Goal: Task Accomplishment & Management: Manage account settings

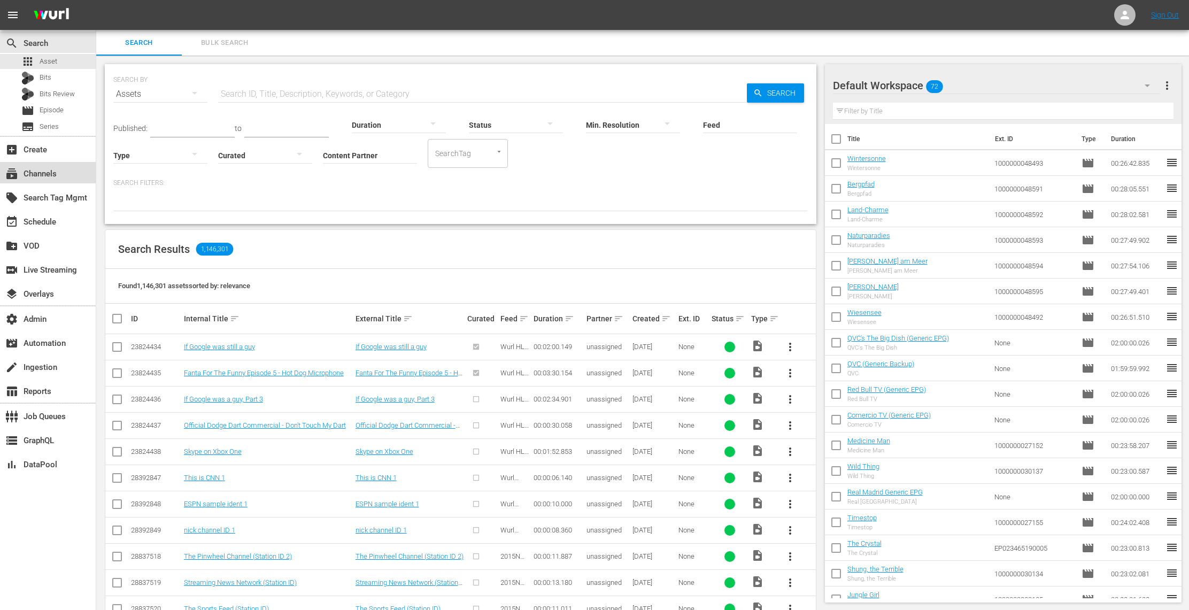
click at [56, 173] on div "subscriptions Channels" at bounding box center [30, 172] width 60 height 10
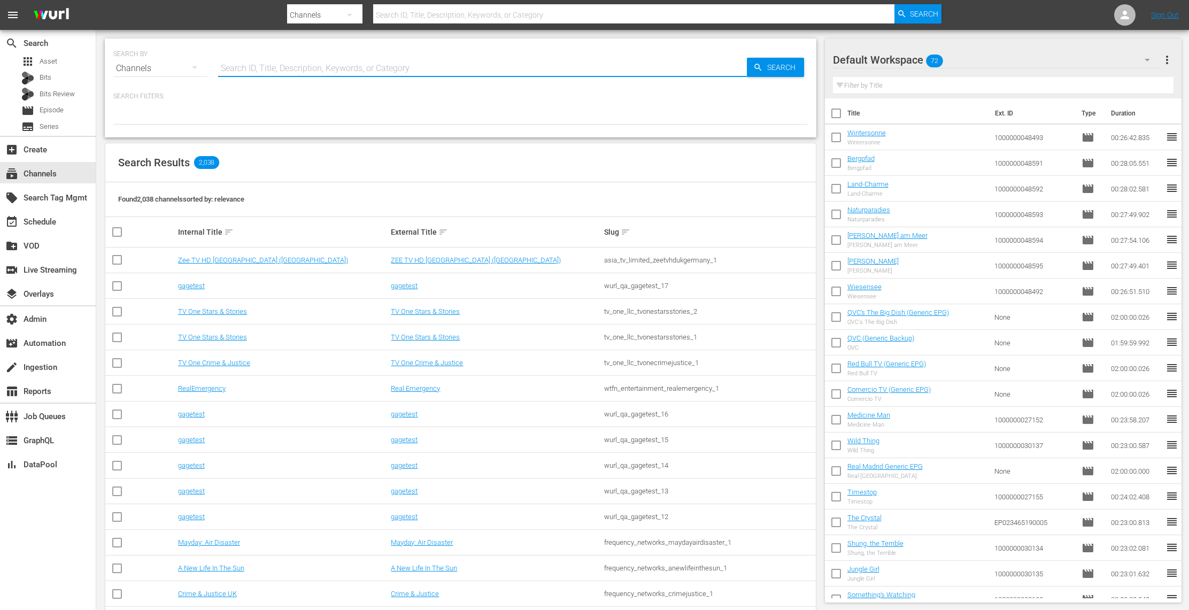
click at [263, 60] on input "text" at bounding box center [482, 69] width 529 height 26
paste input "cinedigm_entertainment_corp_screamboxtv_1"
type input "cinedigm_entertainment_corp_screamboxtv_1"
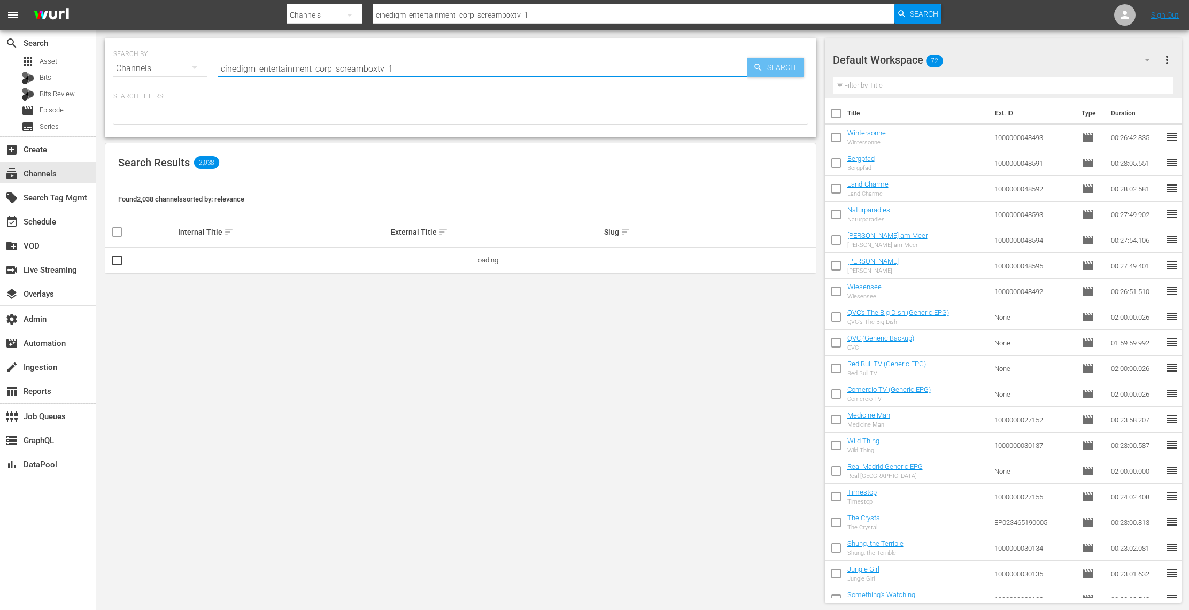
type input "cinedigm_entertainment_corp_screamboxtv_1"
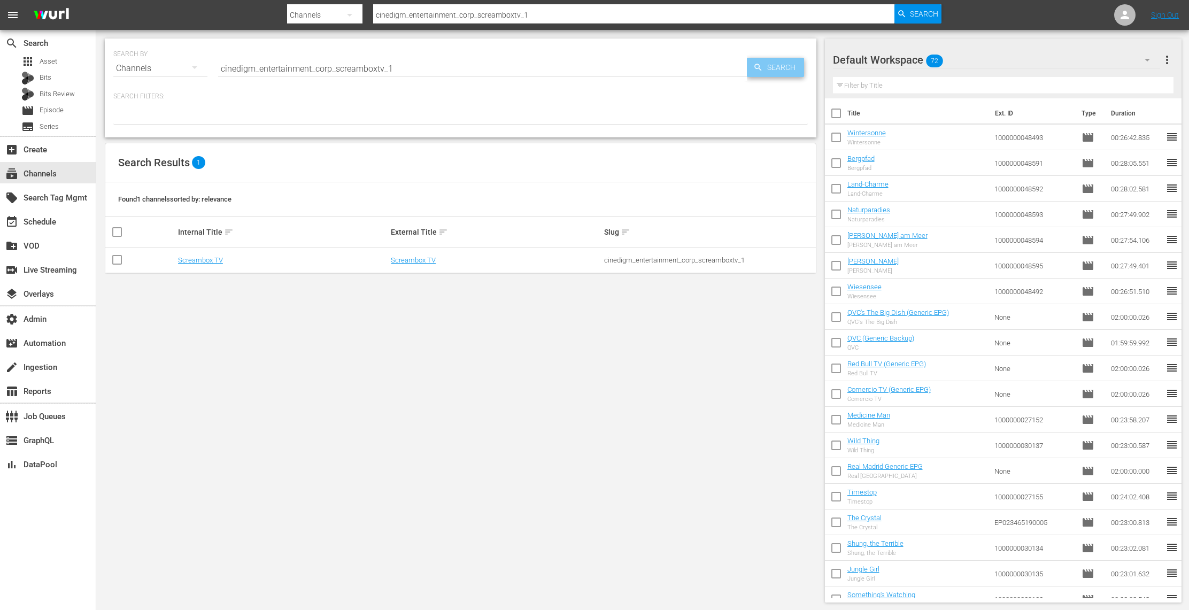
click at [778, 70] on span "Search" at bounding box center [783, 67] width 41 height 19
click at [422, 261] on link "Screambox TV" at bounding box center [413, 260] width 45 height 8
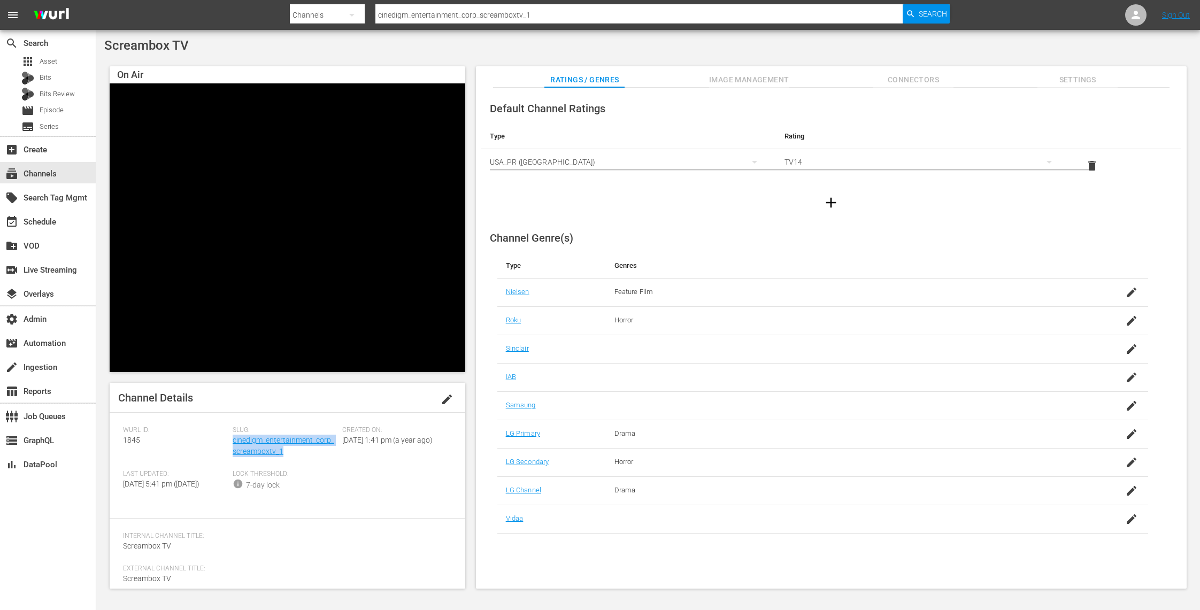
drag, startPoint x: 277, startPoint y: 451, endPoint x: 232, endPoint y: 445, distance: 45.8
click at [233, 445] on div "Slug: cinedigm_entertainment_corp_screamboxtv_1" at bounding box center [288, 448] width 110 height 44
copy link "cinedigm_entertainment_corp_screamboxtv_1"
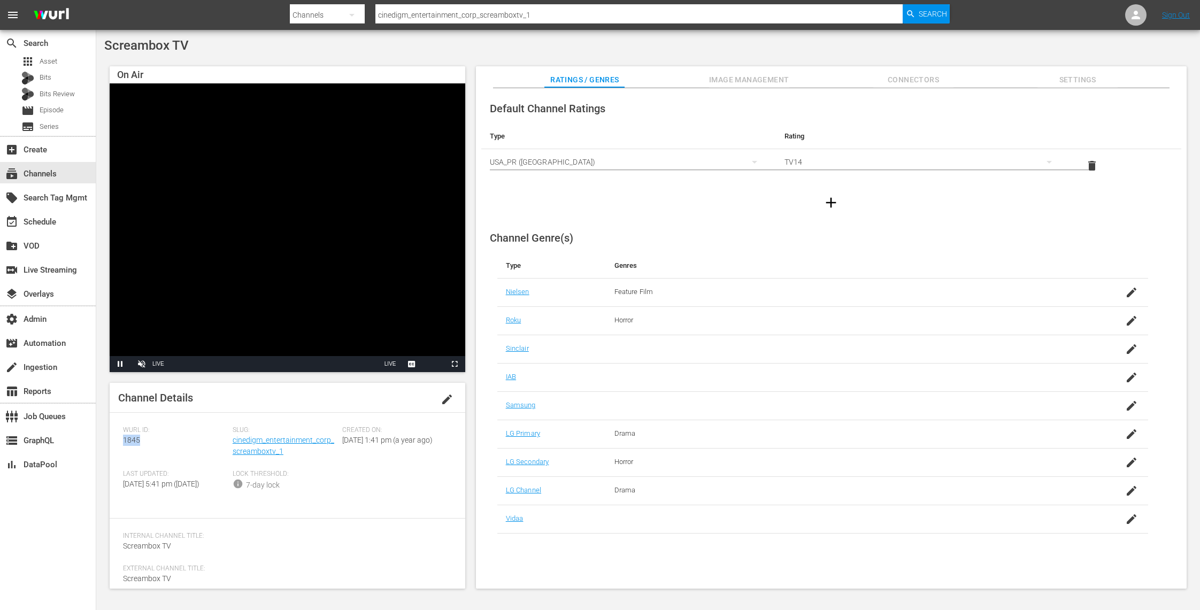
drag, startPoint x: 145, startPoint y: 438, endPoint x: 101, endPoint y: 436, distance: 44.4
click at [102, 438] on div "Screambox TV On Air Video Player is loading. Pause Unmute Current Time 6:13 / D…" at bounding box center [648, 316] width 1104 height 573
copy span "1845"
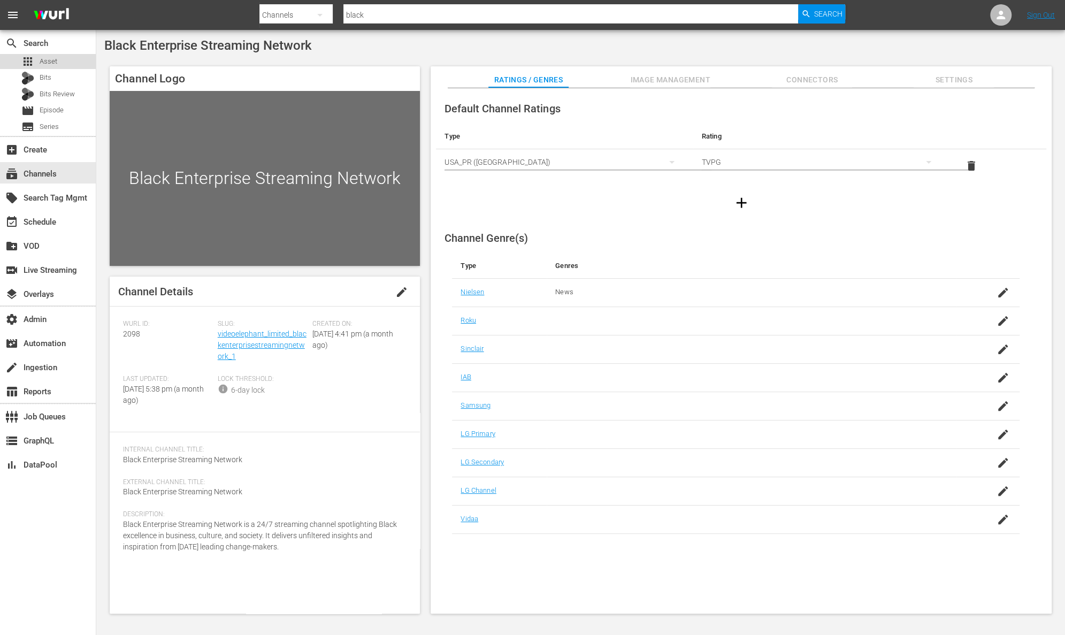
click at [64, 66] on div "apps Asset" at bounding box center [48, 61] width 96 height 15
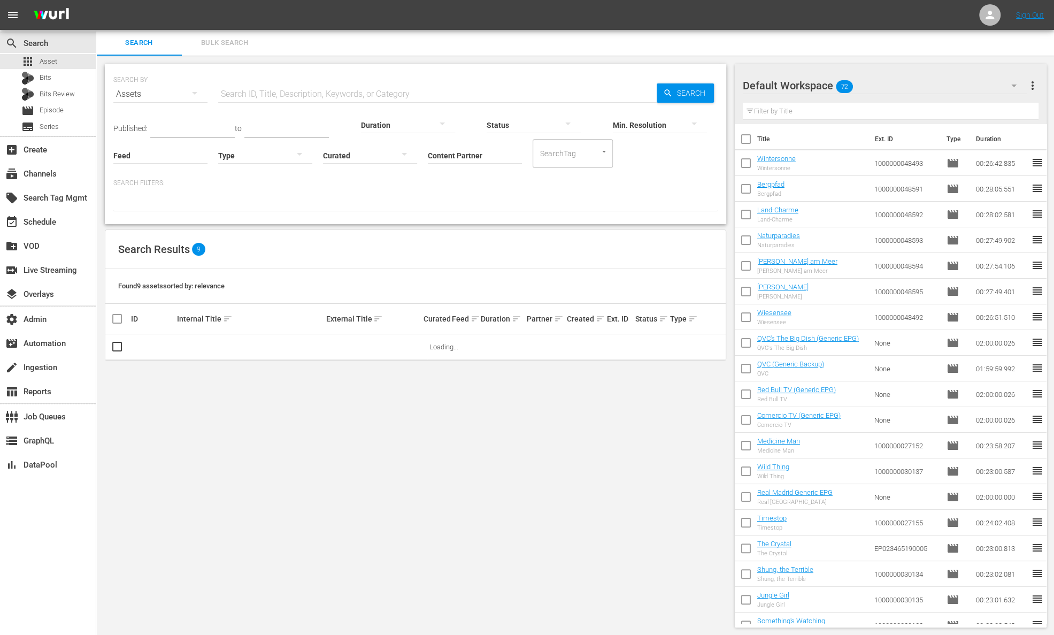
click at [136, 151] on input "Feed" at bounding box center [160, 156] width 94 height 39
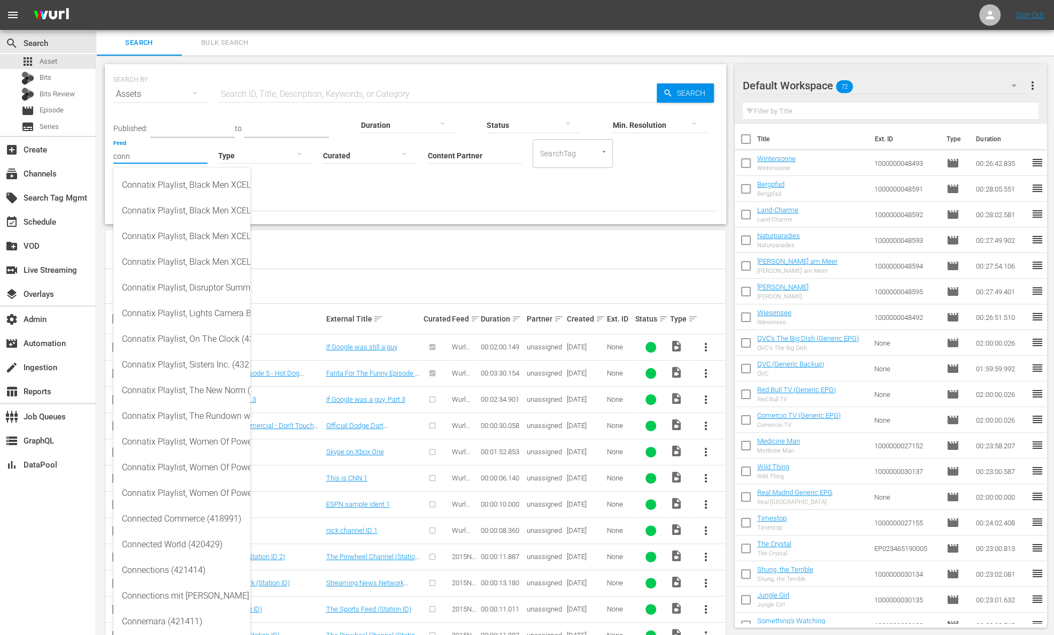
type input "conn"
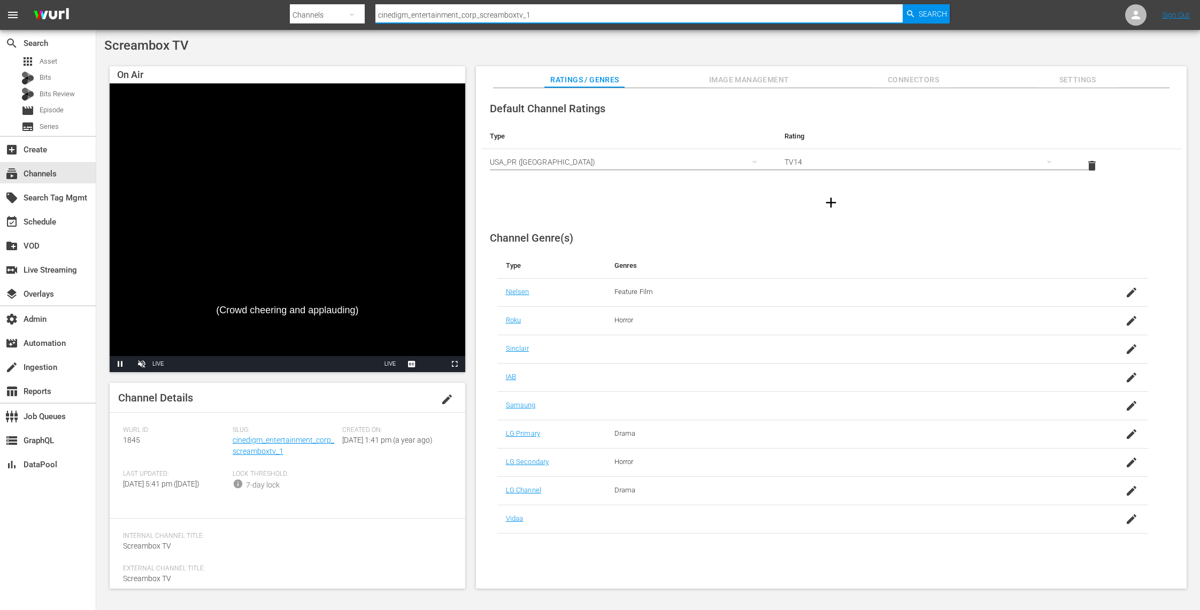
drag, startPoint x: 536, startPoint y: 15, endPoint x: 349, endPoint y: 16, distance: 187.7
click at [349, 16] on div "Search By Channels Search ID, Title, Description, Keywords, or Category cinedig…" at bounding box center [620, 15] width 660 height 26
paste input "lonestar"
type input "cinedigm_entertainment_corp_lonestar_1"
click at [925, 18] on span "Search" at bounding box center [933, 13] width 28 height 19
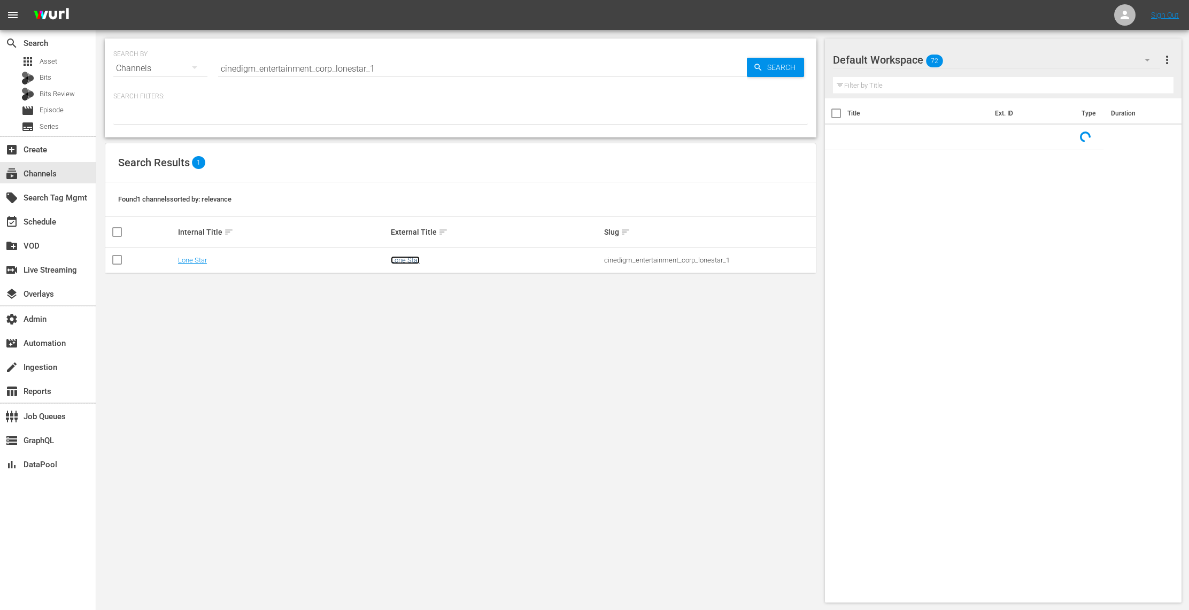
click at [409, 261] on link "Lone Star" at bounding box center [405, 260] width 29 height 8
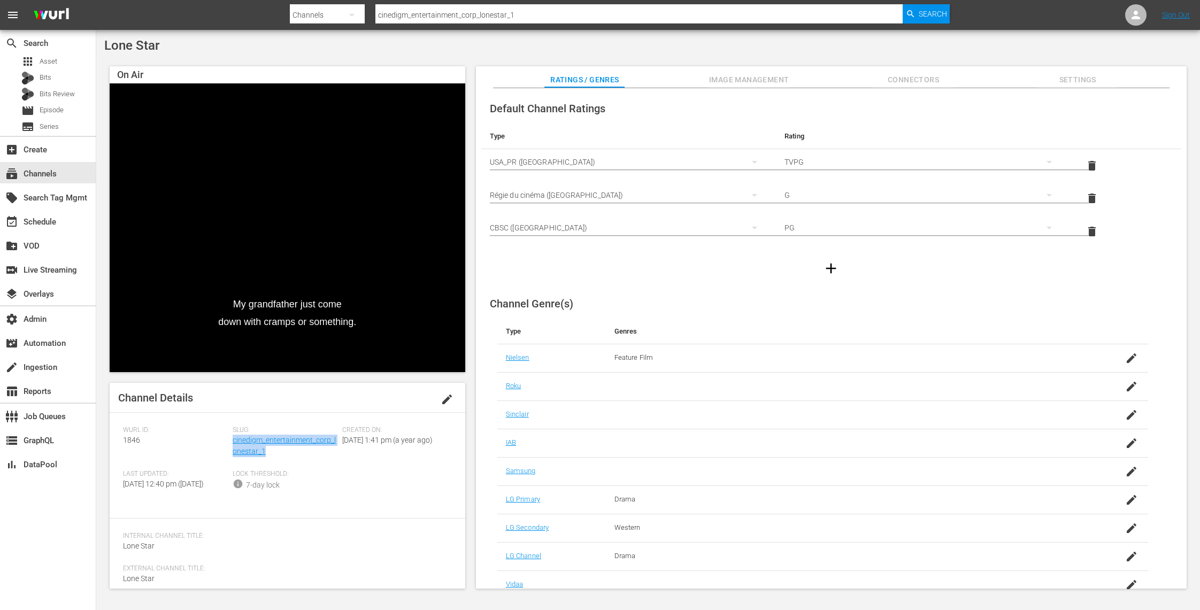
drag, startPoint x: 272, startPoint y: 454, endPoint x: 232, endPoint y: 445, distance: 41.6
click at [233, 445] on div "Slug: cinedigm_entertainment_corp_lonestar_1" at bounding box center [288, 448] width 110 height 44
copy link "cinedigm_entertainment_corp_lonestar_1"
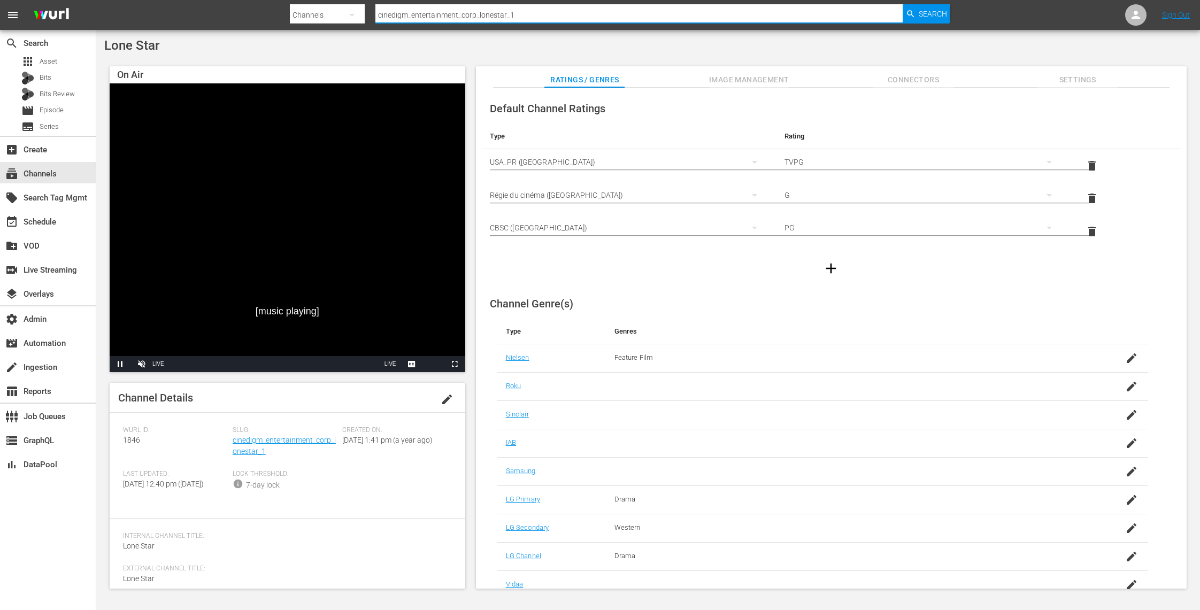
drag, startPoint x: 538, startPoint y: 11, endPoint x: 325, endPoint y: 11, distance: 213.4
click at [325, 11] on div "Search By Channels Search ID, Title, Description, Keywords, or Category cinedig…" at bounding box center [620, 15] width 660 height 26
drag, startPoint x: 525, startPoint y: 14, endPoint x: 297, endPoint y: 10, distance: 227.3
click at [297, 10] on div "Search By Channels Search ID, Title, Description, Keywords, or Category cinedig…" at bounding box center [620, 15] width 660 height 26
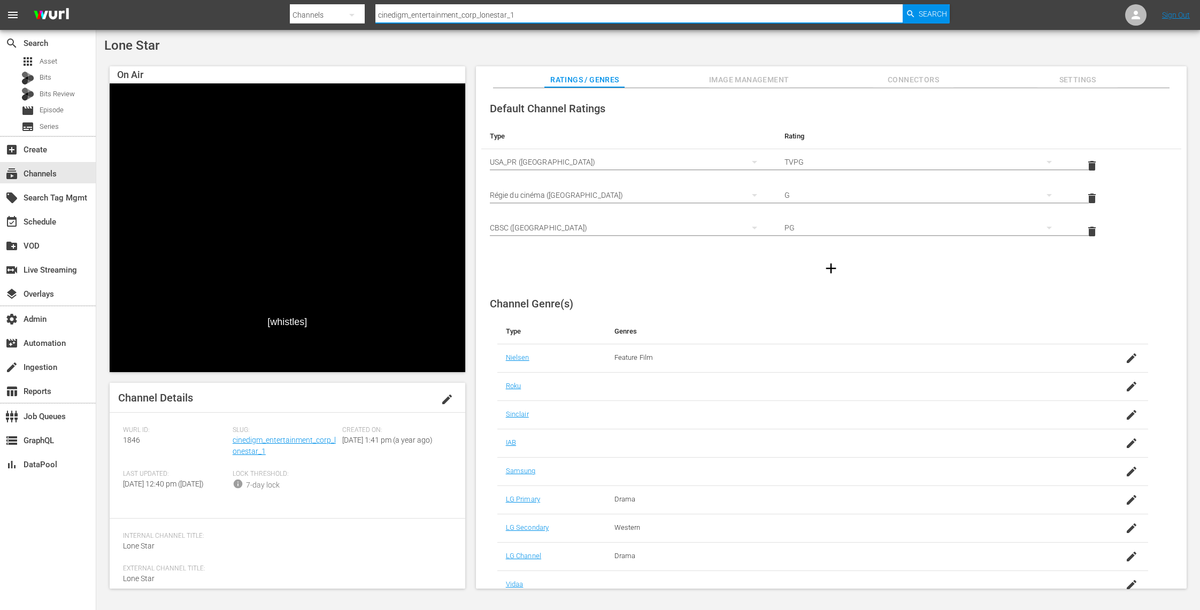
paste input "historian"
type input "cinedigm_entertainment_corp_historian_1"
click at [936, 14] on span "Search" at bounding box center [933, 13] width 28 height 19
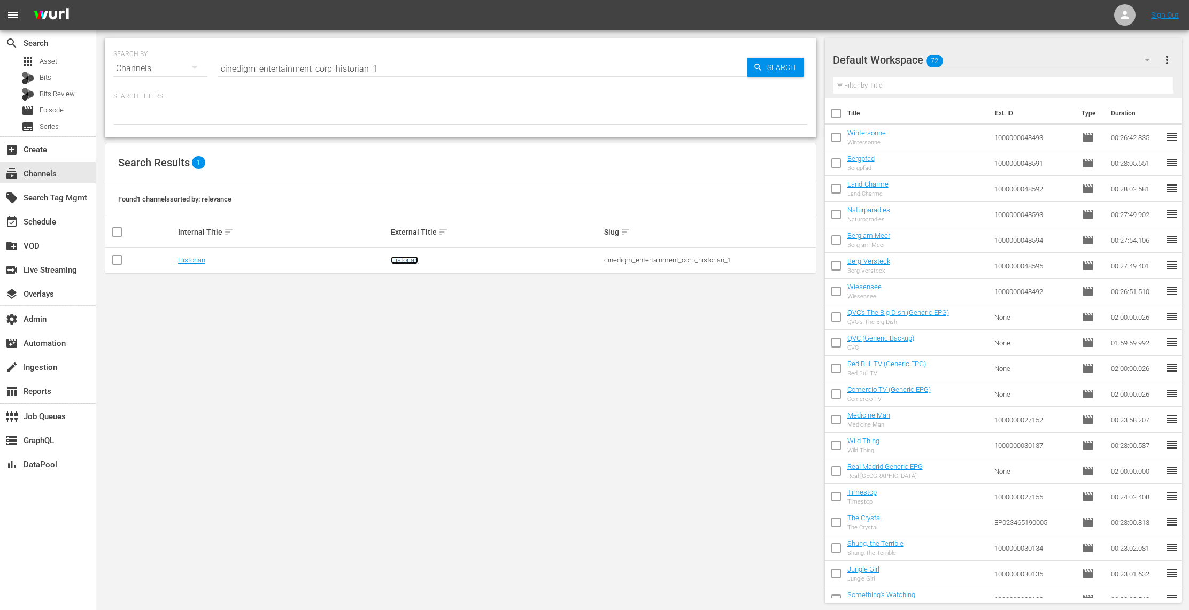
click at [407, 260] on link "Historian" at bounding box center [404, 260] width 27 height 8
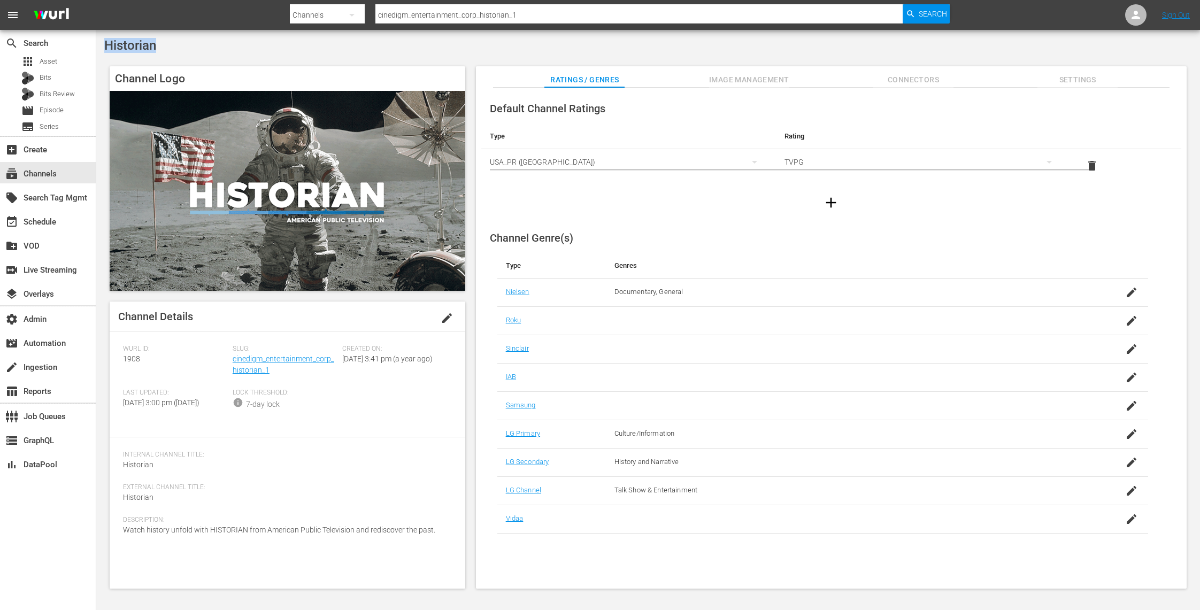
drag, startPoint x: 155, startPoint y: 49, endPoint x: 99, endPoint y: 48, distance: 55.6
click at [99, 48] on div "Historian Channel Logo Channel Details edit Wurl ID: 1908 Slug: cinedigm_entert…" at bounding box center [648, 316] width 1104 height 573
copy span "Historian"
drag, startPoint x: 273, startPoint y: 369, endPoint x: 233, endPoint y: 364, distance: 40.4
click at [233, 364] on div "Slug: cinedigm_entertainment_corp_historian_1" at bounding box center [288, 367] width 110 height 44
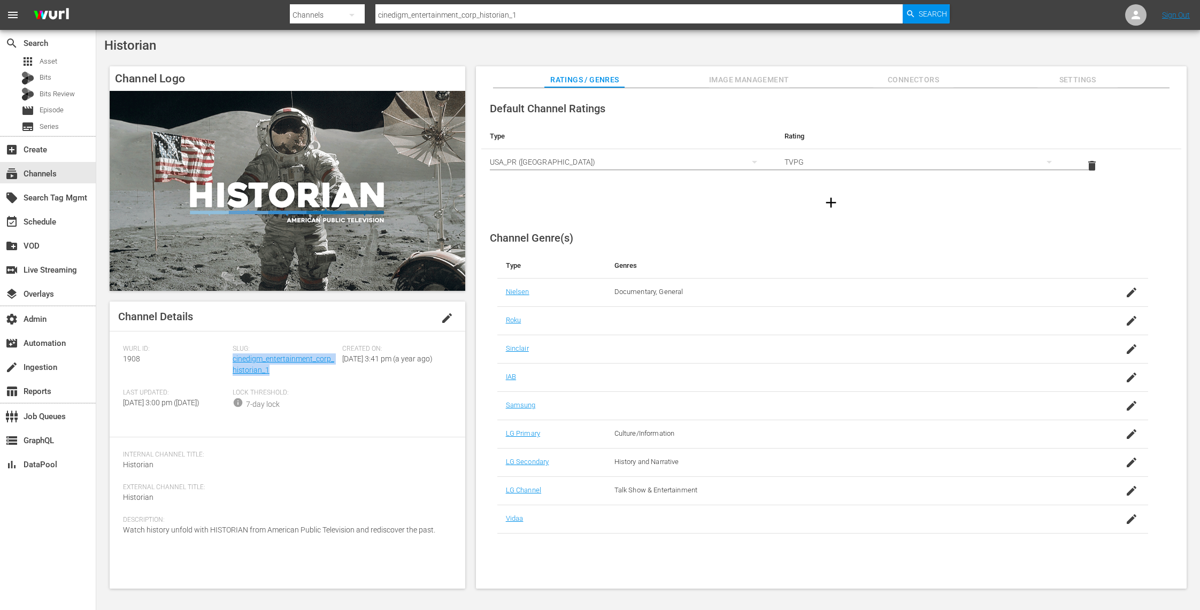
copy link "cinedigm_entertainment_corp_historian_1"
drag, startPoint x: 142, startPoint y: 360, endPoint x: 110, endPoint y: 360, distance: 31.5
click at [110, 360] on div "Channel Details edit Wurl ID: 1908 Slug: cinedigm_entertainment_corp_historian_…" at bounding box center [288, 445] width 356 height 287
copy span "1908"
drag, startPoint x: 544, startPoint y: 18, endPoint x: 315, endPoint y: 13, distance: 228.9
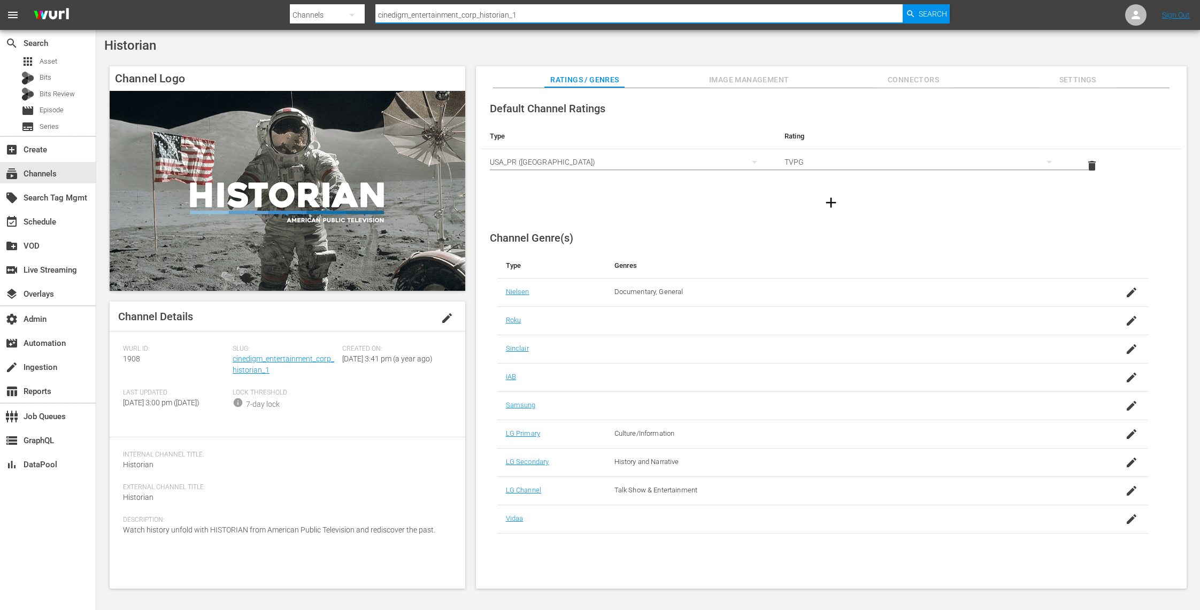
click at [315, 13] on div "Search By Channels Search ID, Title, Description, Keywords, or Category cinedig…" at bounding box center [620, 15] width 660 height 26
type input "addict"
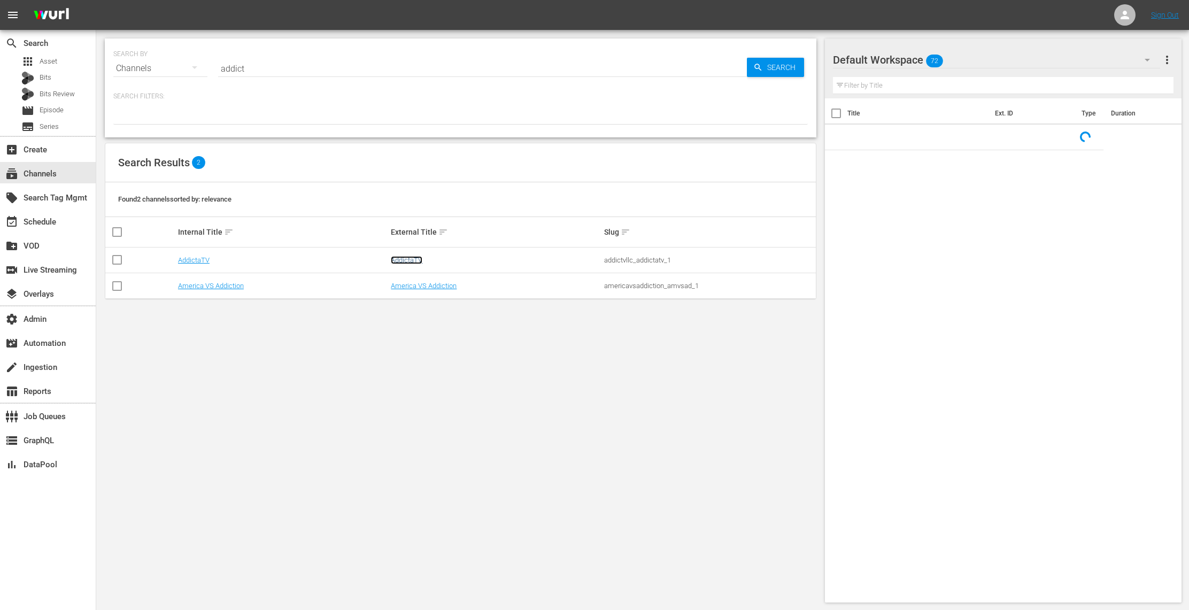
click at [403, 260] on link "AddictaTV" at bounding box center [407, 260] width 32 height 8
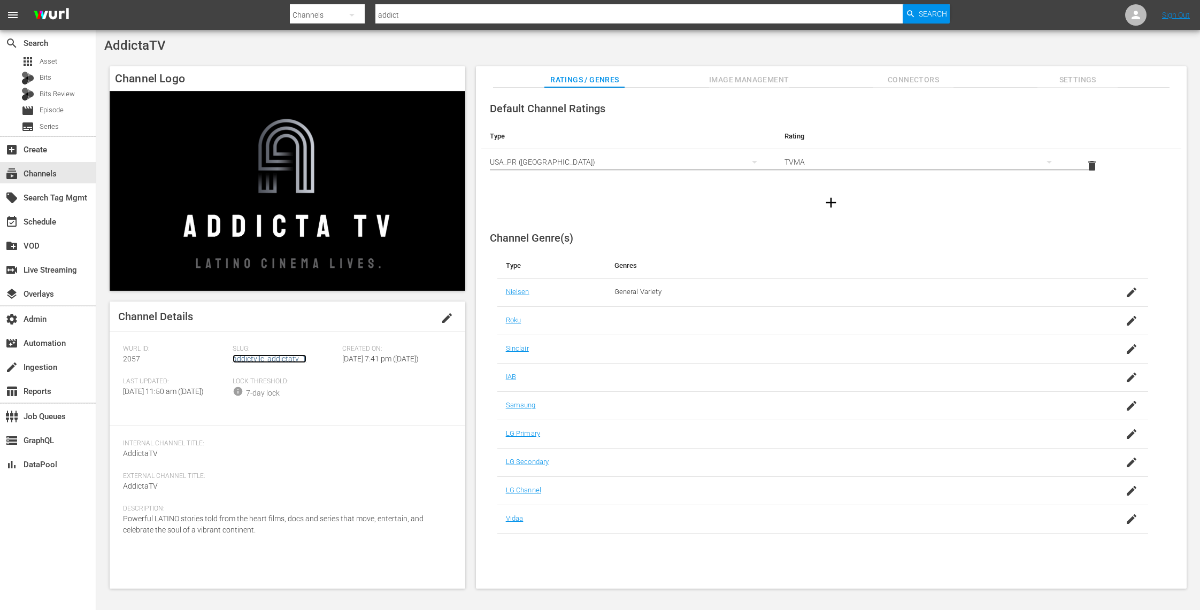
click at [268, 360] on link "addictvllc_addictatv_1" at bounding box center [270, 359] width 74 height 9
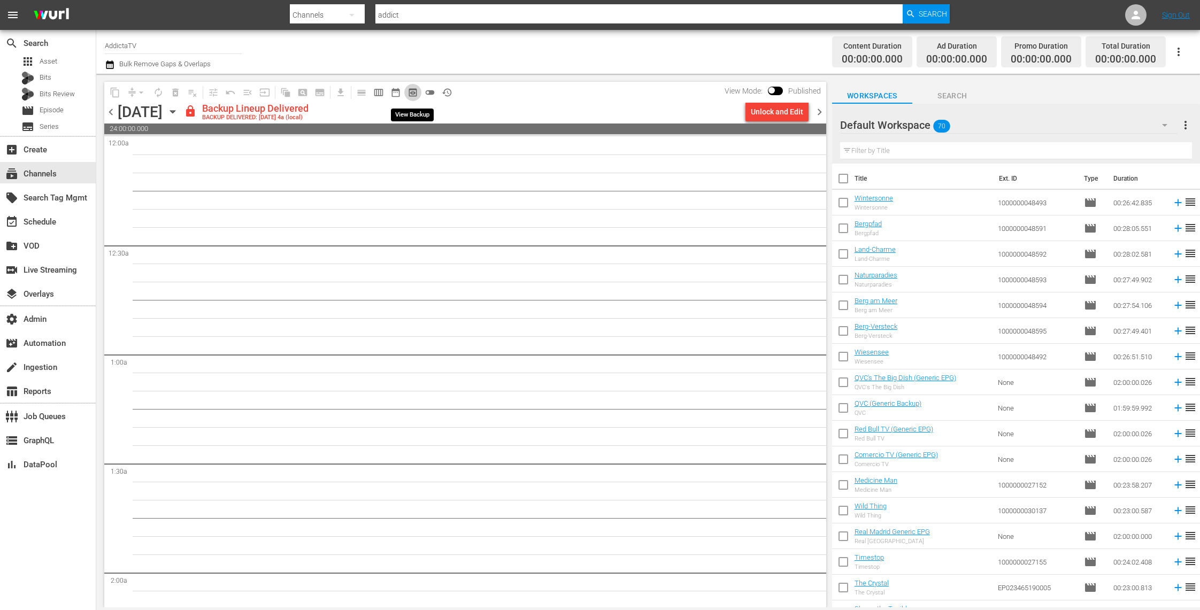
click at [416, 89] on span "preview_outlined" at bounding box center [412, 92] width 11 height 11
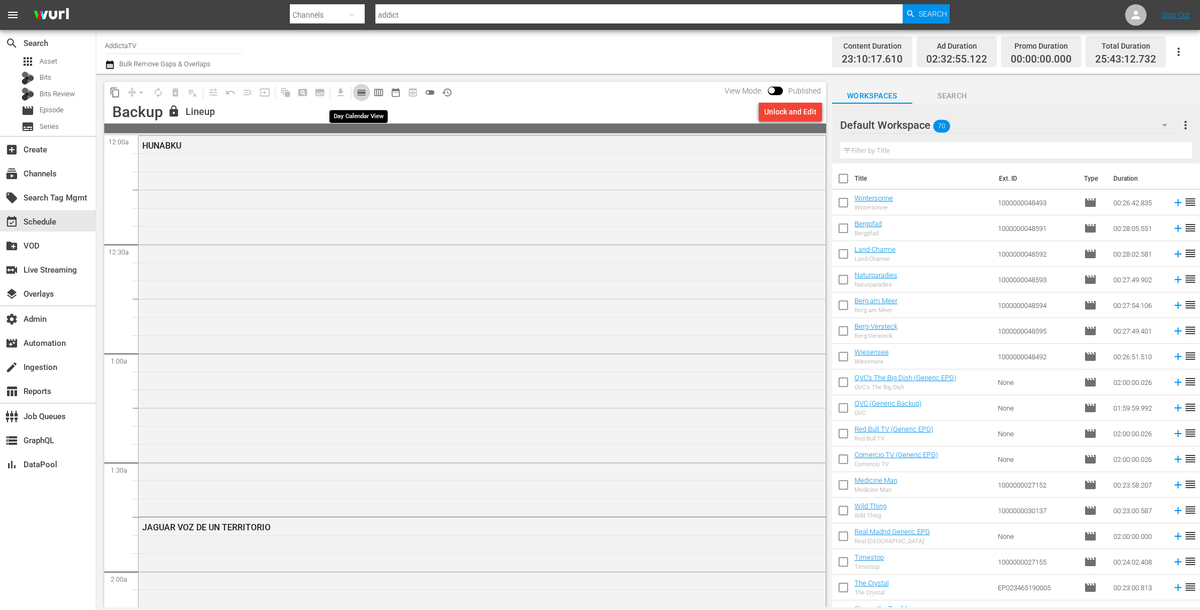
click at [361, 92] on span "calendar_view_day_outlined" at bounding box center [361, 92] width 11 height 11
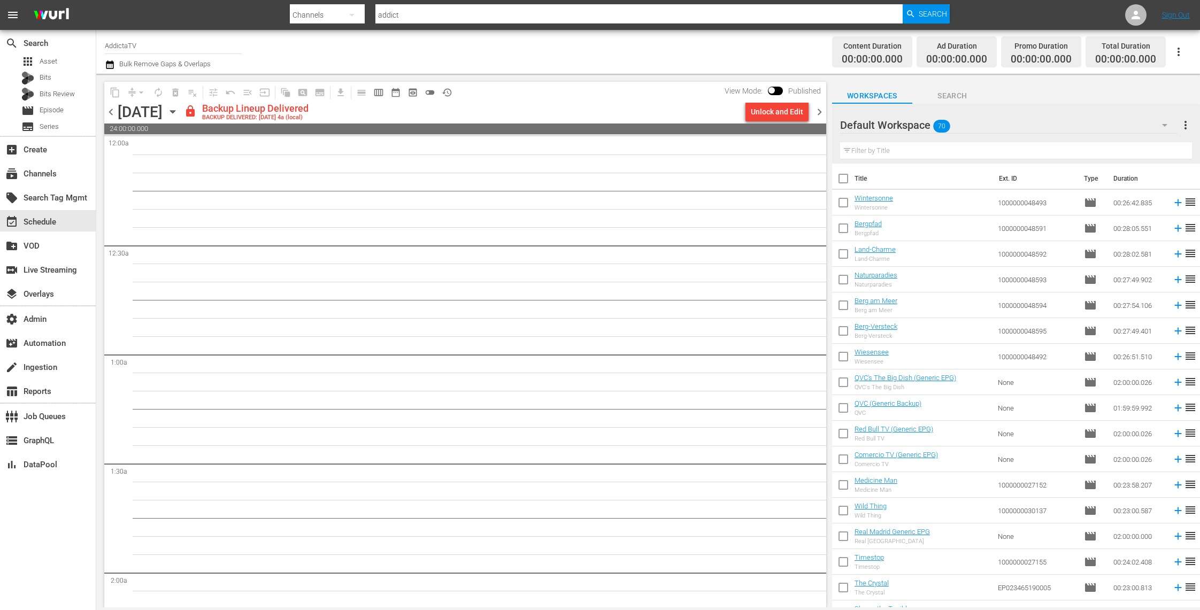
click at [175, 113] on icon "button" at bounding box center [172, 112] width 5 height 3
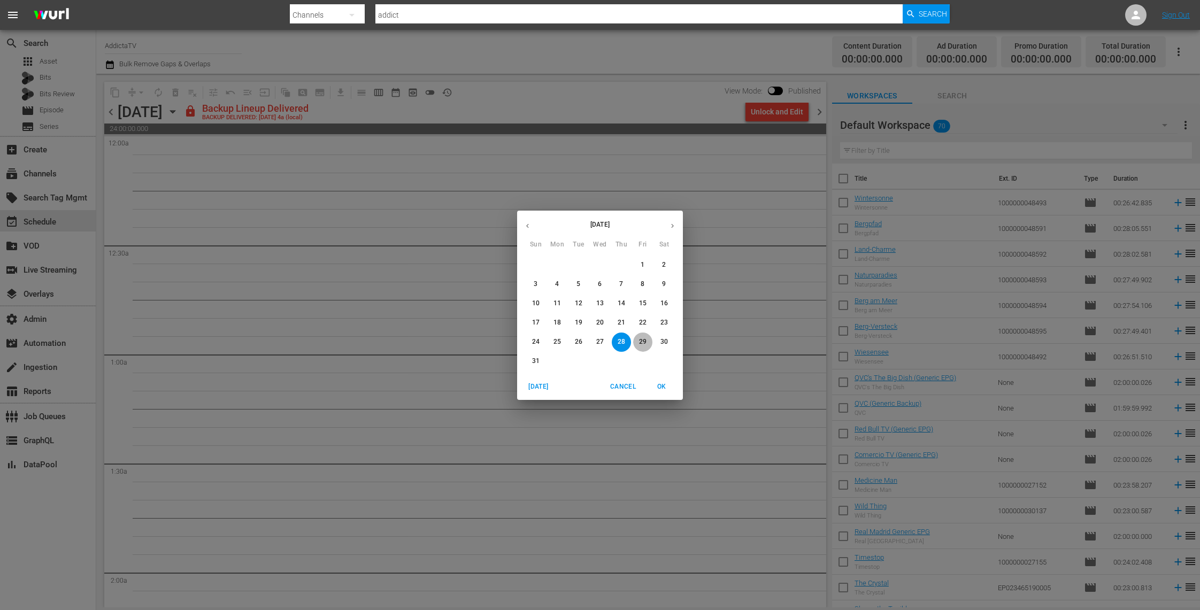
click at [648, 342] on span "29" at bounding box center [642, 341] width 19 height 9
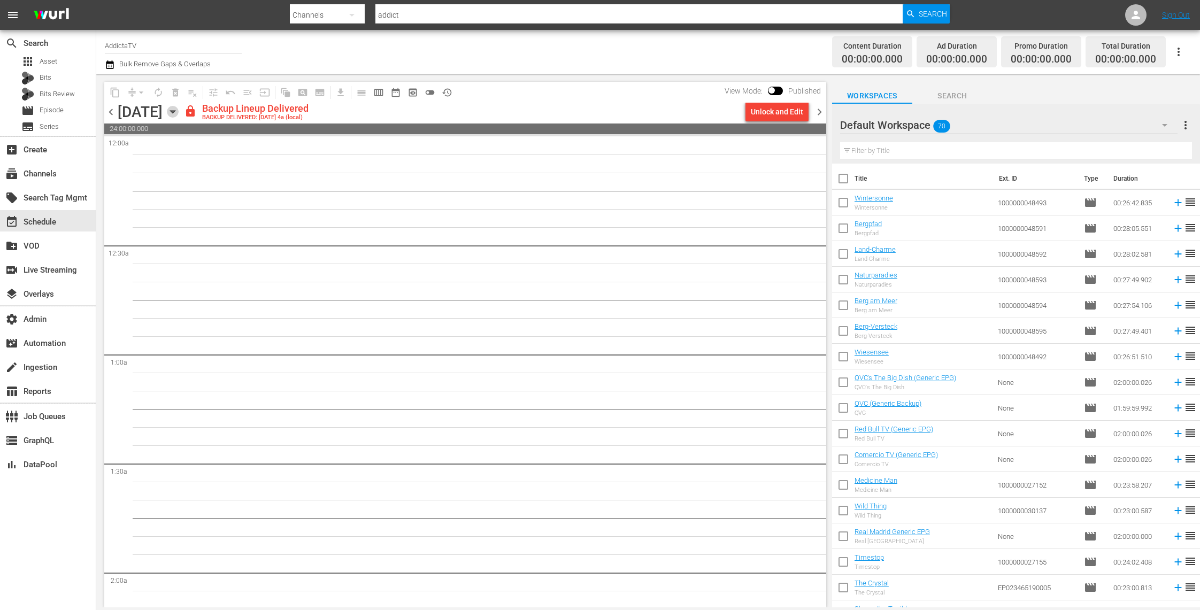
click at [179, 108] on icon "button" at bounding box center [173, 112] width 12 height 12
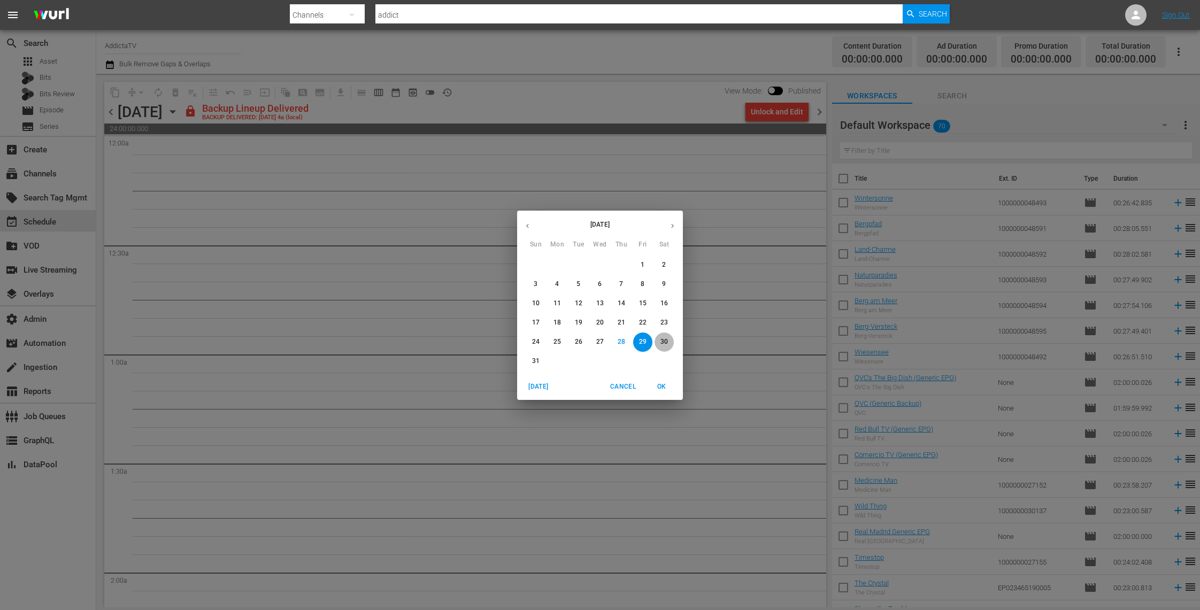
click at [660, 340] on p "30" at bounding box center [663, 341] width 7 height 9
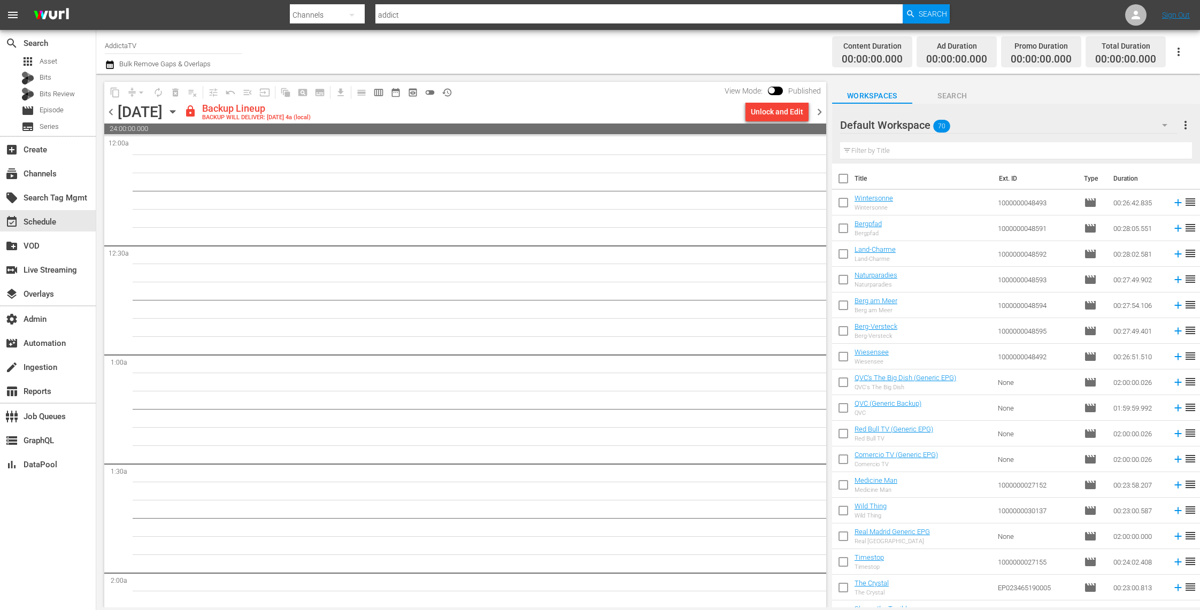
click at [175, 111] on icon "button" at bounding box center [172, 112] width 5 height 3
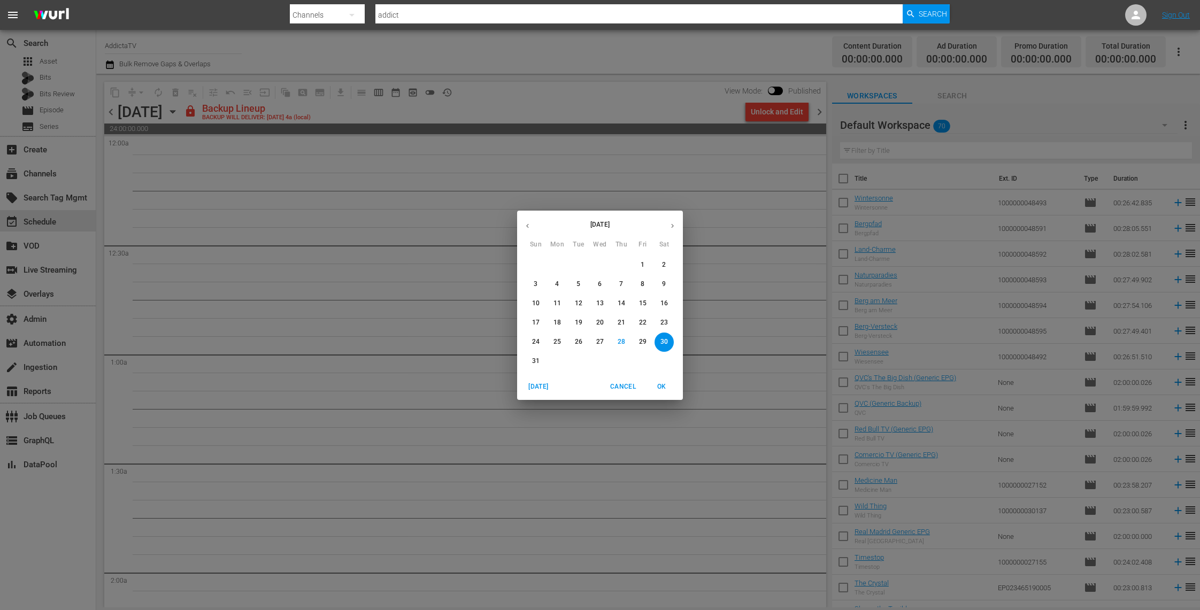
click at [276, 110] on div "August 2025 Sun Mon Tue Wed Thu Fri Sat 27 28 29 30 31 1 2 3 4 5 6 7 8 9 10 11 …" at bounding box center [600, 305] width 1200 height 610
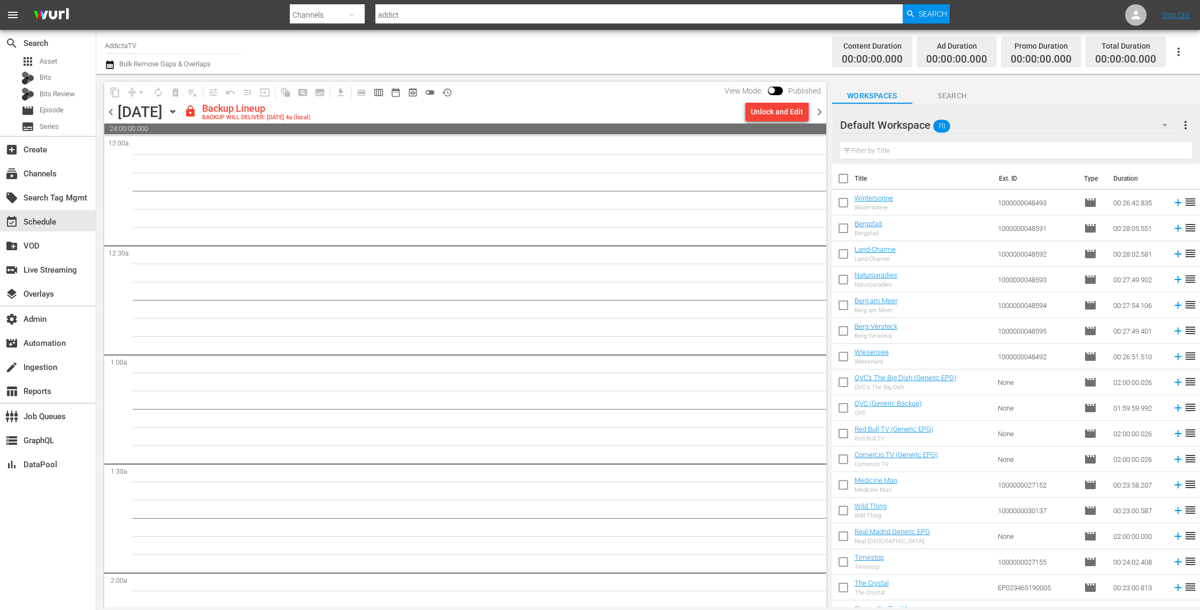
click at [179, 113] on icon "button" at bounding box center [173, 112] width 12 height 12
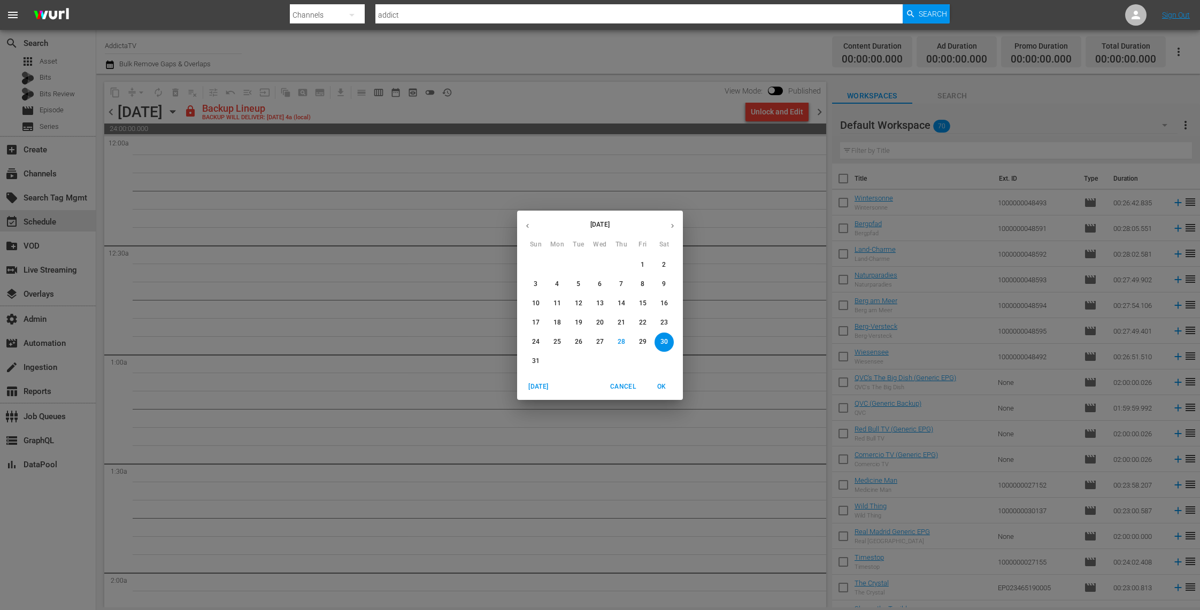
click at [537, 359] on p "31" at bounding box center [535, 361] width 7 height 9
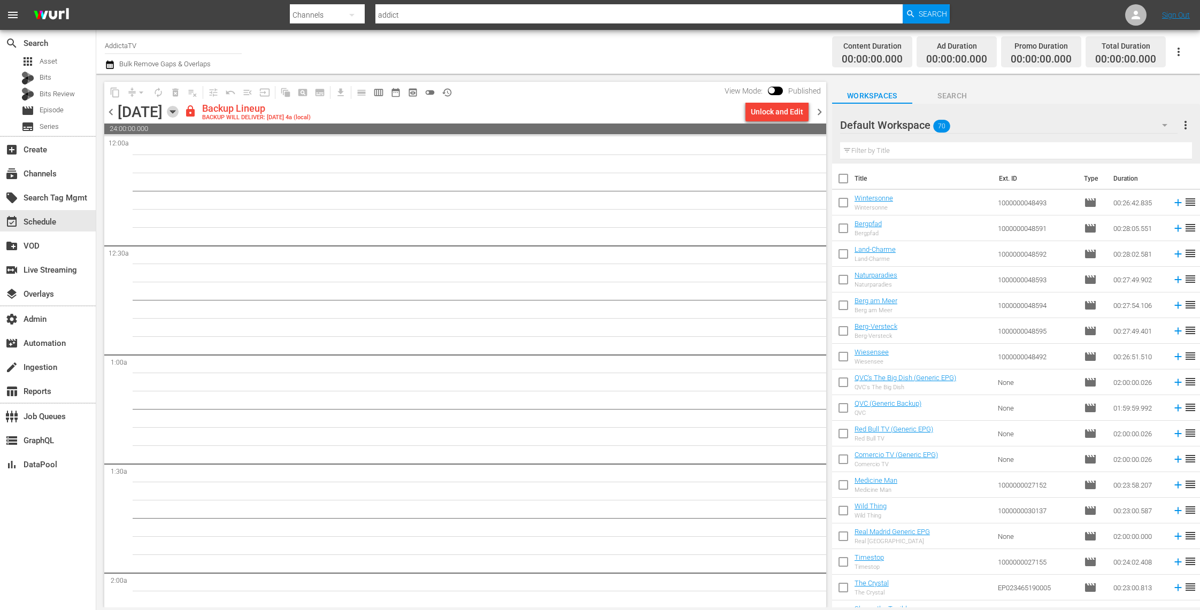
click at [179, 116] on icon "button" at bounding box center [173, 112] width 12 height 12
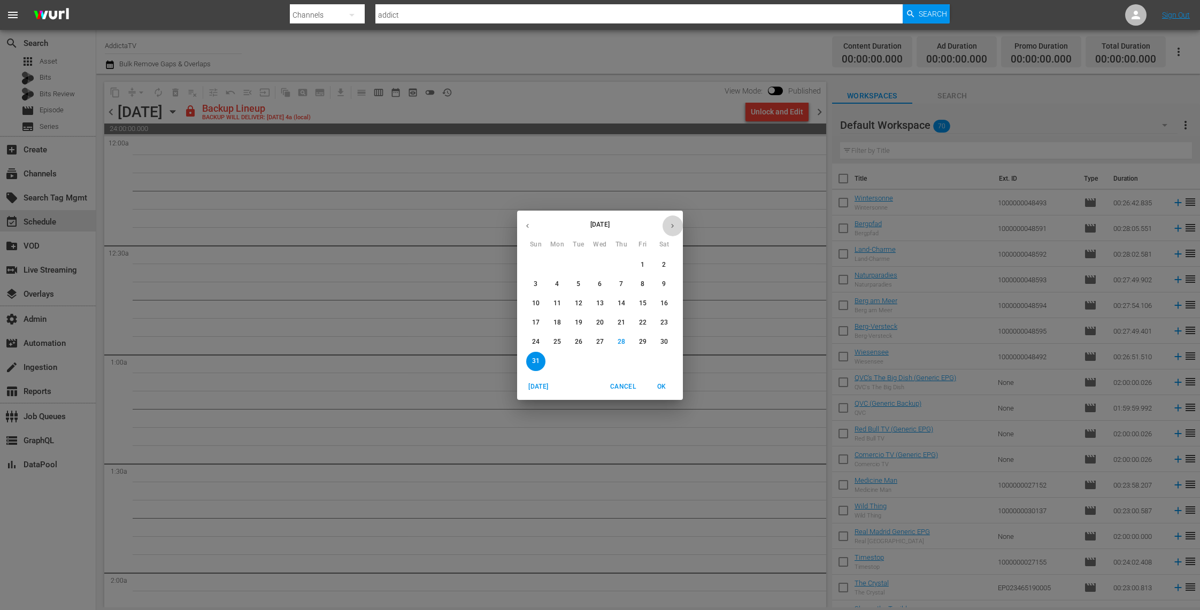
click at [672, 222] on icon "button" at bounding box center [672, 226] width 8 height 8
click at [555, 264] on p "1" at bounding box center [557, 264] width 4 height 9
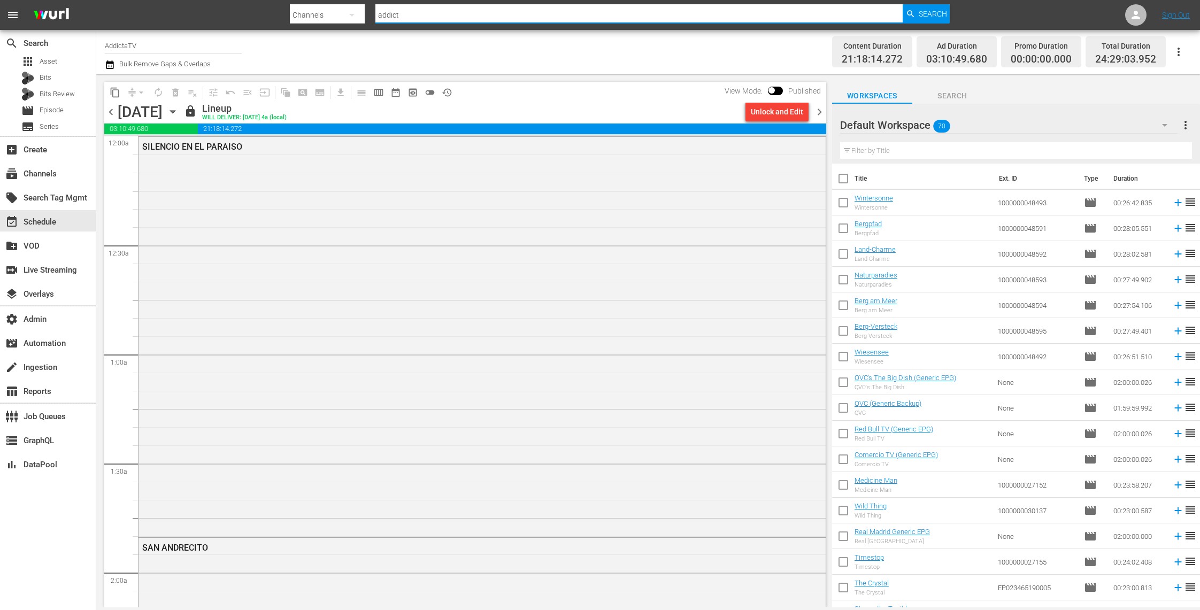
click at [353, 15] on div "Search By Channels Search ID, Title, Description, Keywords, or Category addict …" at bounding box center [620, 15] width 660 height 26
paste input "rightsboosterltd_scl_1"
type input "rightsboosterltd_scl_1"
click at [932, 13] on span "Search" at bounding box center [933, 13] width 28 height 19
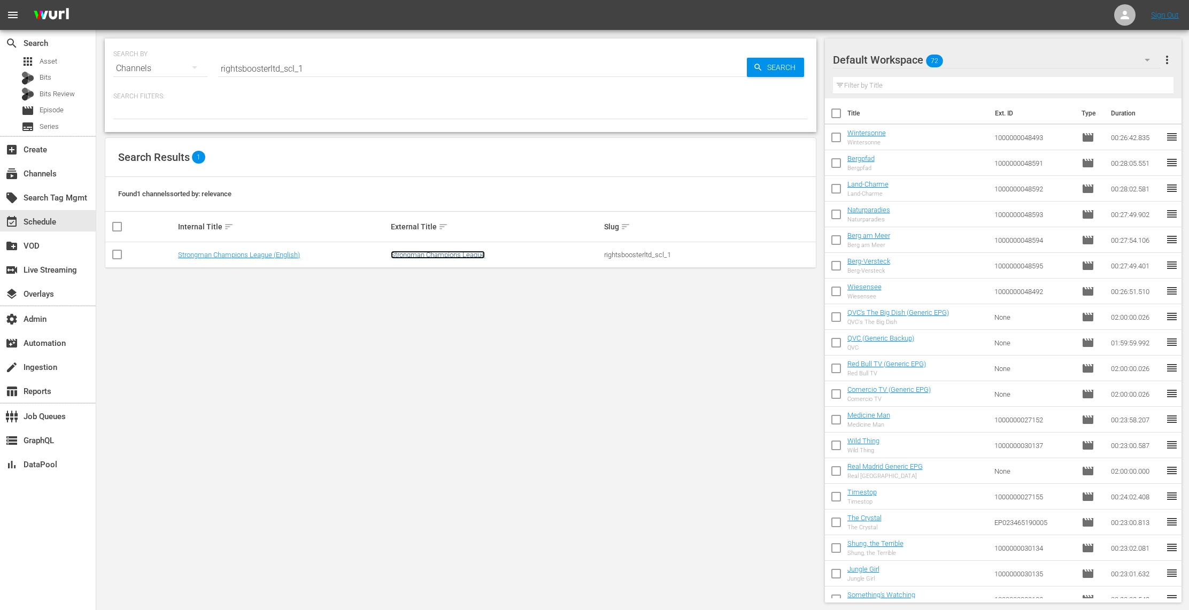
click at [443, 253] on link "Strongman Champions League" at bounding box center [438, 255] width 94 height 8
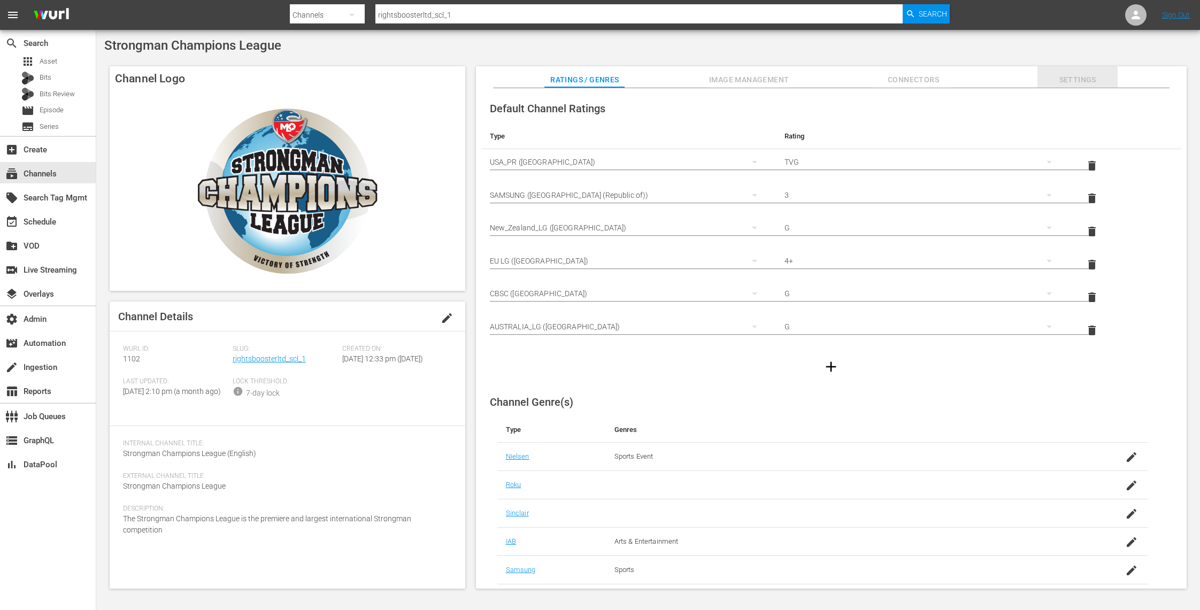
click at [1087, 79] on span "Settings" at bounding box center [1077, 79] width 80 height 13
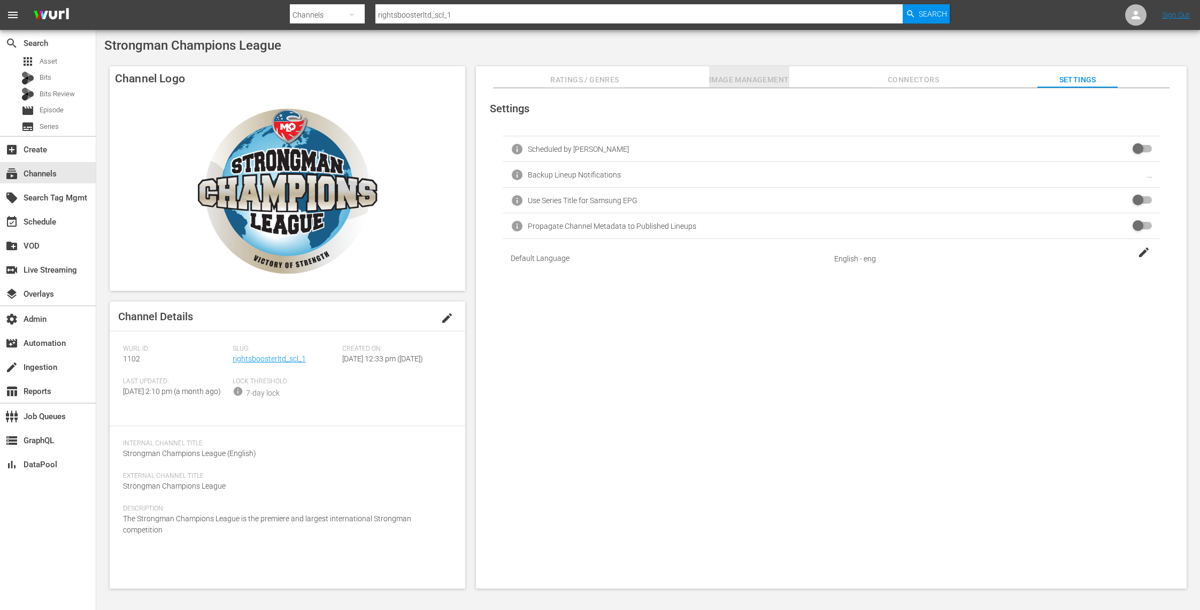
click at [763, 78] on span "Image Management" at bounding box center [749, 79] width 80 height 13
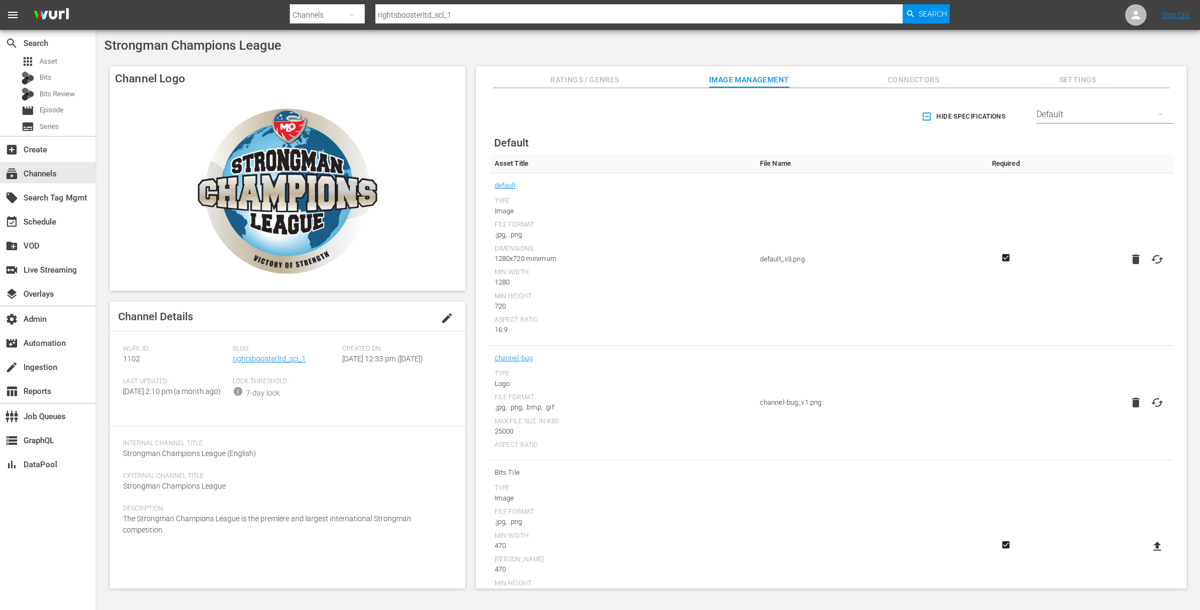
click at [1097, 111] on div "Default" at bounding box center [1104, 114] width 137 height 30
click at [1105, 221] on div "TCL TV+" at bounding box center [1101, 214] width 111 height 17
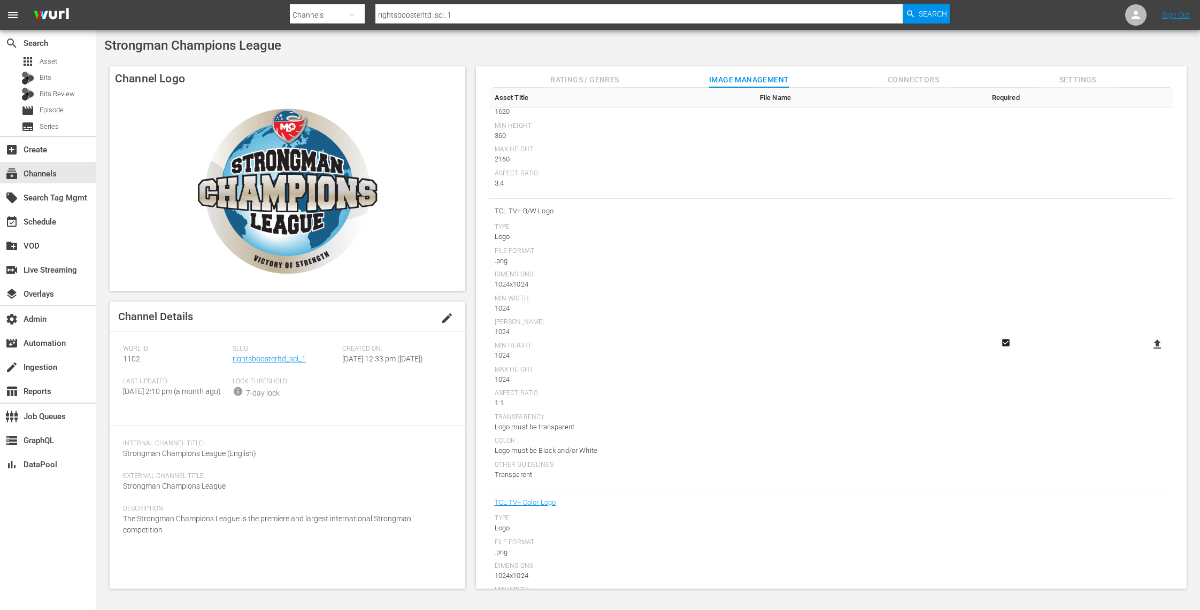
scroll to position [738, 0]
click at [1151, 349] on icon at bounding box center [1157, 346] width 13 height 13
click at [1147, 356] on input "file" at bounding box center [1146, 356] width 1 height 1
type input "C:\fakepath\SCL 1024x1024 black logo transparent background Gemma Patel.png"
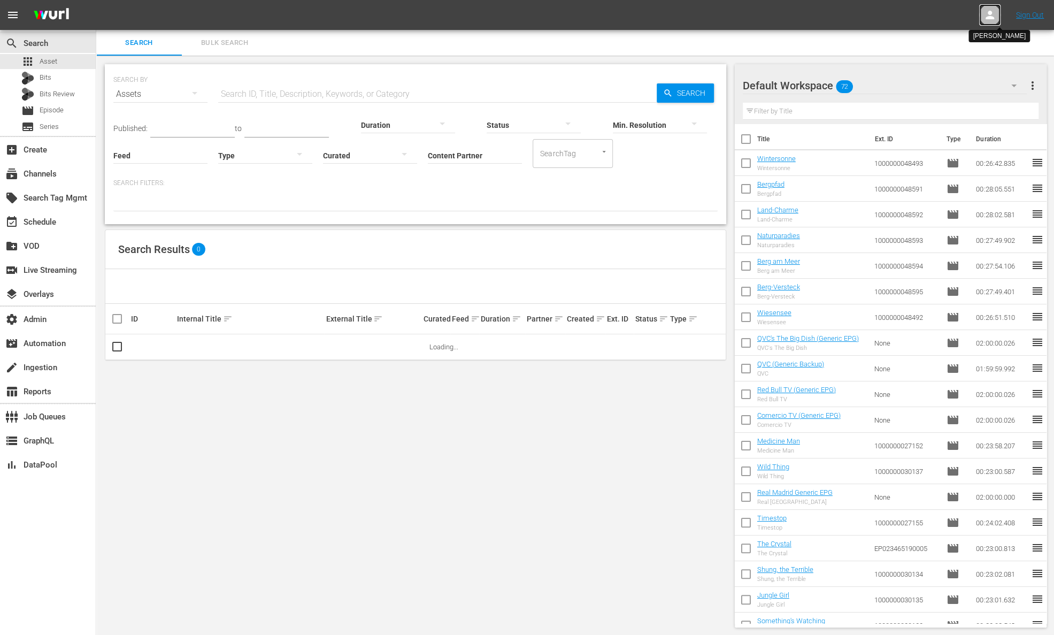
click at [986, 11] on icon at bounding box center [989, 15] width 13 height 13
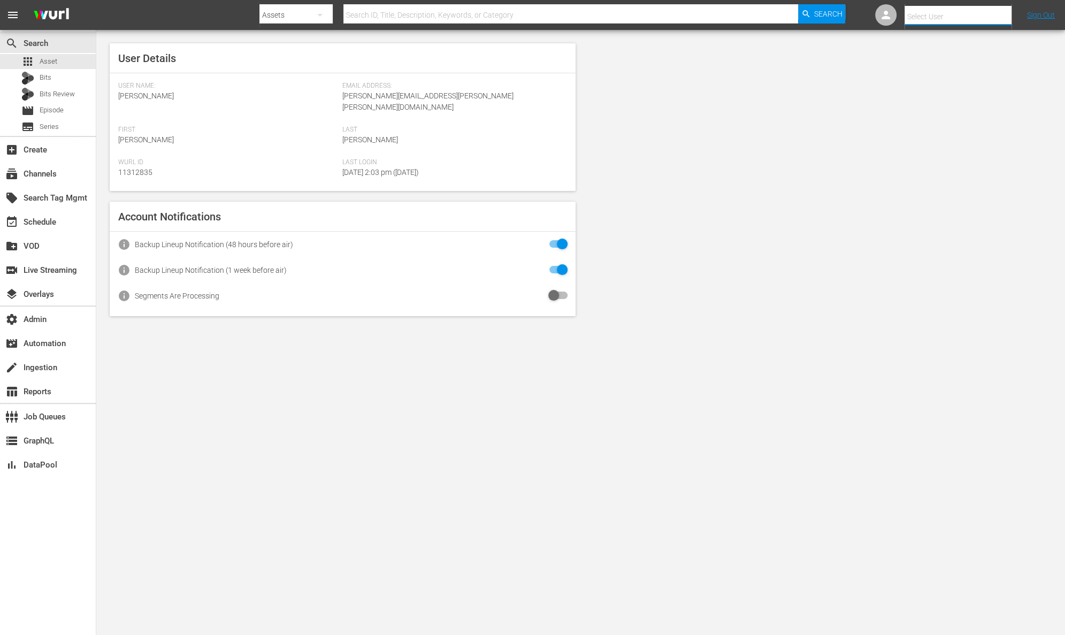
click at [946, 14] on input "text" at bounding box center [972, 17] width 137 height 26
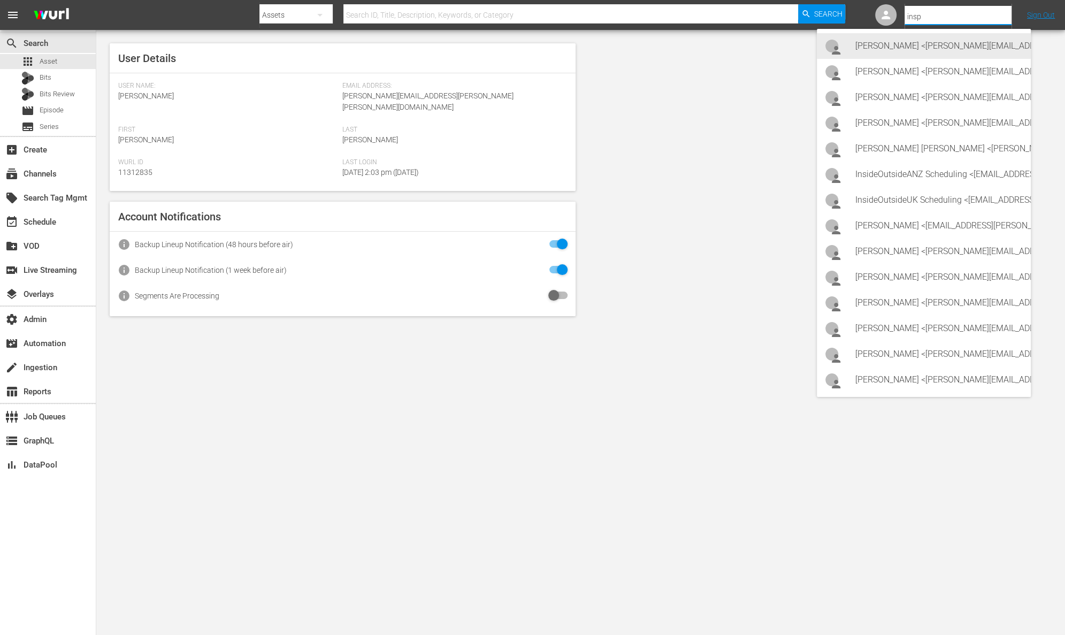
click at [950, 49] on div "Adam Tom <adam@inspatialmedia.com>" at bounding box center [938, 46] width 167 height 26
type input "Adam Tom (11314894)"
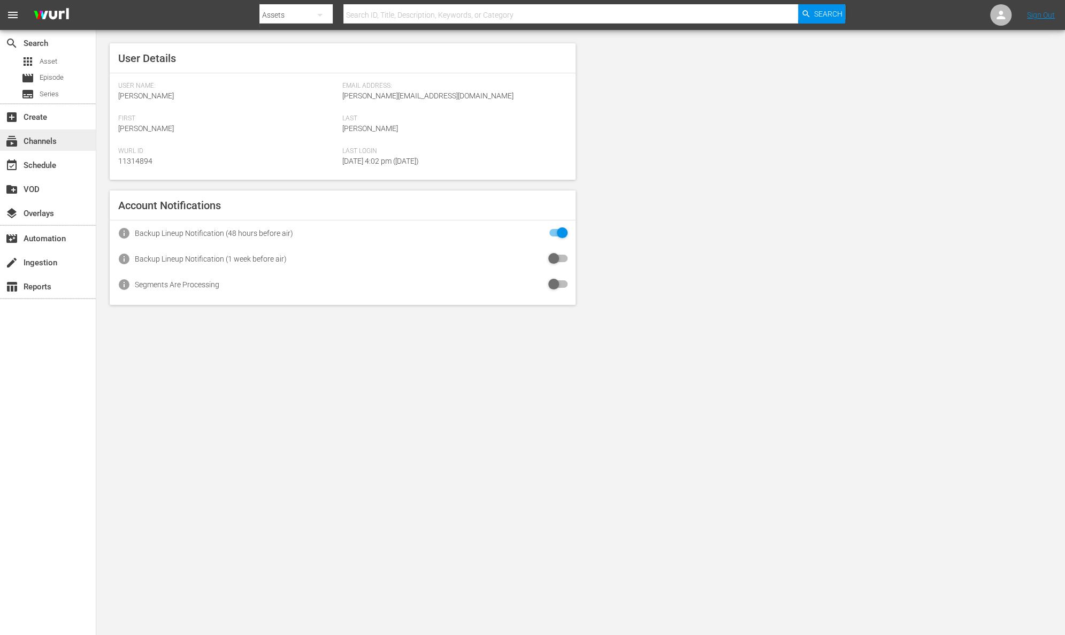
click at [48, 140] on div "subscriptions Channels" at bounding box center [30, 140] width 60 height 10
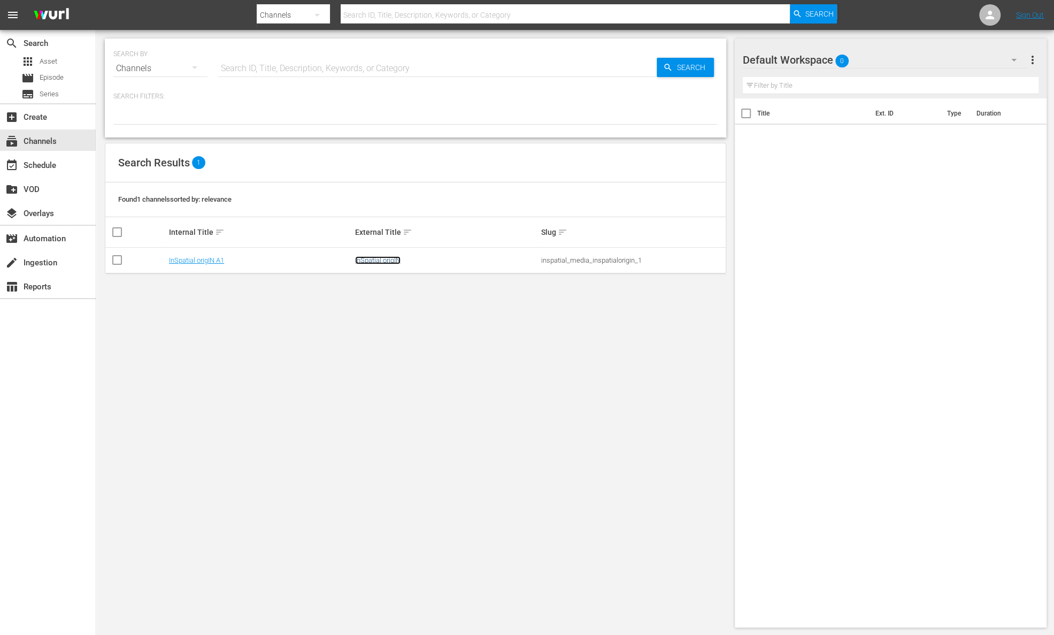
click at [383, 260] on link "InSpatial origIN" at bounding box center [377, 260] width 45 height 8
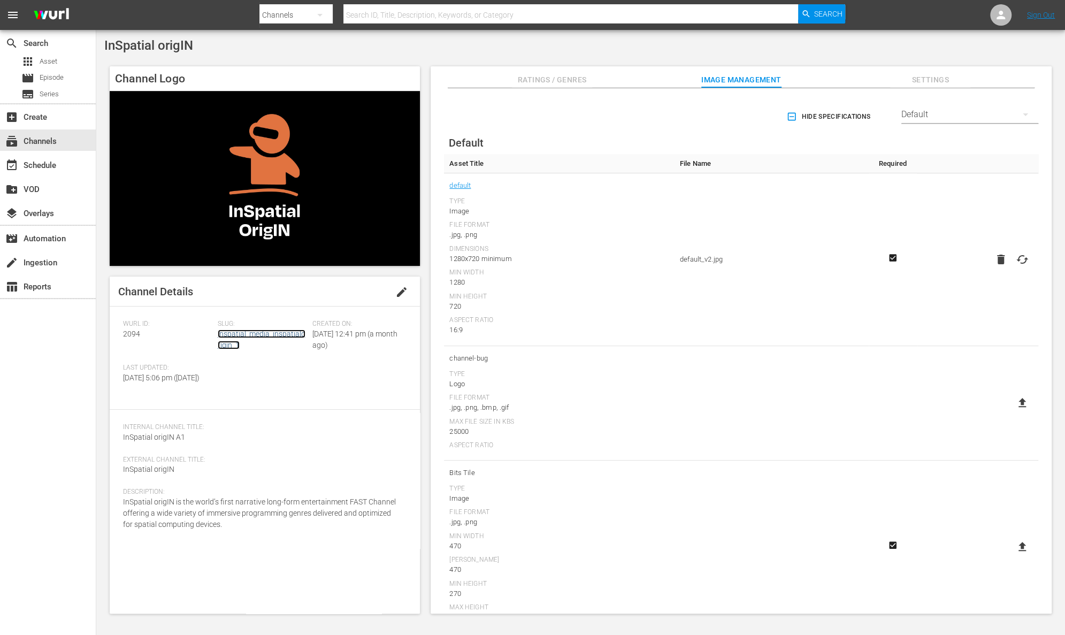
click at [279, 337] on link "inspatial_media_inspatialorigin_1" at bounding box center [262, 339] width 88 height 20
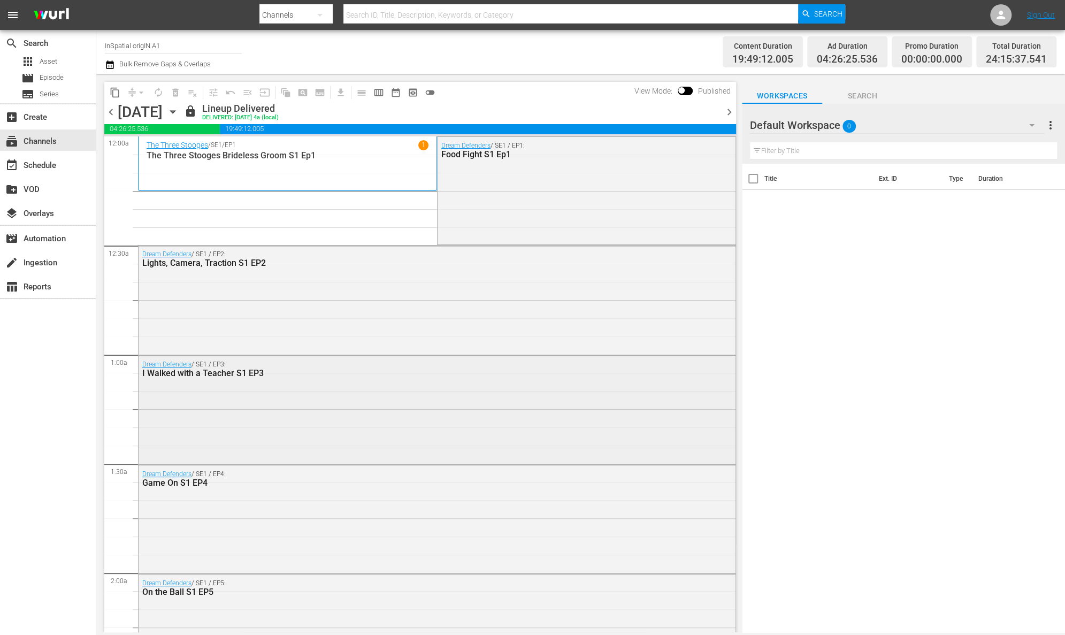
click at [318, 379] on div "Dream Defenders / SE1 / EP3: I Walked with a Teacher S1 EP3" at bounding box center [436, 369] width 597 height 26
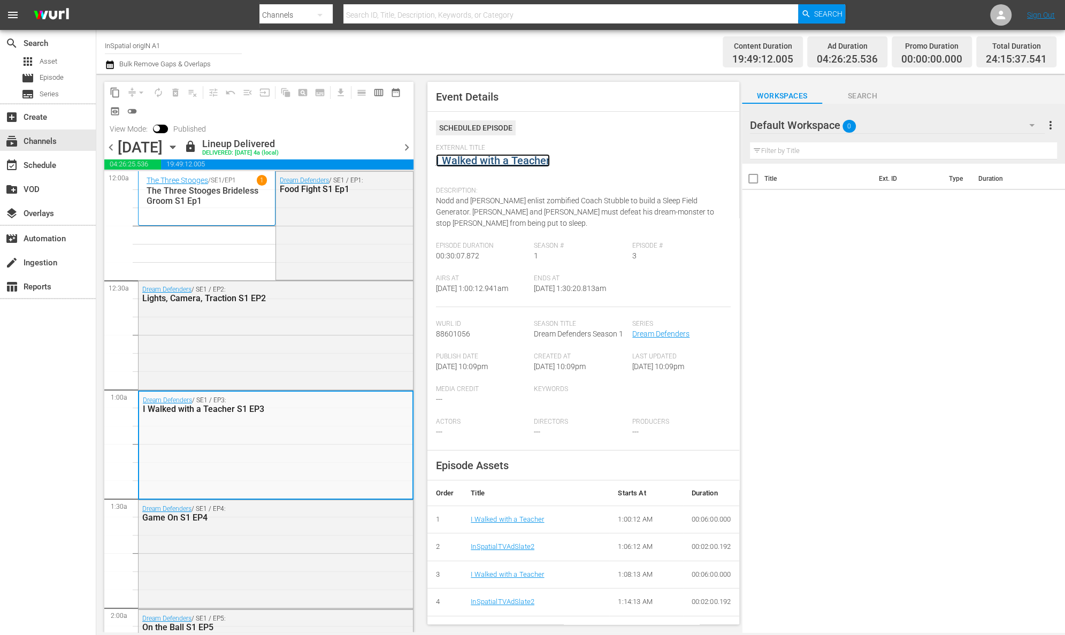
click at [496, 163] on link "I Walked with a Teacher" at bounding box center [493, 160] width 114 height 13
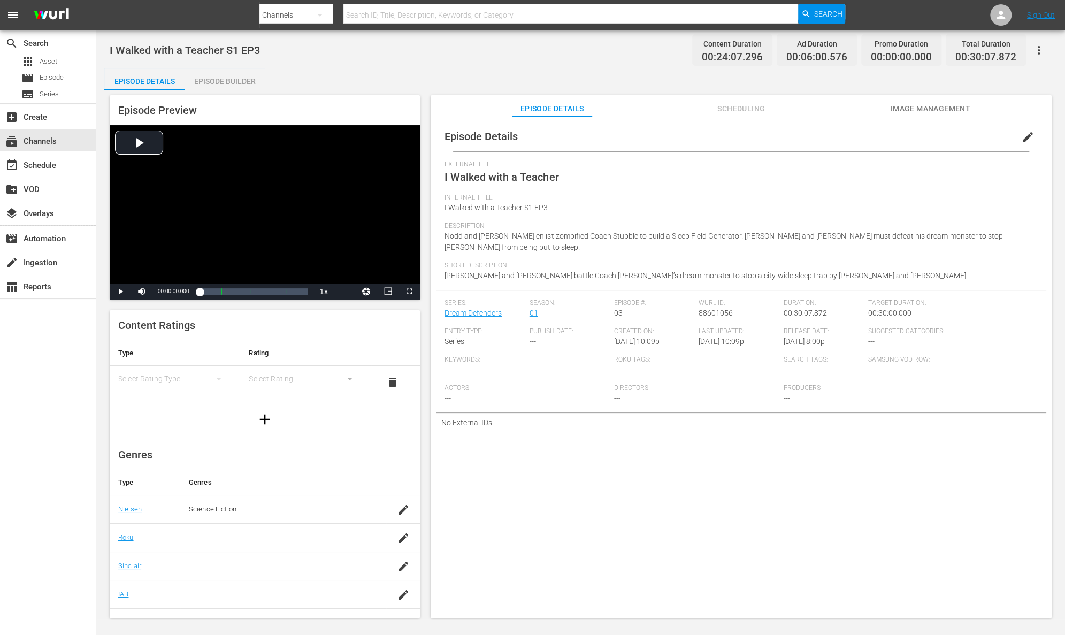
click at [243, 82] on div "Episode Builder" at bounding box center [224, 81] width 80 height 26
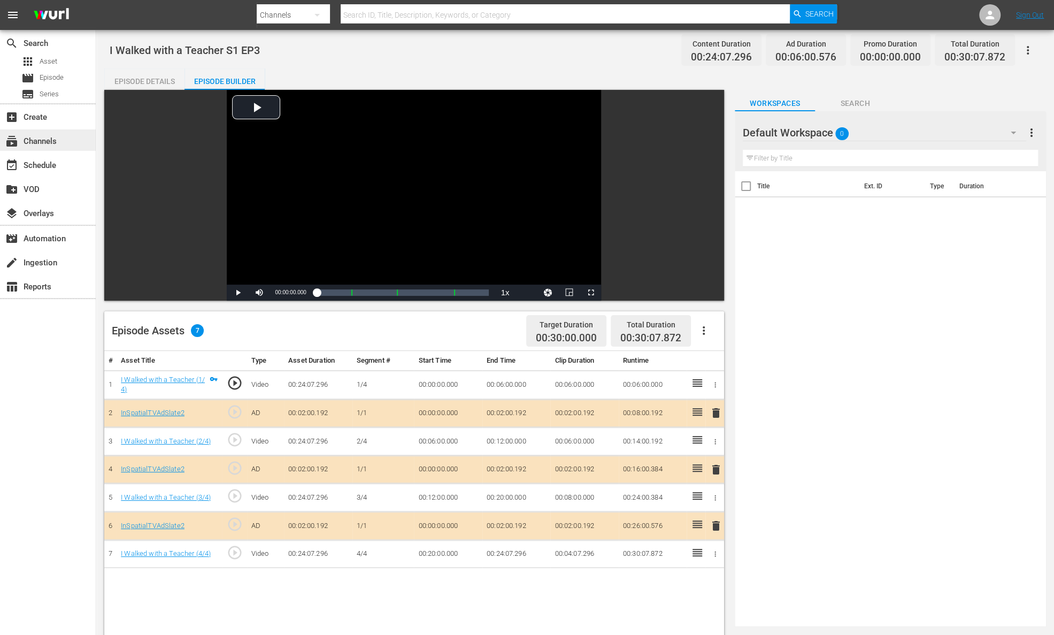
click at [47, 140] on div "subscriptions Channels" at bounding box center [30, 140] width 60 height 10
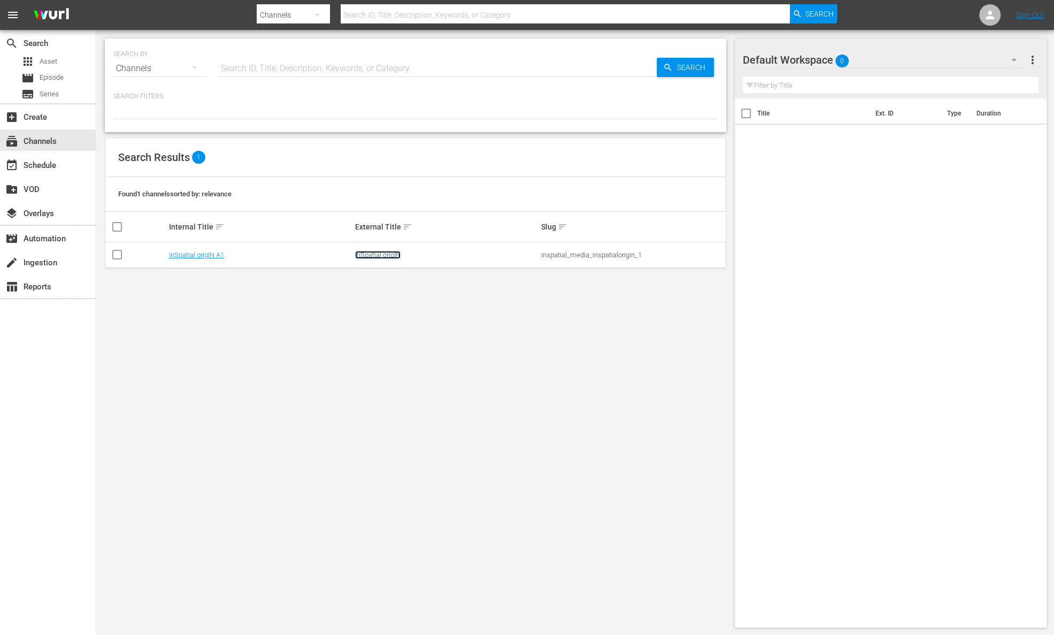
click at [378, 253] on link "InSpatial origIN" at bounding box center [377, 255] width 45 height 8
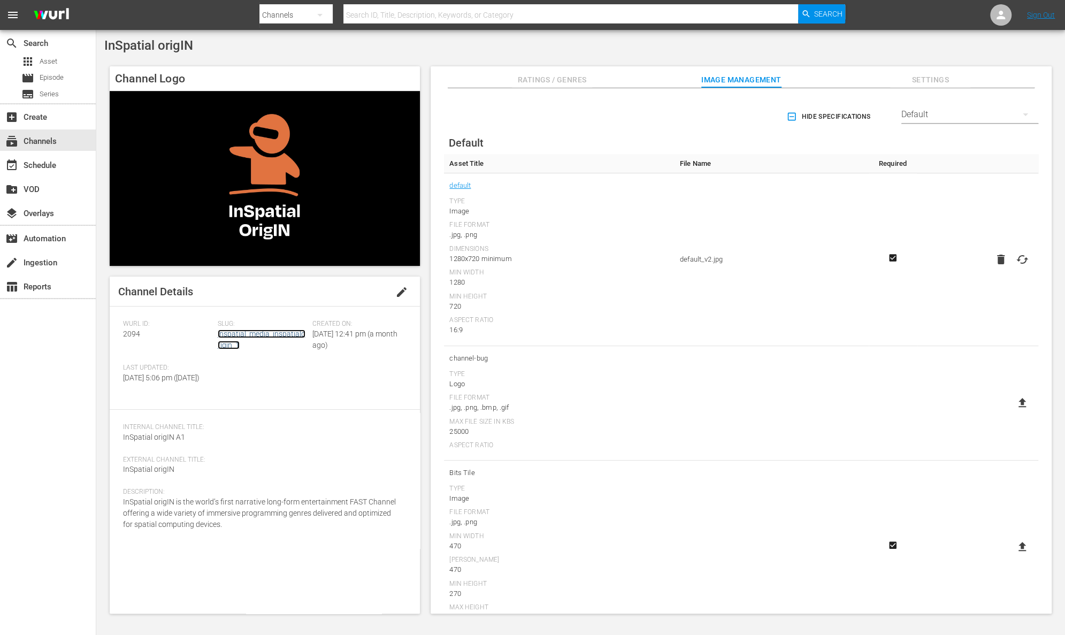
click at [276, 334] on link "inspatial_media_inspatialorigin_1" at bounding box center [262, 339] width 88 height 20
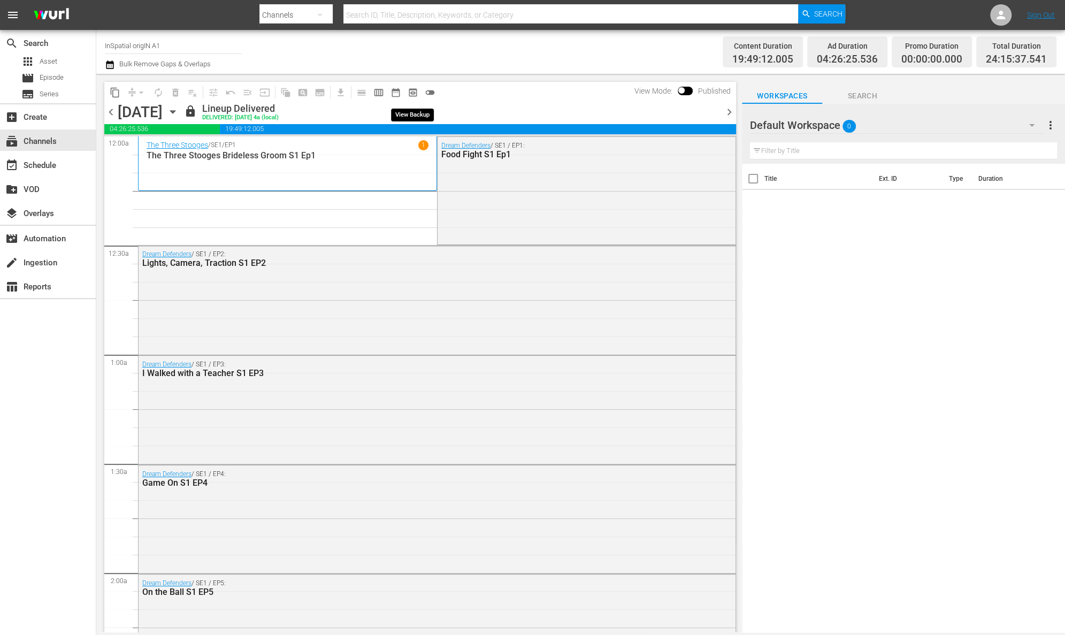
click at [411, 94] on span "preview_outlined" at bounding box center [412, 92] width 11 height 11
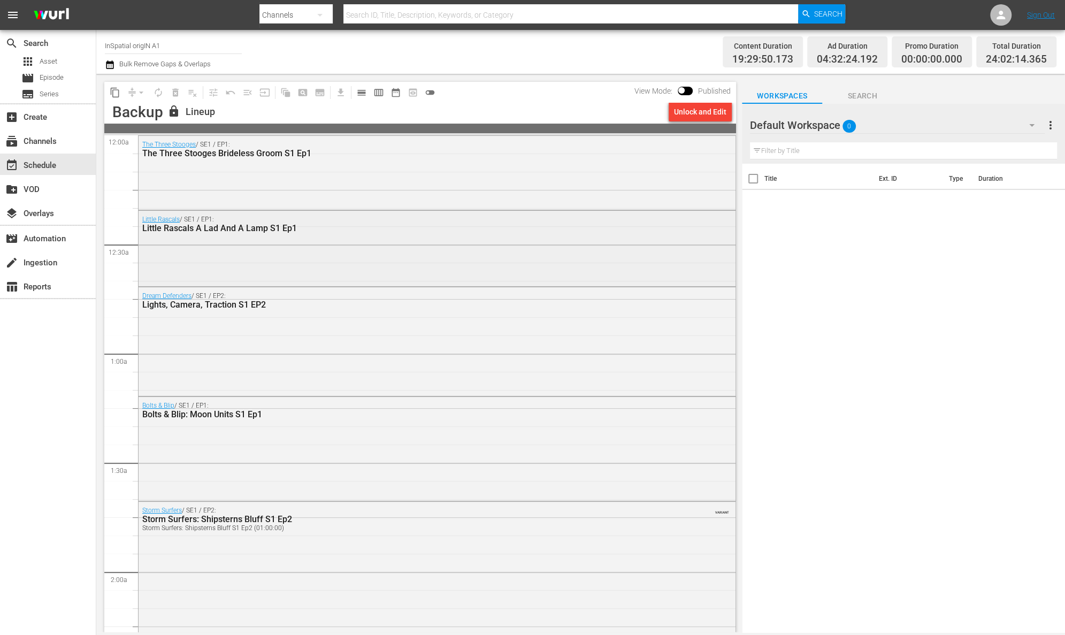
click at [325, 250] on div "Little Rascals / SE1 / EP1: Little Rascals A Lad And A Lamp S1 Ep1" at bounding box center [436, 247] width 597 height 73
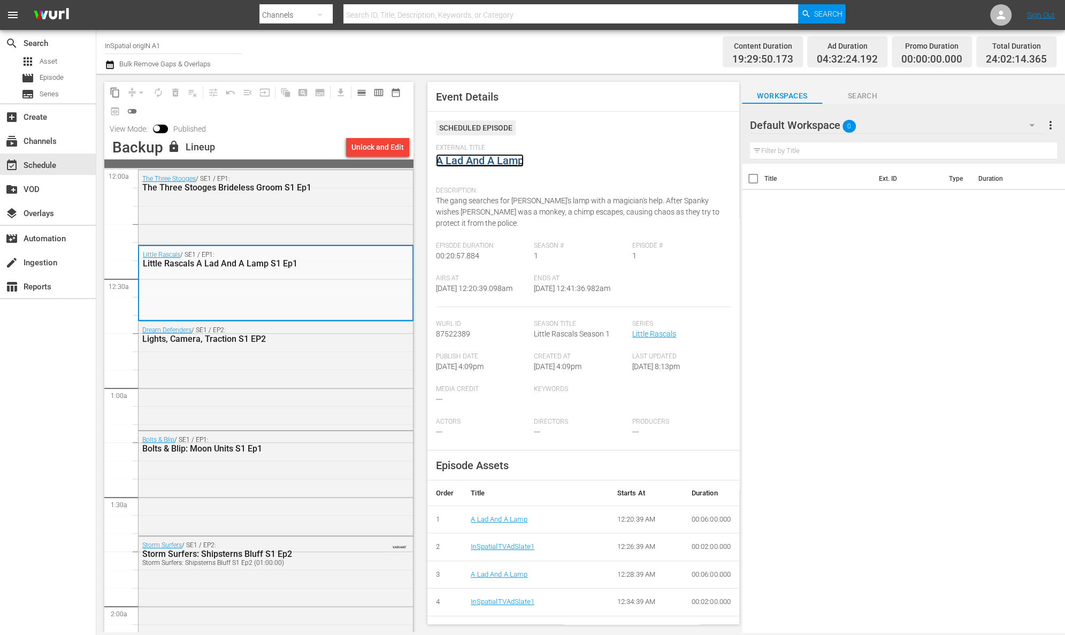
click at [474, 160] on link "A Lad And A Lamp" at bounding box center [480, 160] width 88 height 13
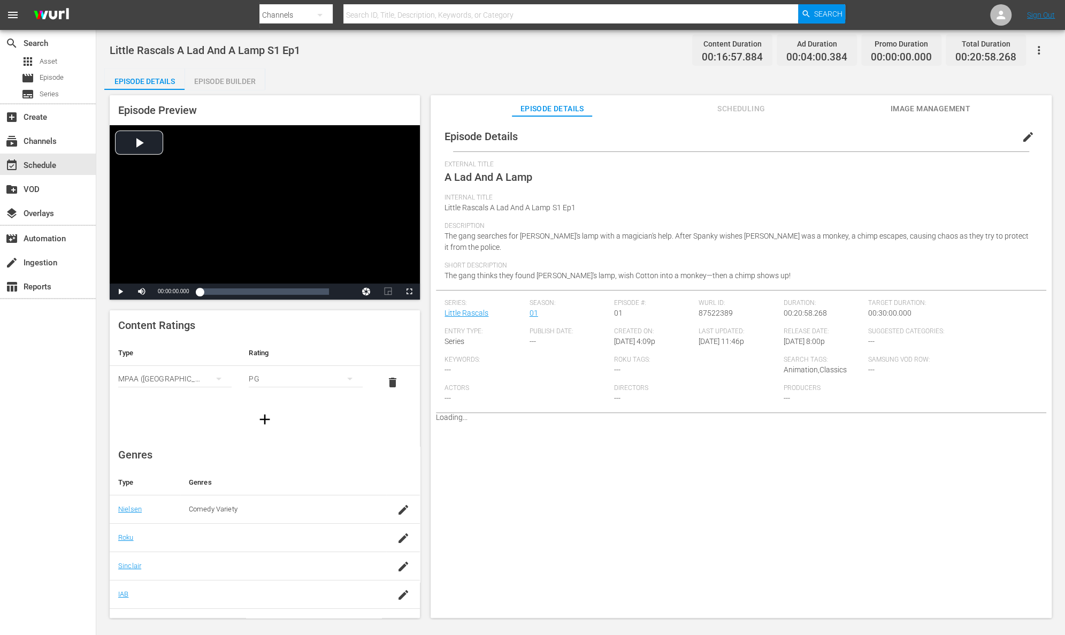
click at [245, 84] on div "Episode Builder" at bounding box center [224, 81] width 80 height 26
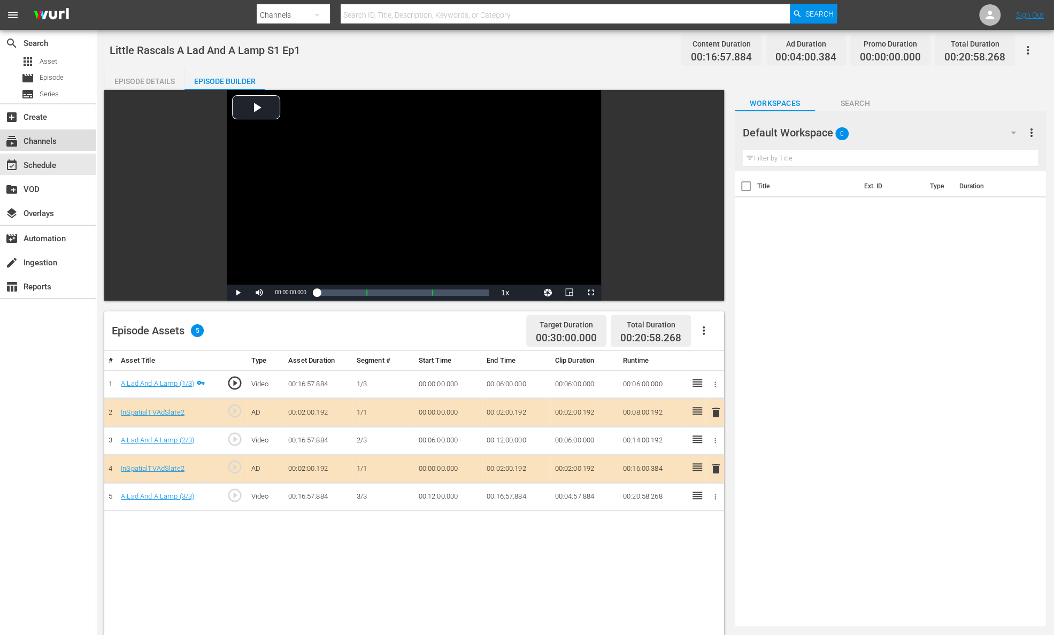
click at [56, 142] on div "subscriptions Channels" at bounding box center [30, 140] width 60 height 10
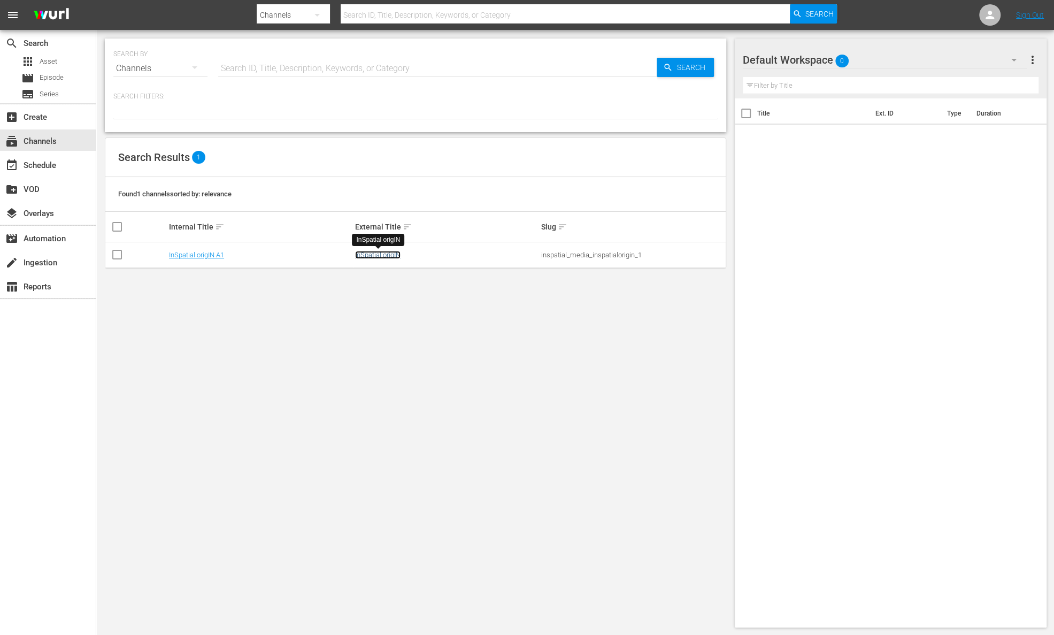
click at [385, 253] on link "InSpatial origIN" at bounding box center [377, 255] width 45 height 8
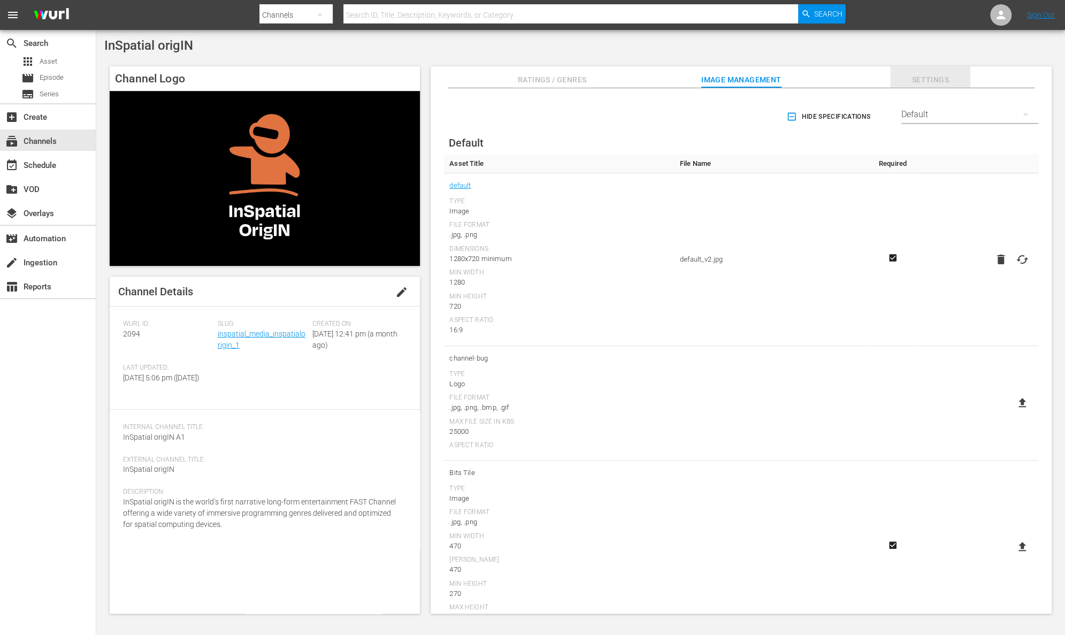
click at [927, 77] on span "Settings" at bounding box center [930, 79] width 80 height 13
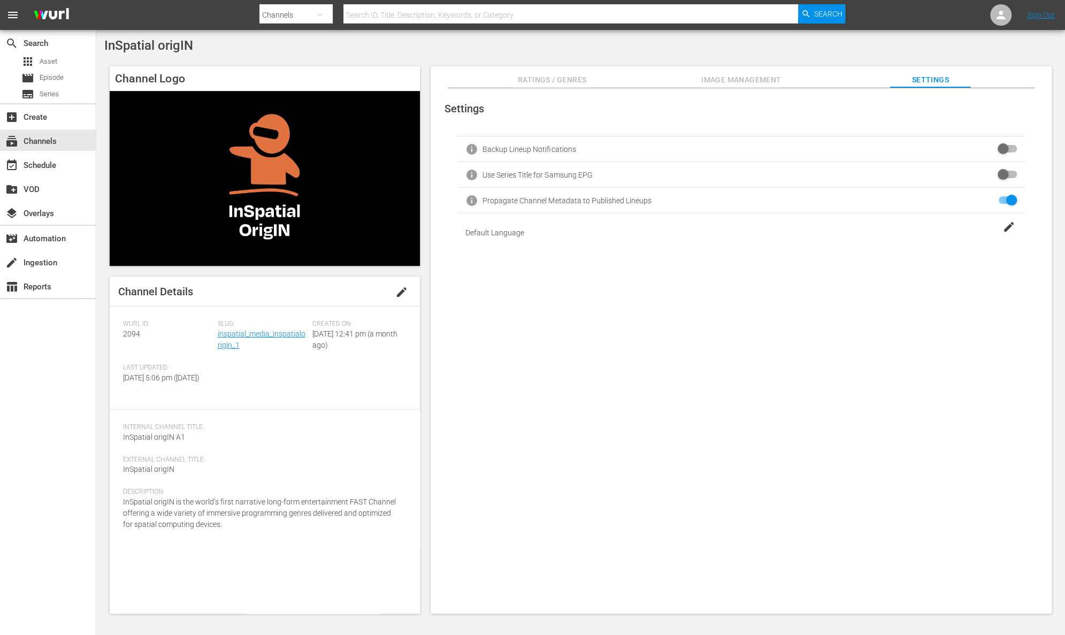
click at [997, 147] on input "checkbox" at bounding box center [1005, 149] width 24 height 13
checkbox input "false"
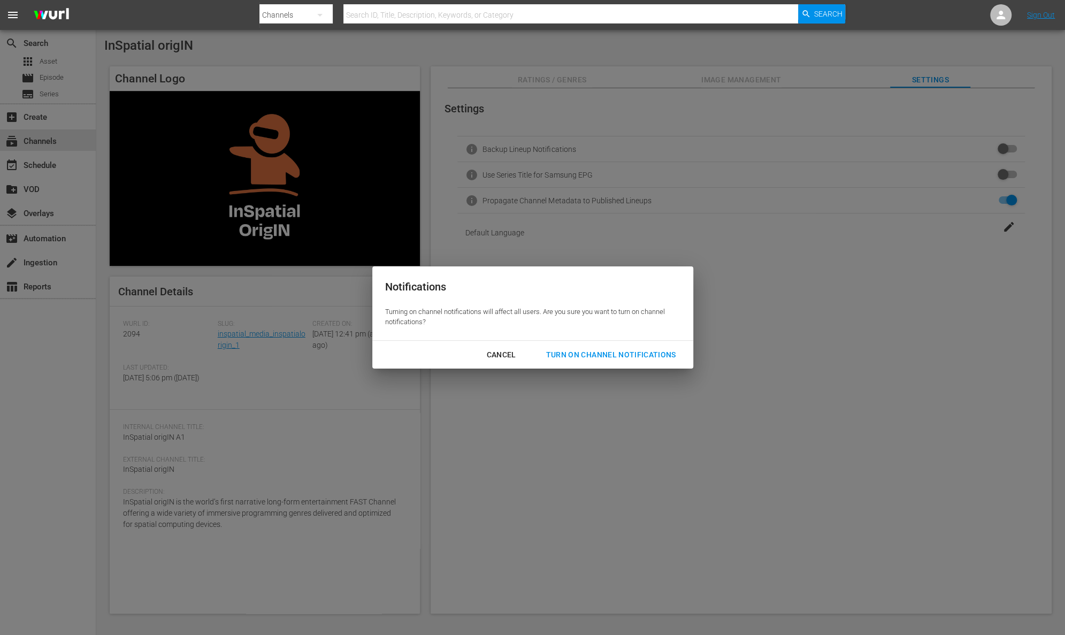
click at [624, 351] on div "Turn On Channel Notifications" at bounding box center [610, 354] width 147 height 13
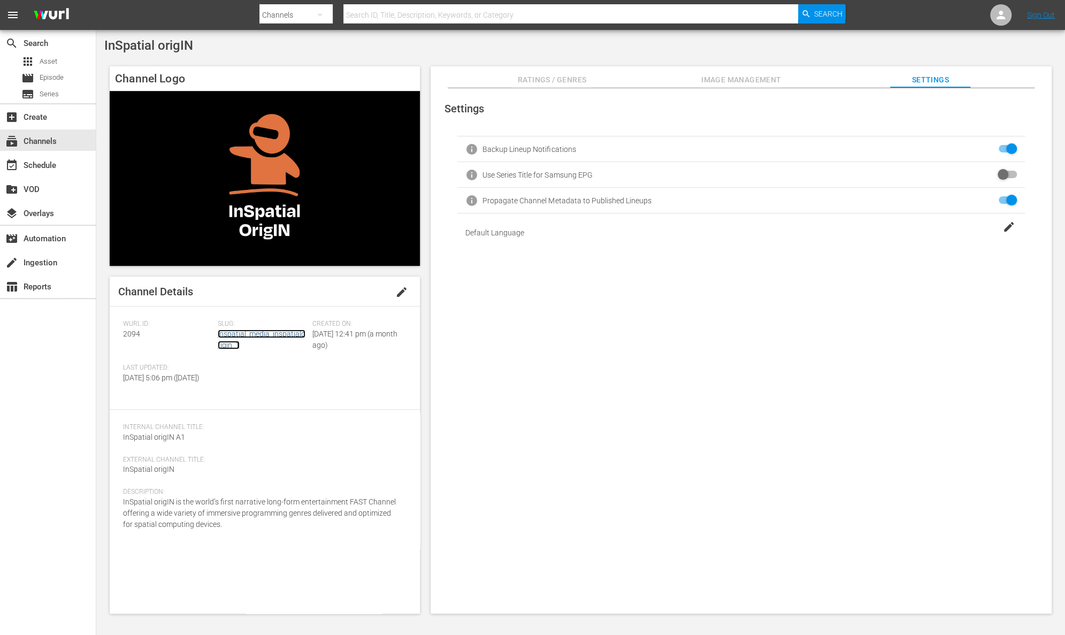
click at [267, 332] on link "inspatial_media_inspatialorigin_1" at bounding box center [262, 339] width 88 height 20
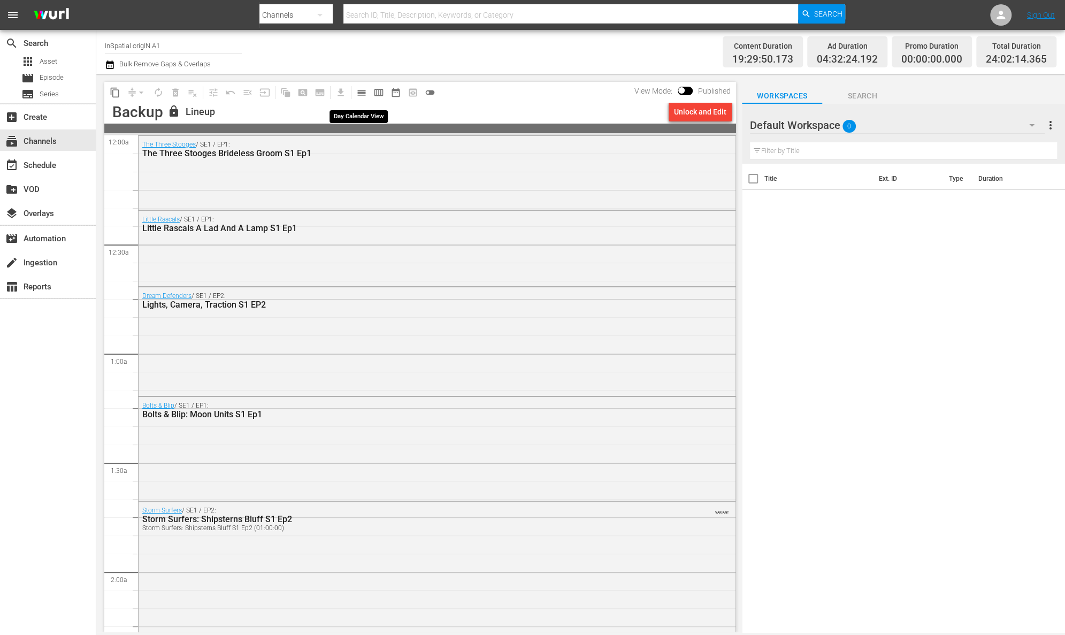
click at [361, 90] on span "calendar_view_day_outlined" at bounding box center [361, 92] width 11 height 11
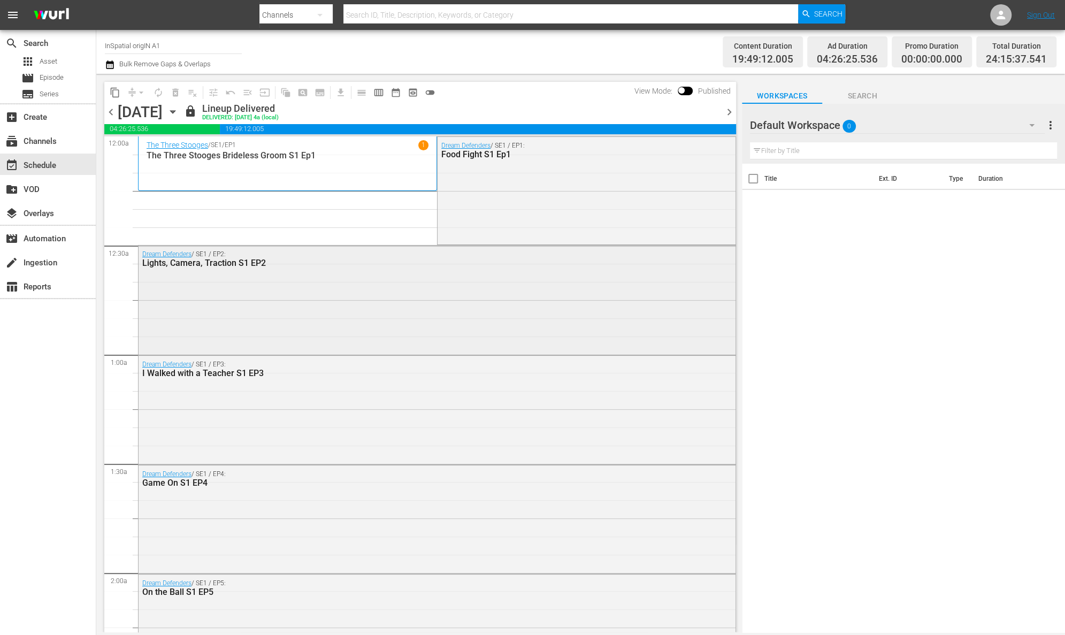
scroll to position [3, 0]
click at [404, 368] on div "I Walked with a Teacher S1 EP3" at bounding box center [407, 370] width 531 height 10
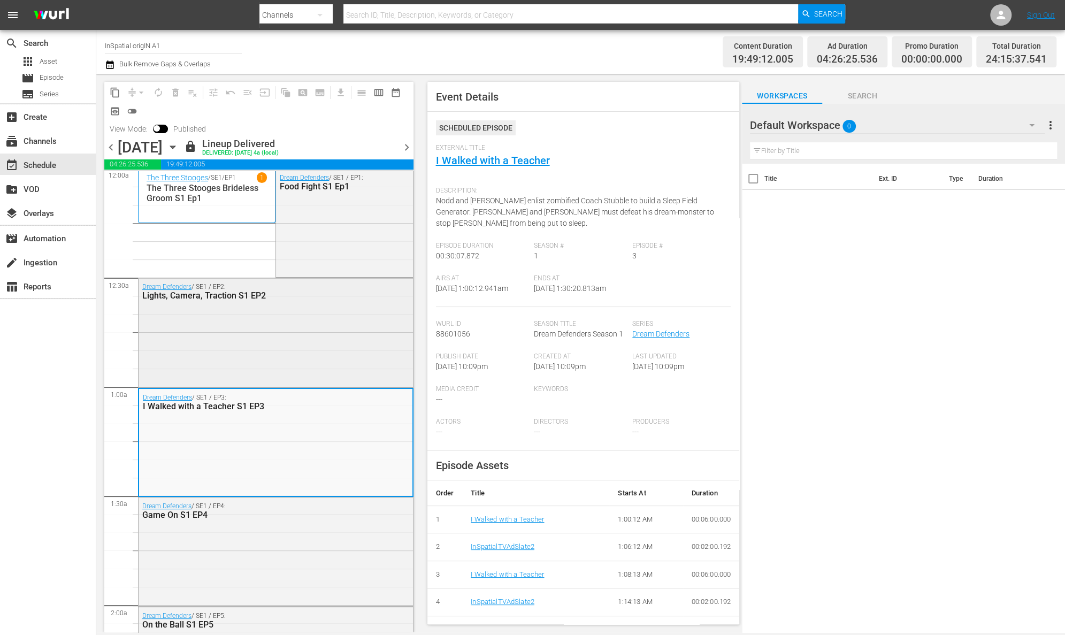
click at [375, 332] on div "Dream Defenders / SE1 / EP2: Lights, Camera, Traction S1 EP2" at bounding box center [275, 331] width 274 height 106
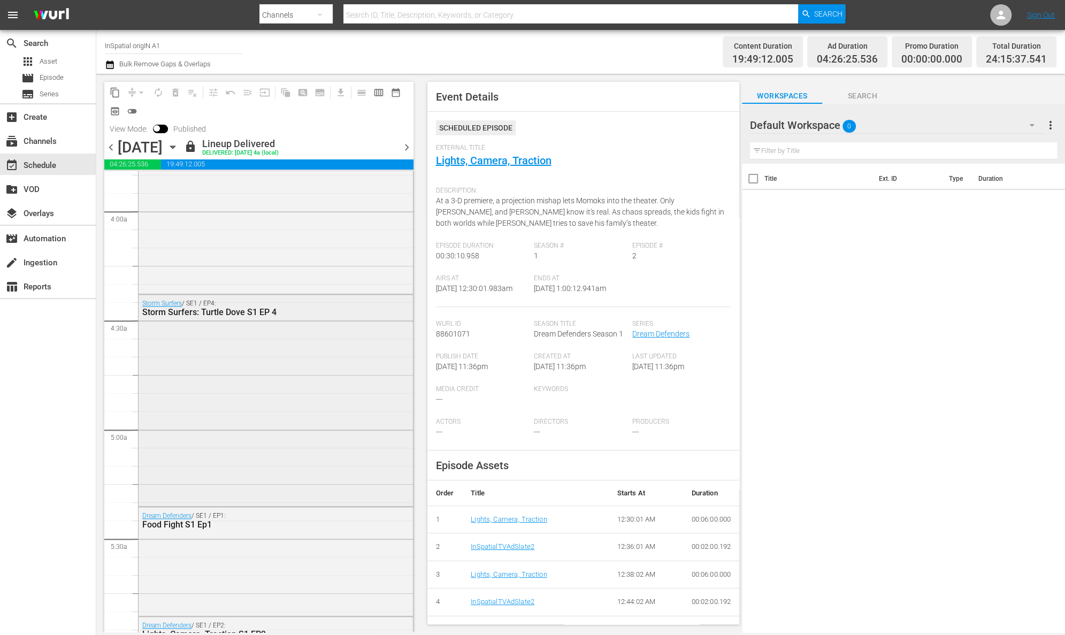
scroll to position [847, 0]
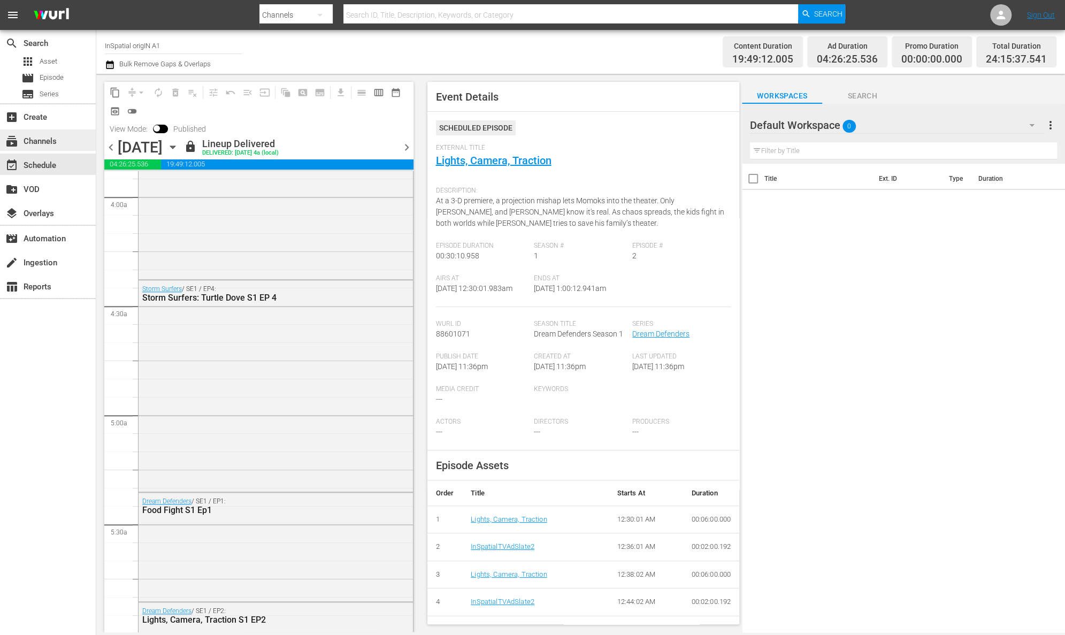
click at [56, 140] on div "subscriptions Channels" at bounding box center [30, 140] width 60 height 10
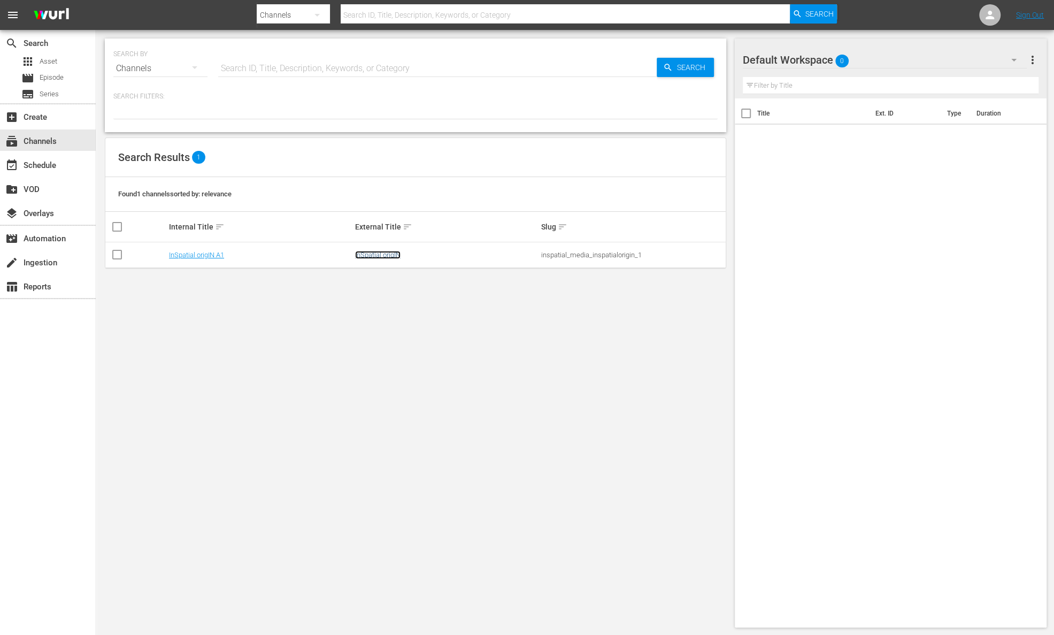
click at [381, 256] on link "InSpatial origIN" at bounding box center [377, 255] width 45 height 8
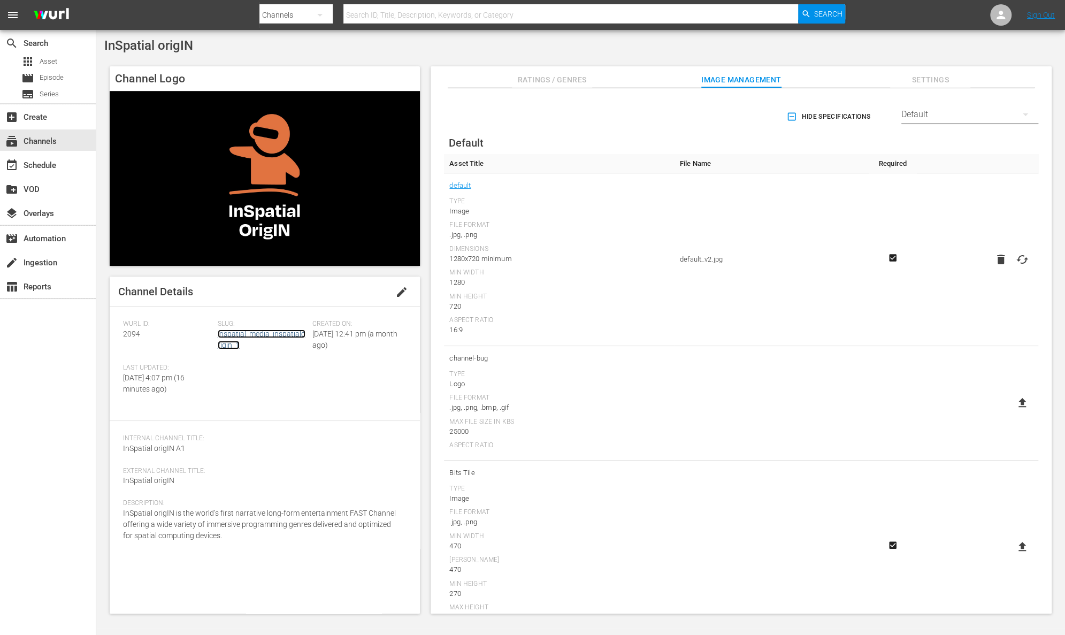
click at [274, 335] on link "inspatial_media_inspatialorigin_1" at bounding box center [262, 339] width 88 height 20
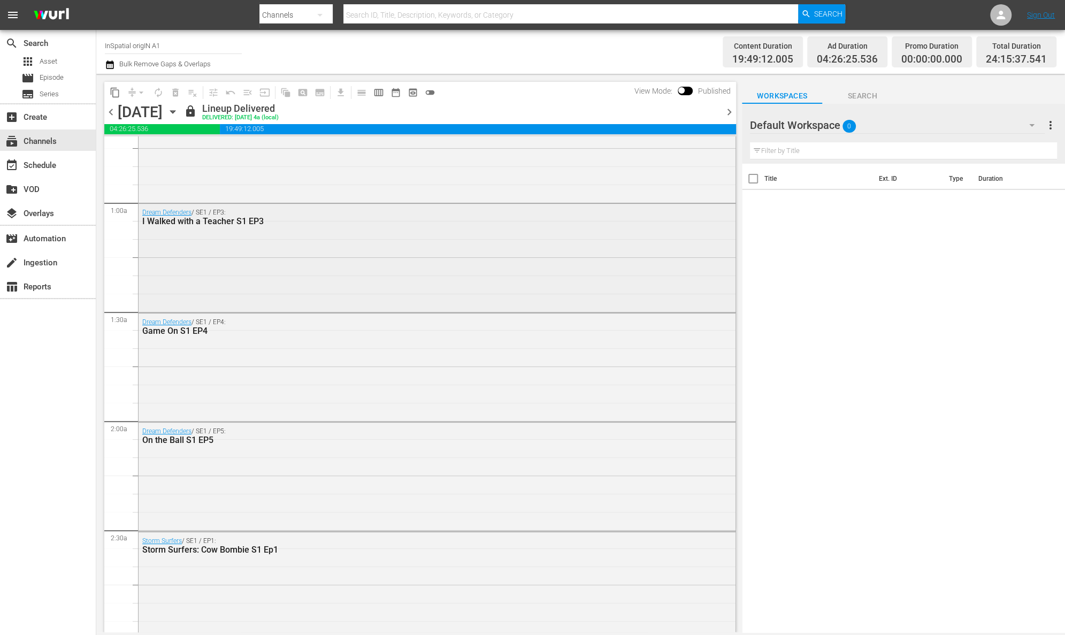
scroll to position [151, 0]
click at [405, 350] on div "Dream Defenders / SE1 / EP4: Game On S1 EP4" at bounding box center [436, 367] width 597 height 106
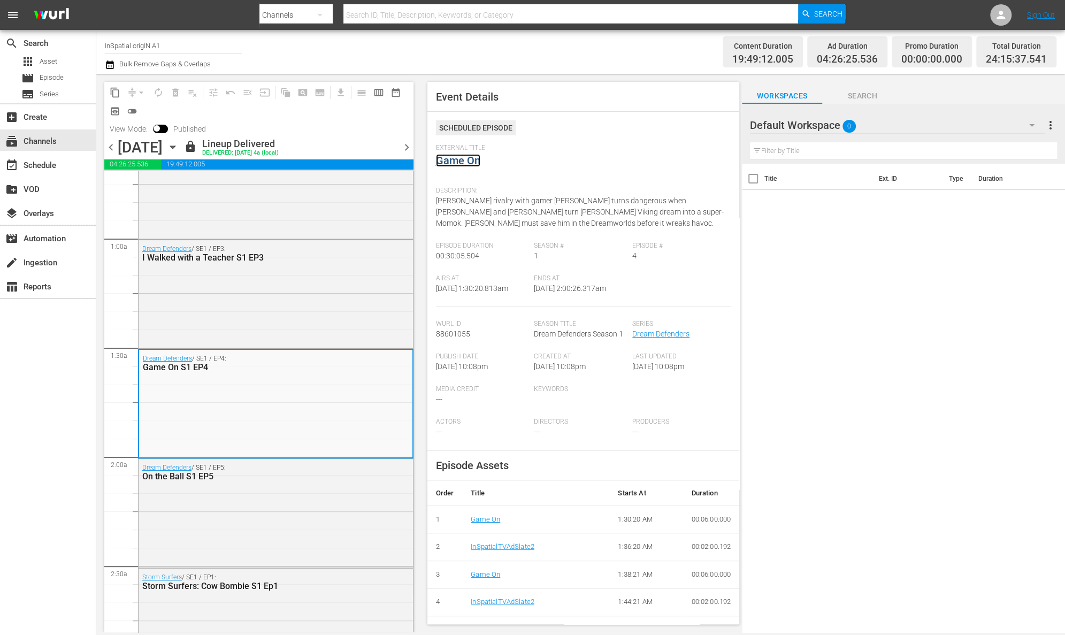
click at [464, 160] on link "Game On" at bounding box center [458, 160] width 44 height 13
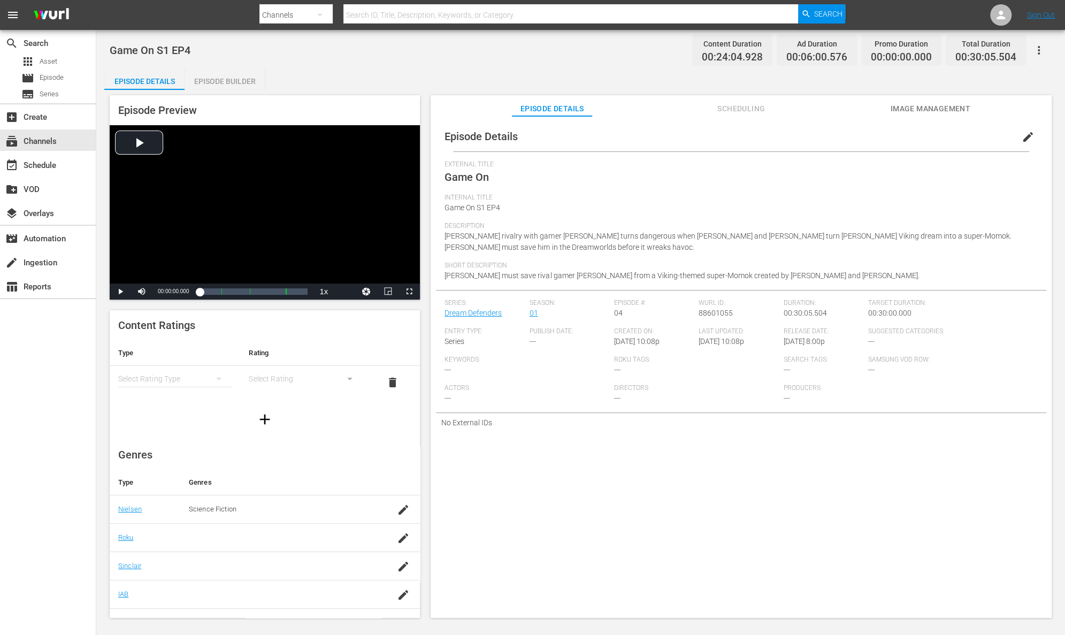
click at [1022, 137] on span "edit" at bounding box center [1027, 136] width 13 height 13
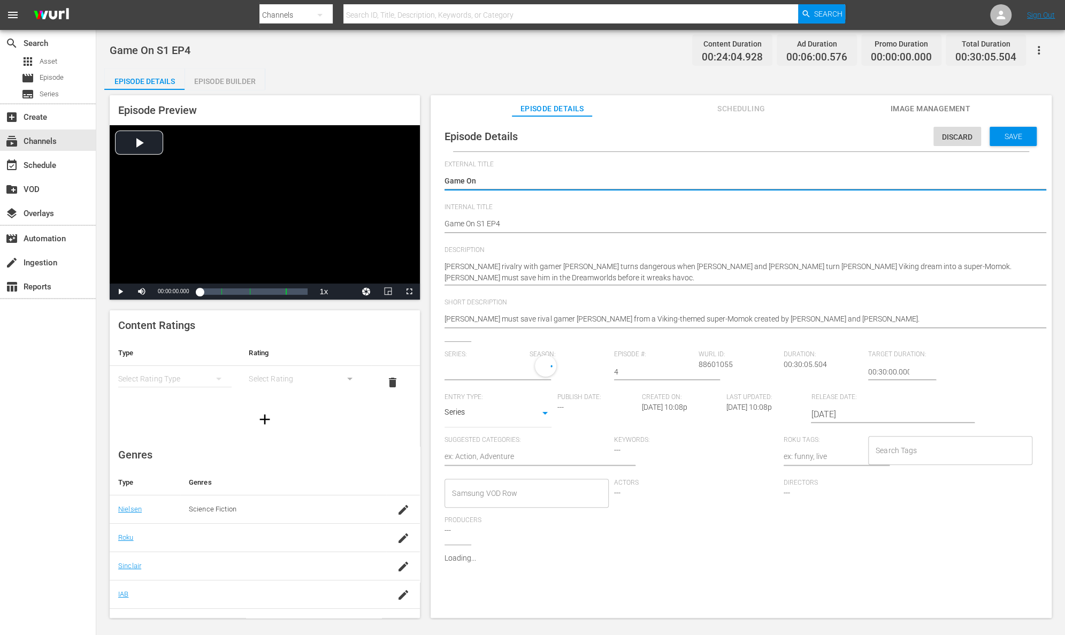
type input "Dream Defenders"
click at [1007, 135] on span "Save" at bounding box center [1013, 136] width 35 height 9
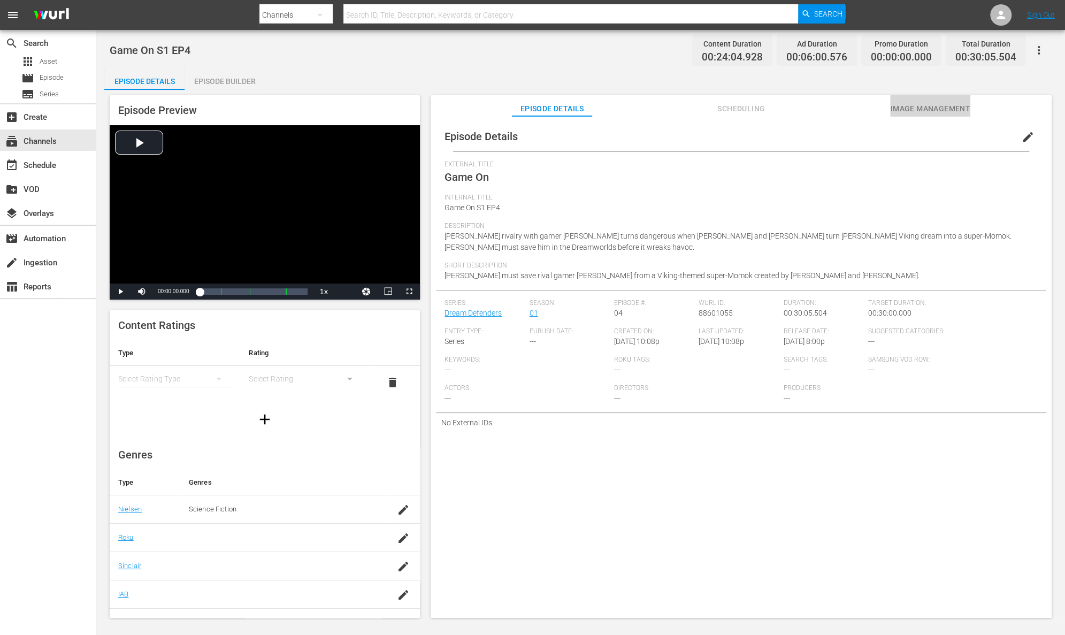
click at [936, 108] on span "Image Management" at bounding box center [930, 108] width 80 height 13
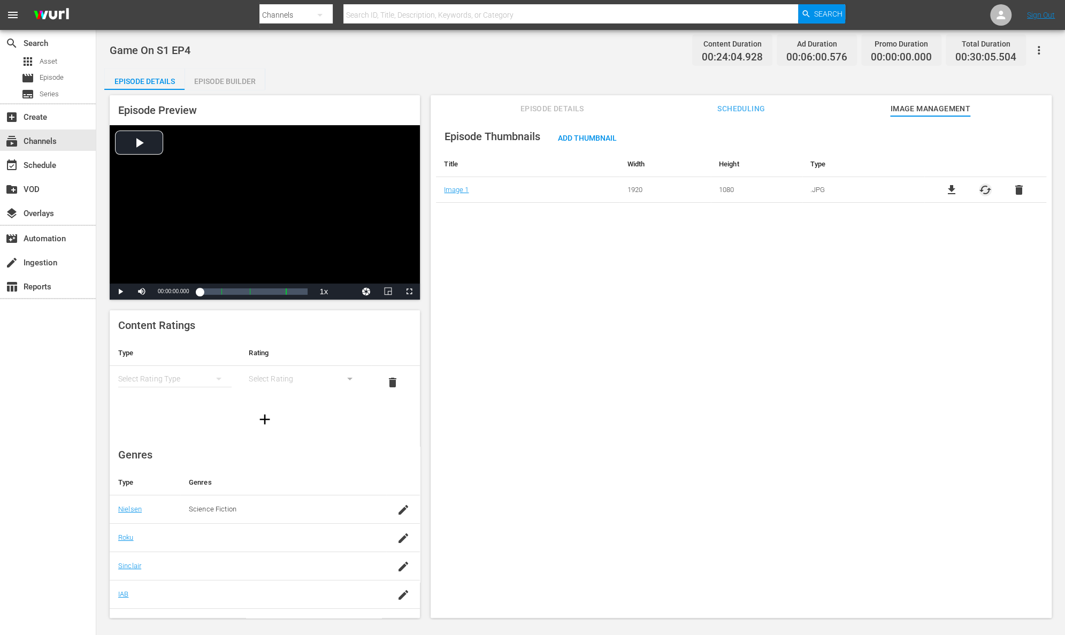
click at [981, 188] on span "cached" at bounding box center [985, 189] width 13 height 13
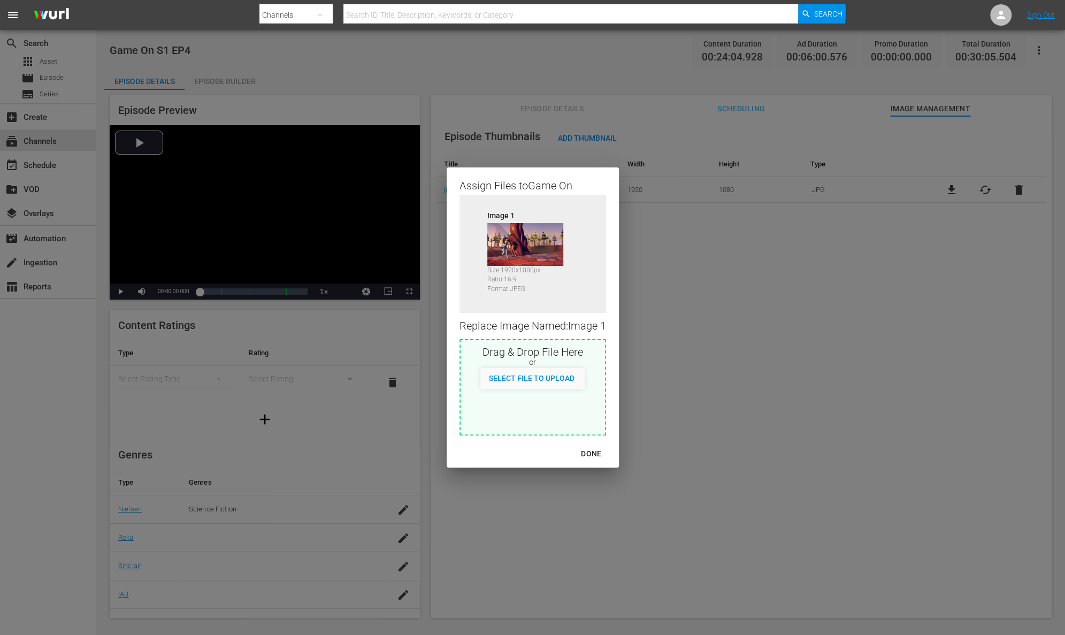
click at [599, 455] on div "DONE" at bounding box center [590, 453] width 37 height 13
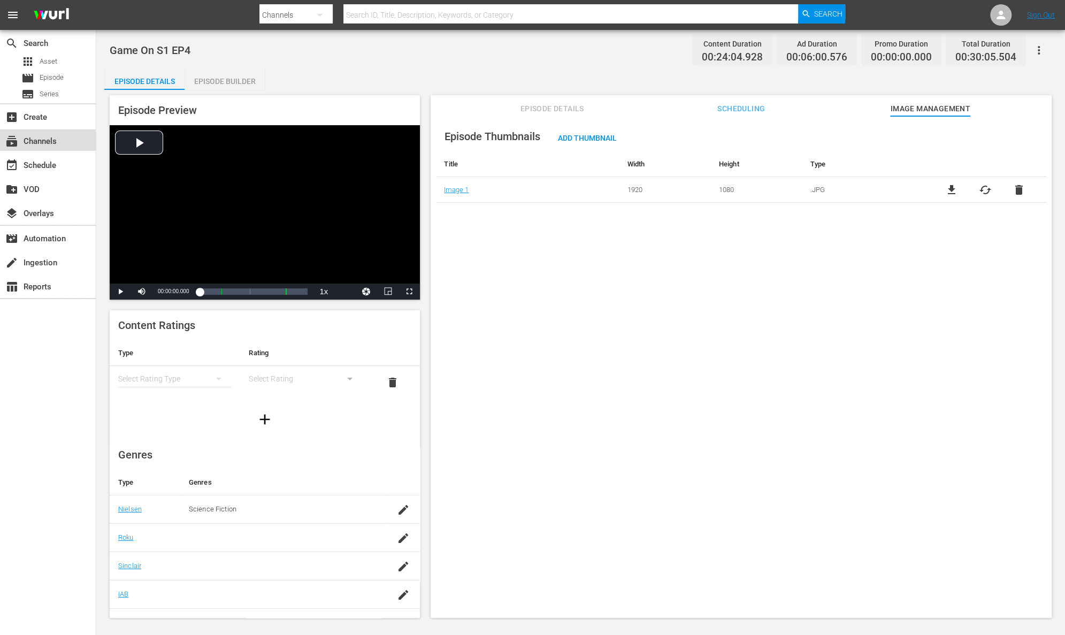
click at [66, 138] on div "subscriptions Channels" at bounding box center [48, 139] width 96 height 21
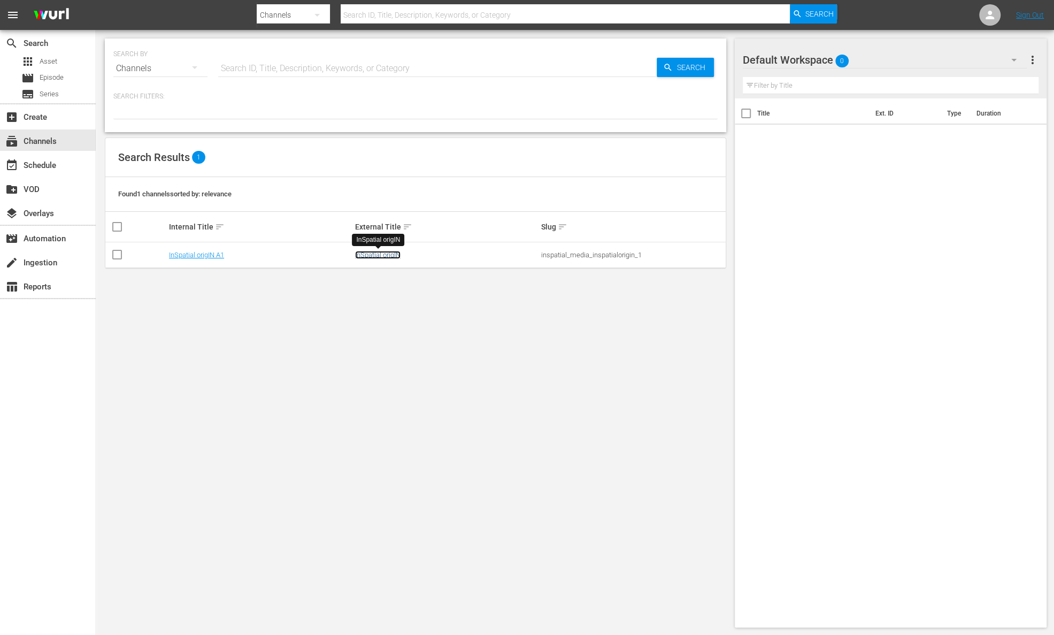
click at [386, 255] on link "InSpatial origIN" at bounding box center [377, 255] width 45 height 8
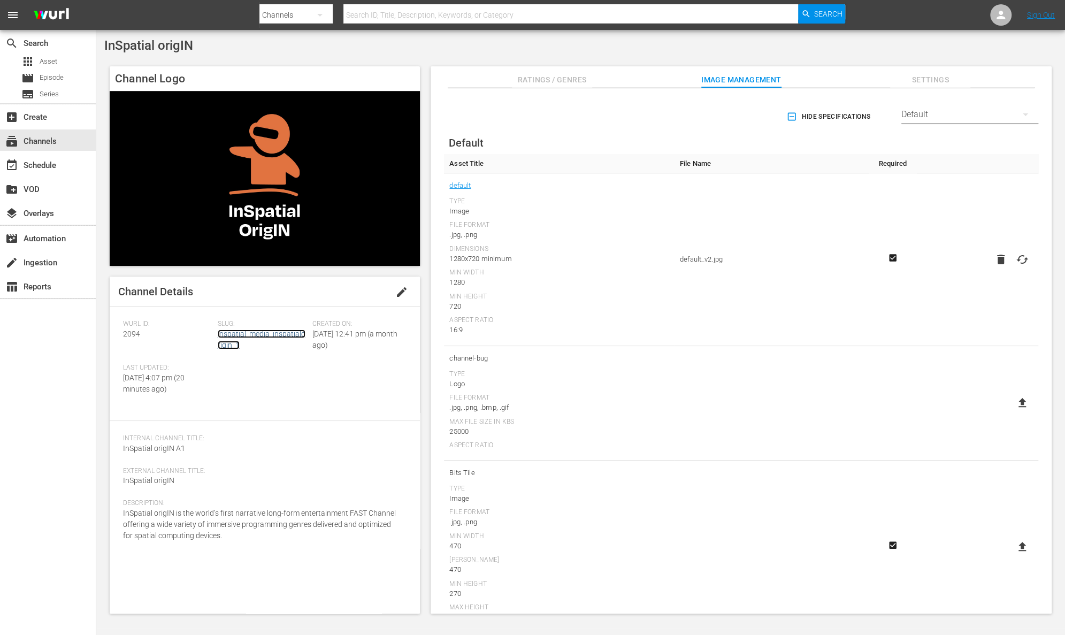
click at [288, 334] on link "inspatial_media_inspatialorigin_1" at bounding box center [262, 339] width 88 height 20
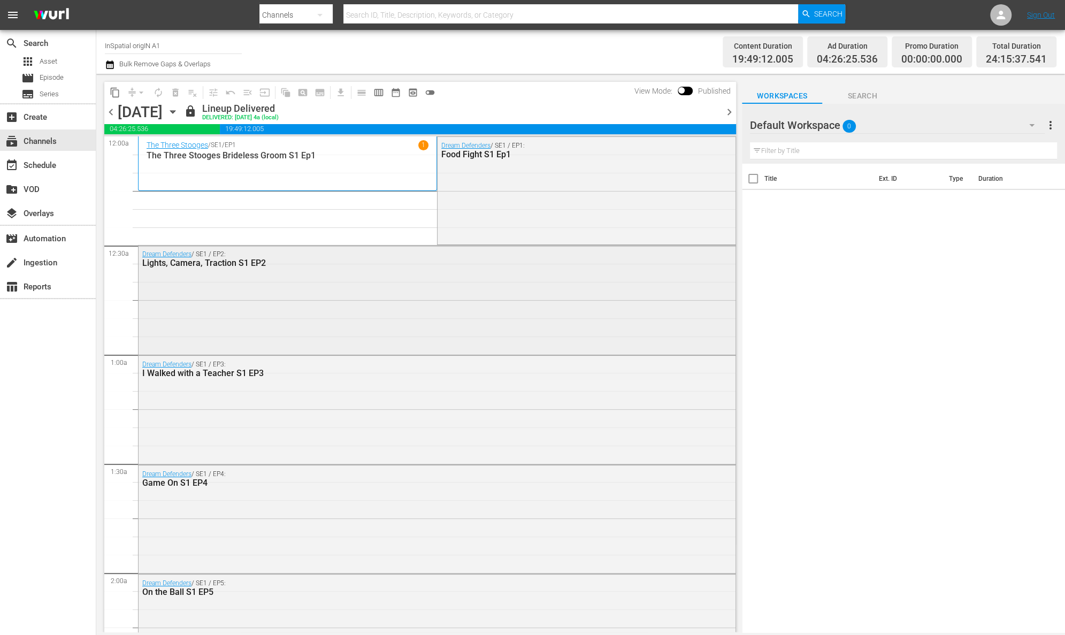
click at [387, 295] on div "Dream Defenders / SE1 / EP2: Lights, Camera, Traction S1 EP2" at bounding box center [436, 298] width 597 height 106
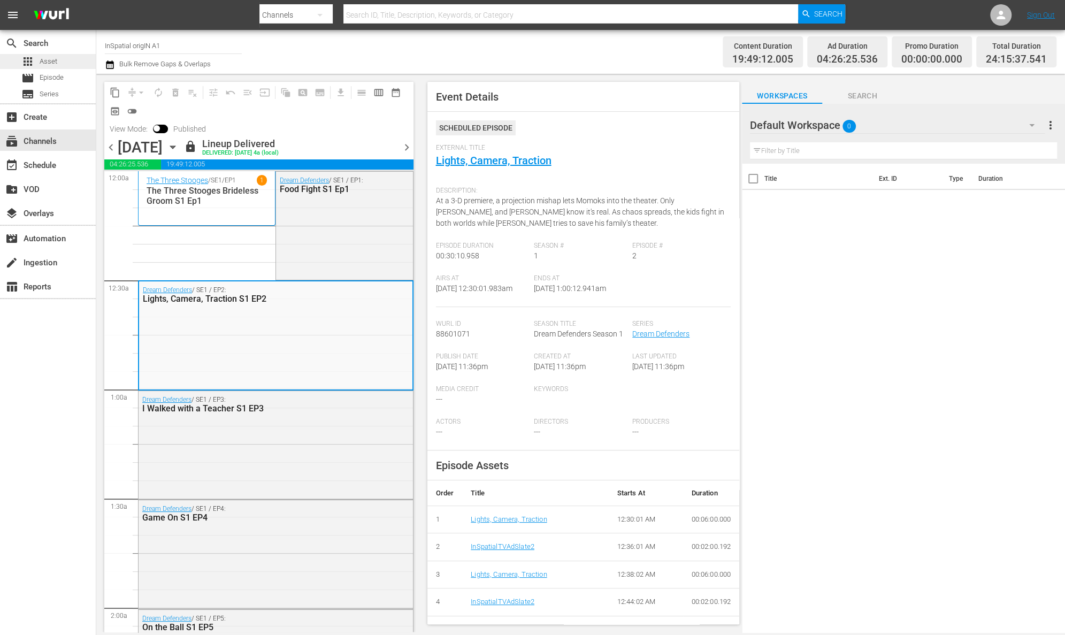
click at [66, 60] on div "apps Asset" at bounding box center [48, 61] width 96 height 15
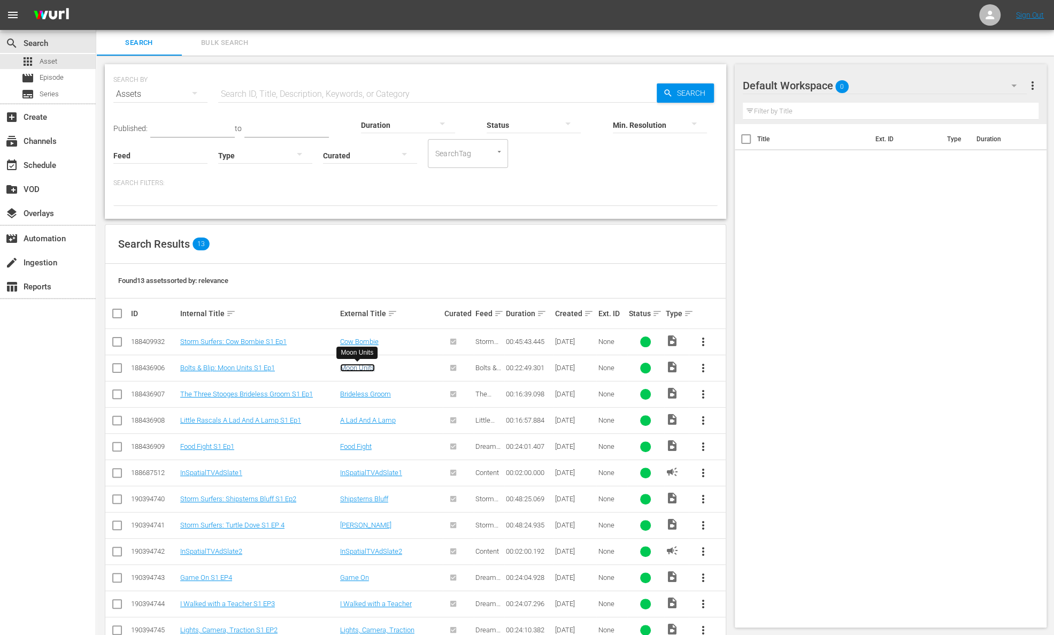
click at [360, 367] on link "Moon Units" at bounding box center [357, 368] width 35 height 8
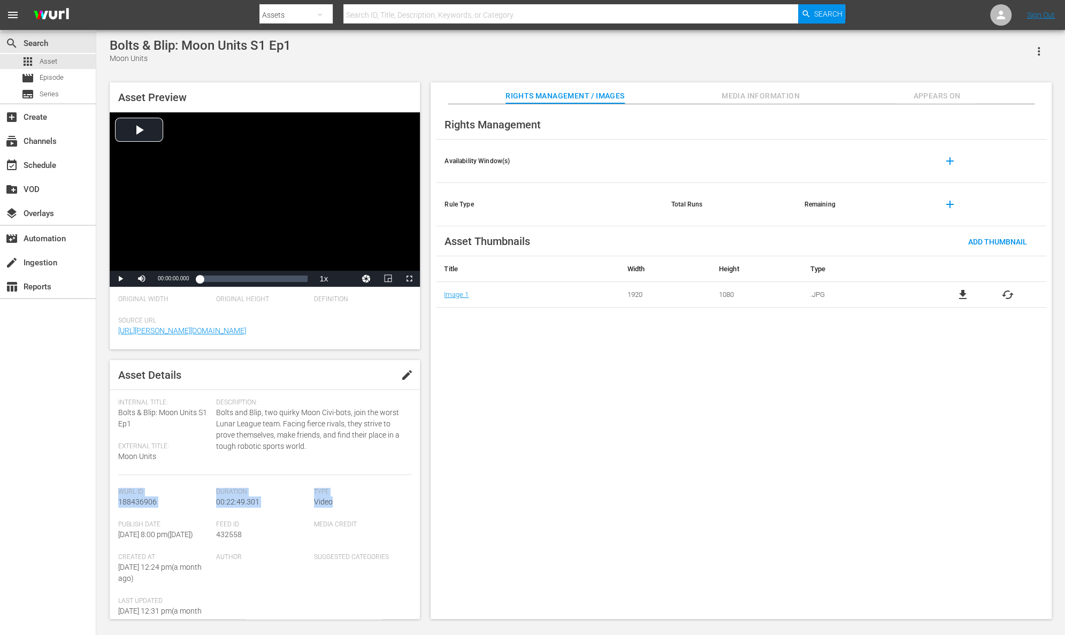
drag, startPoint x: 415, startPoint y: 461, endPoint x: 421, endPoint y: 504, distance: 43.7
click at [408, 517] on div "Asset Details edit Internal Title: [PERSON_NAME] & Blip: Moon Units S1 Ep1 Exte…" at bounding box center [265, 489] width 310 height 259
click at [72, 76] on div "movie Episode" at bounding box center [48, 78] width 96 height 15
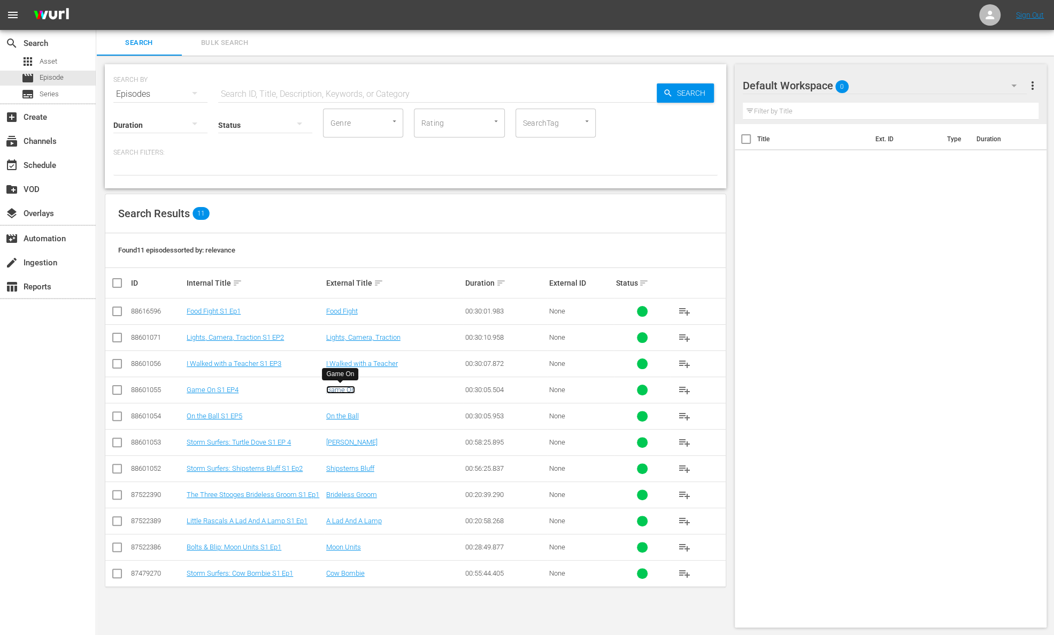
click at [344, 388] on link "Game On" at bounding box center [340, 390] width 29 height 8
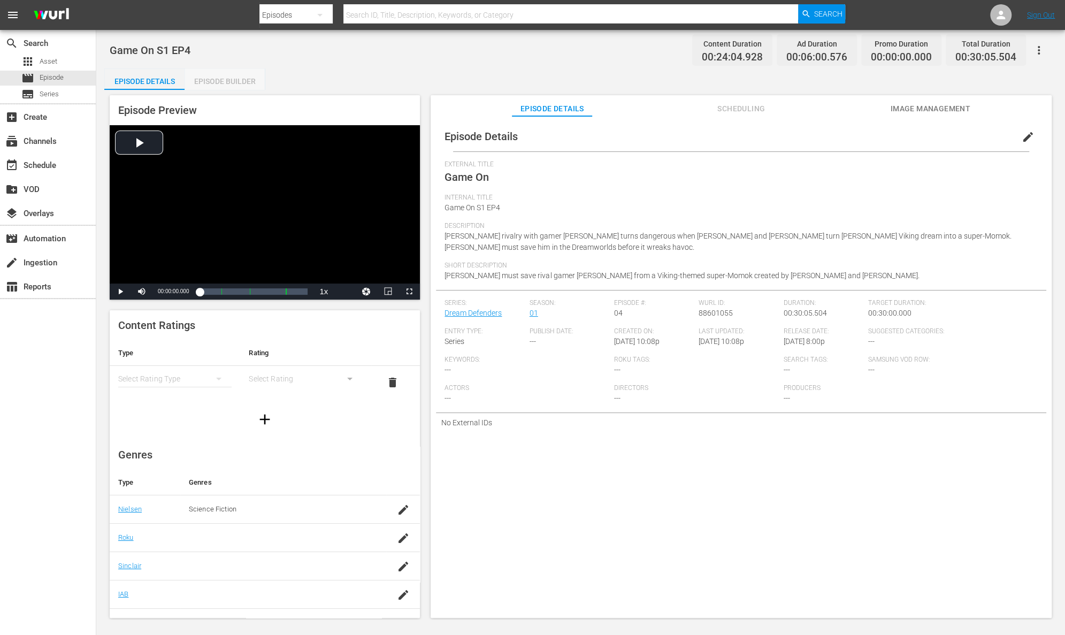
click at [247, 84] on div "Episode Builder" at bounding box center [224, 81] width 80 height 26
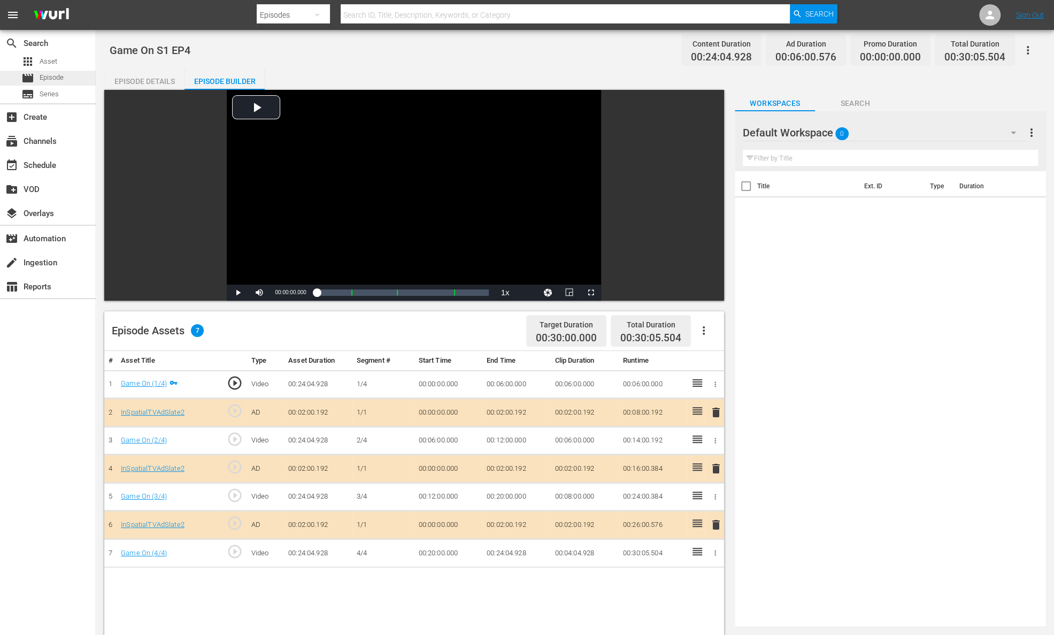
click at [70, 75] on div "movie Episode" at bounding box center [48, 78] width 96 height 15
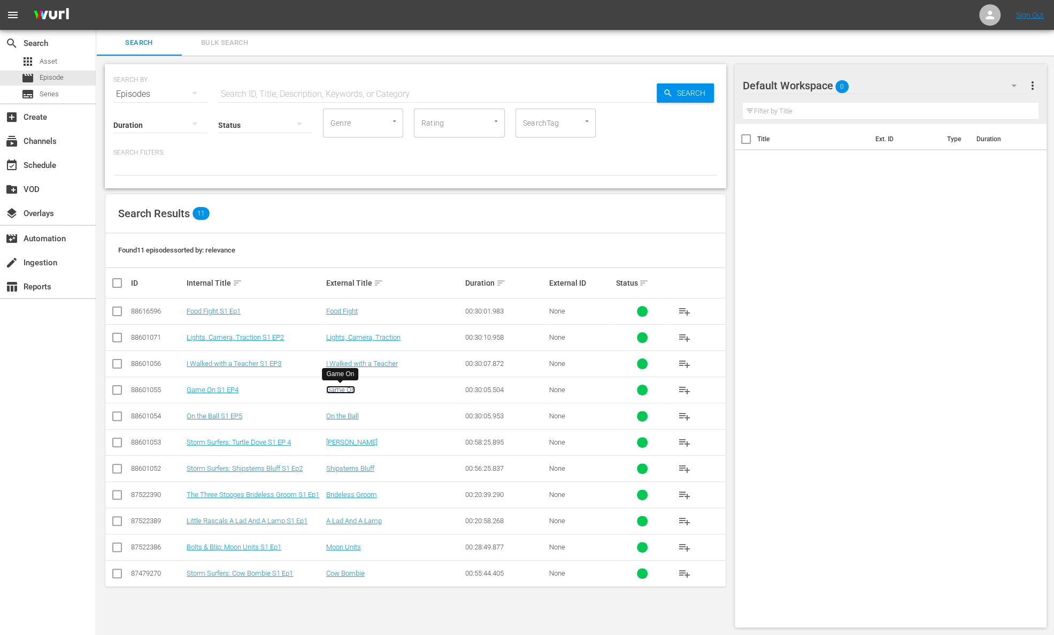
click at [348, 389] on link "Game On" at bounding box center [340, 390] width 29 height 8
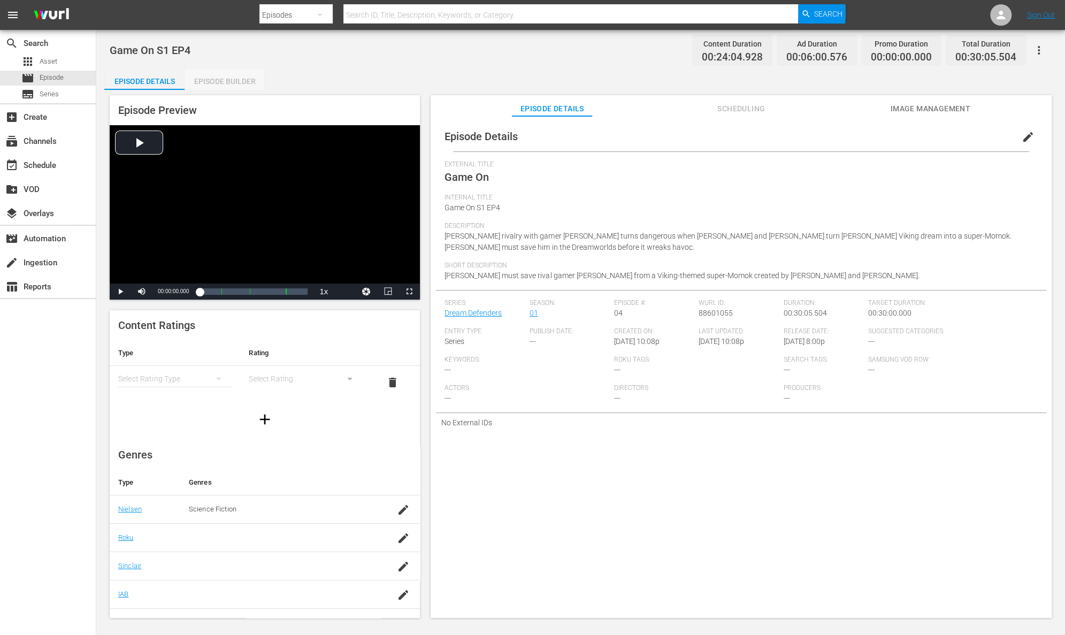
click at [233, 79] on div "Episode Builder" at bounding box center [224, 81] width 80 height 26
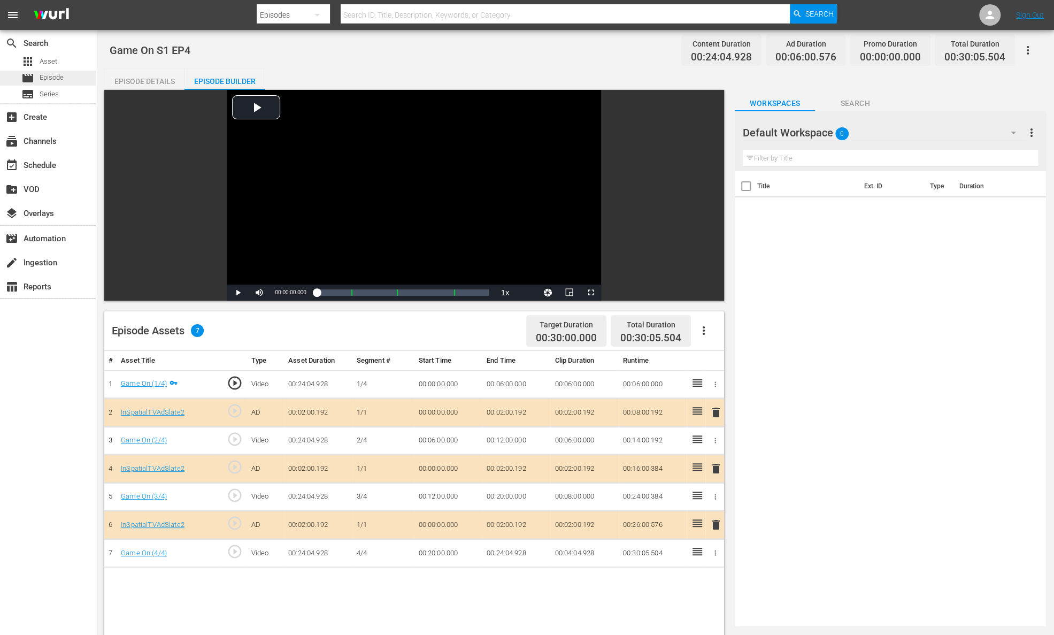
click at [61, 76] on span "Episode" at bounding box center [52, 77] width 24 height 11
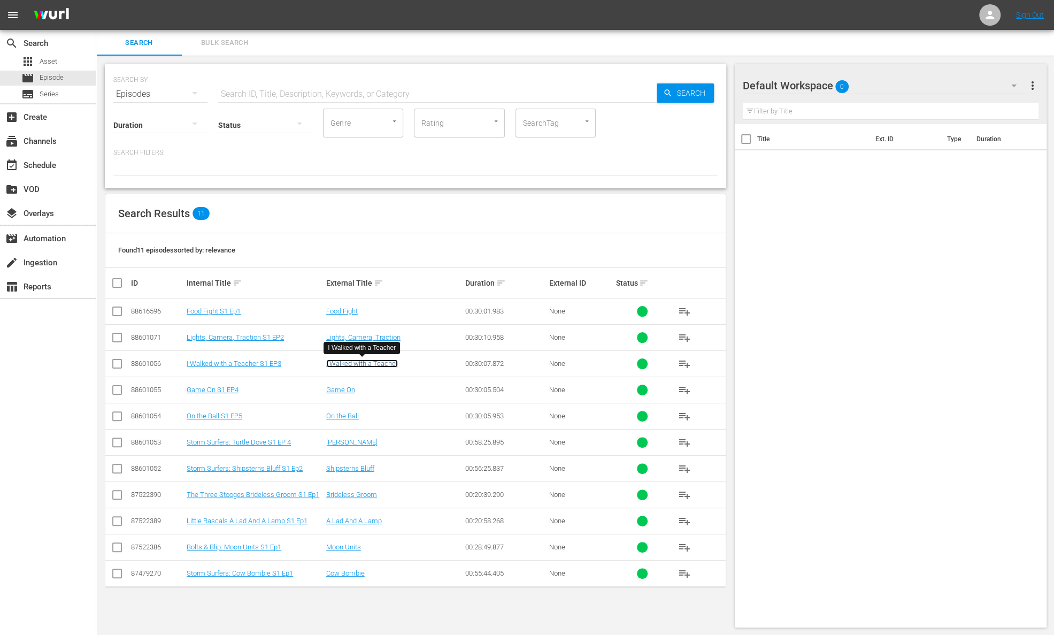
click at [343, 361] on link "I Walked with a Teacher" at bounding box center [362, 363] width 72 height 8
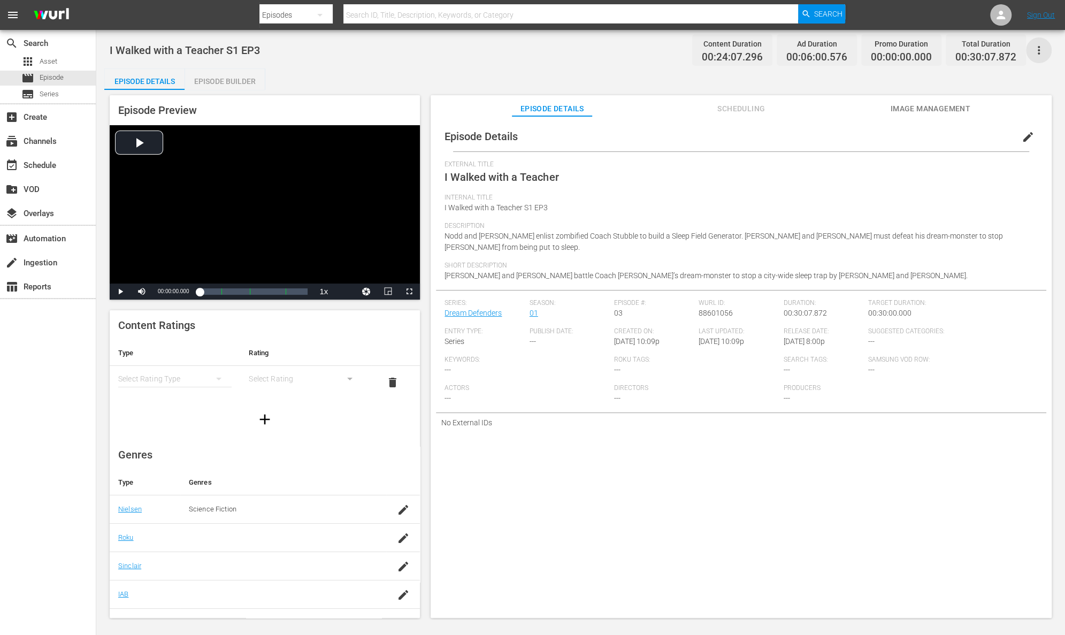
click at [1038, 51] on icon "button" at bounding box center [1038, 50] width 13 height 13
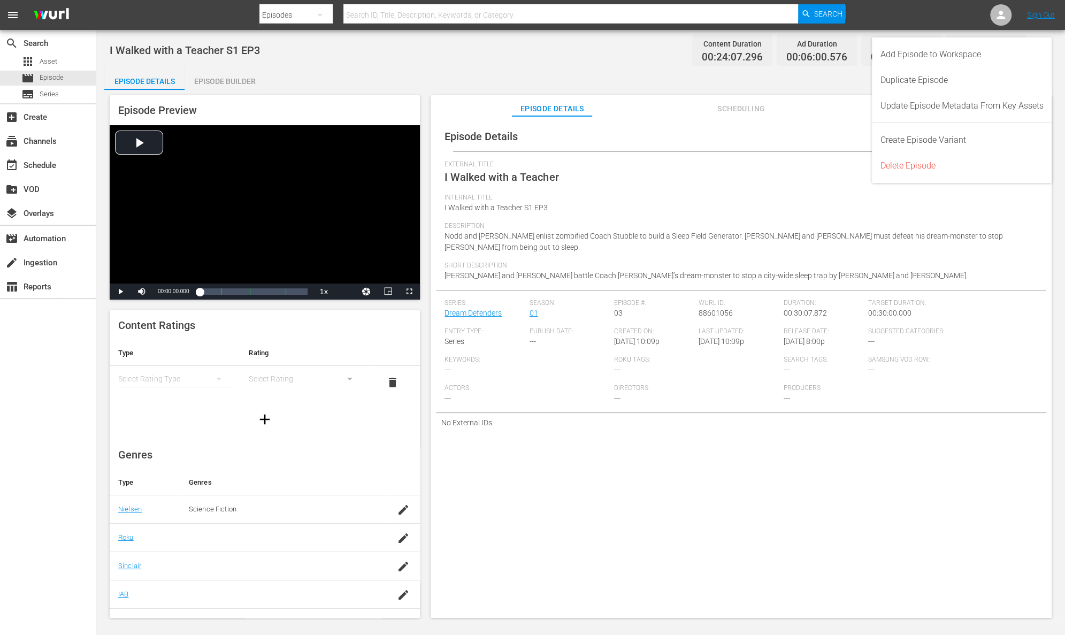
click at [551, 206] on div "Internal Title I Walked with a Teacher S1 EP3" at bounding box center [740, 208] width 593 height 28
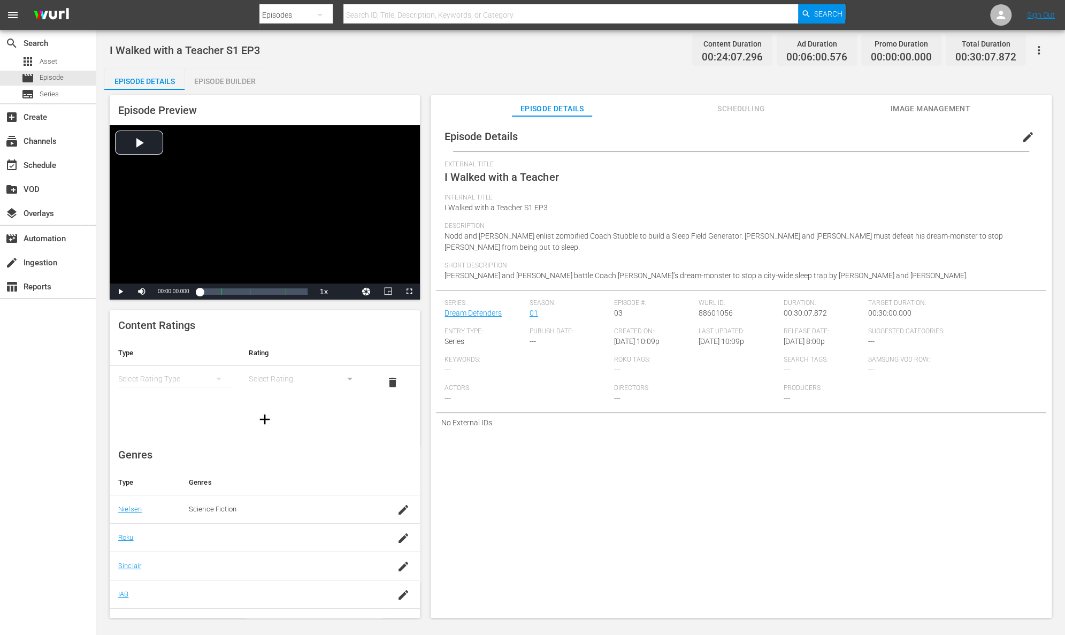
click at [567, 212] on div "Internal Title I Walked with a Teacher S1 EP3" at bounding box center [740, 208] width 593 height 28
click at [558, 206] on div "Internal Title I Walked with a Teacher S1 EP3" at bounding box center [740, 208] width 593 height 28
click at [557, 210] on div "Internal Title I Walked with a Teacher S1 EP3" at bounding box center [740, 208] width 593 height 28
click at [552, 209] on div "Internal Title I Walked with a Teacher S1 EP3" at bounding box center [740, 208] width 593 height 28
drag, startPoint x: 445, startPoint y: 199, endPoint x: 498, endPoint y: 204, distance: 53.7
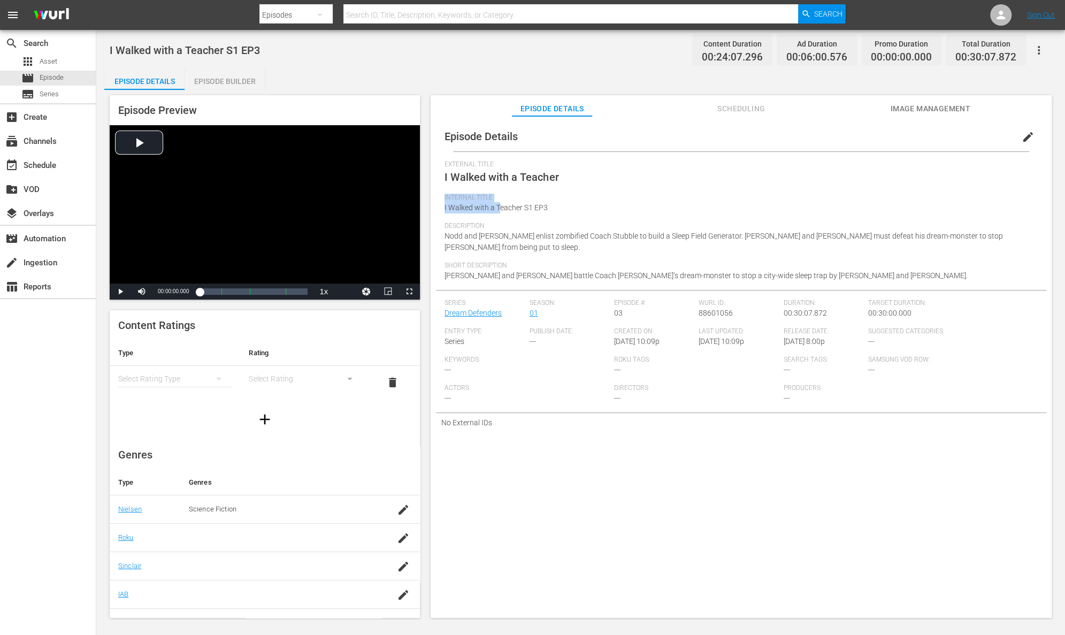
click at [498, 204] on div "Internal Title I Walked with a Teacher S1 EP3" at bounding box center [740, 208] width 593 height 28
click at [558, 209] on div "Internal Title I Walked with a Teacher S1 EP3" at bounding box center [740, 208] width 593 height 28
click at [1040, 49] on icon "button" at bounding box center [1038, 50] width 13 height 13
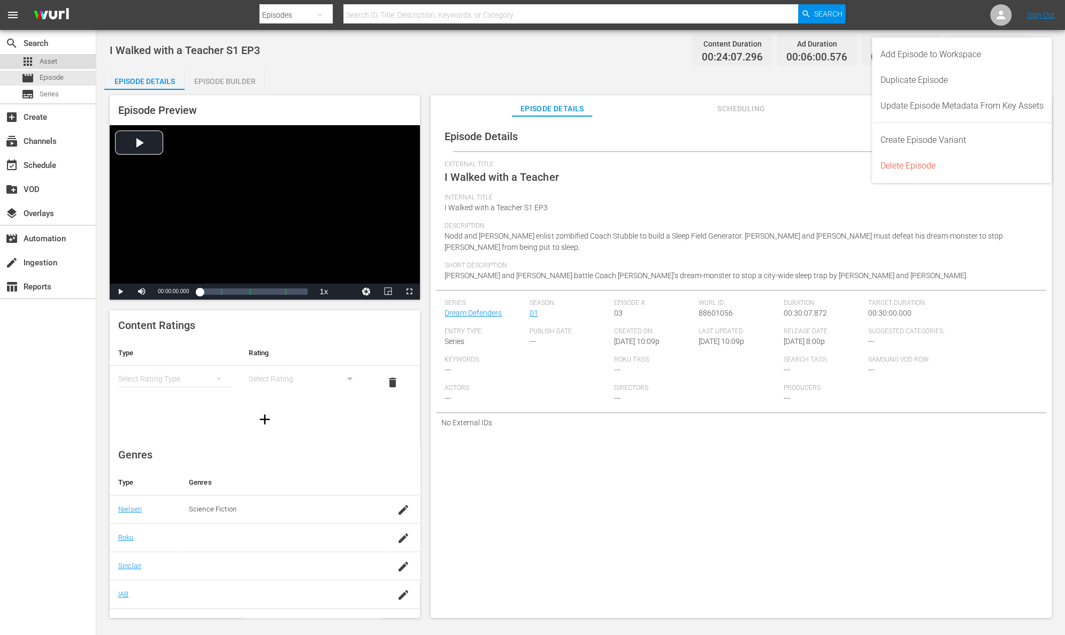
click at [53, 61] on span "Asset" at bounding box center [49, 61] width 18 height 11
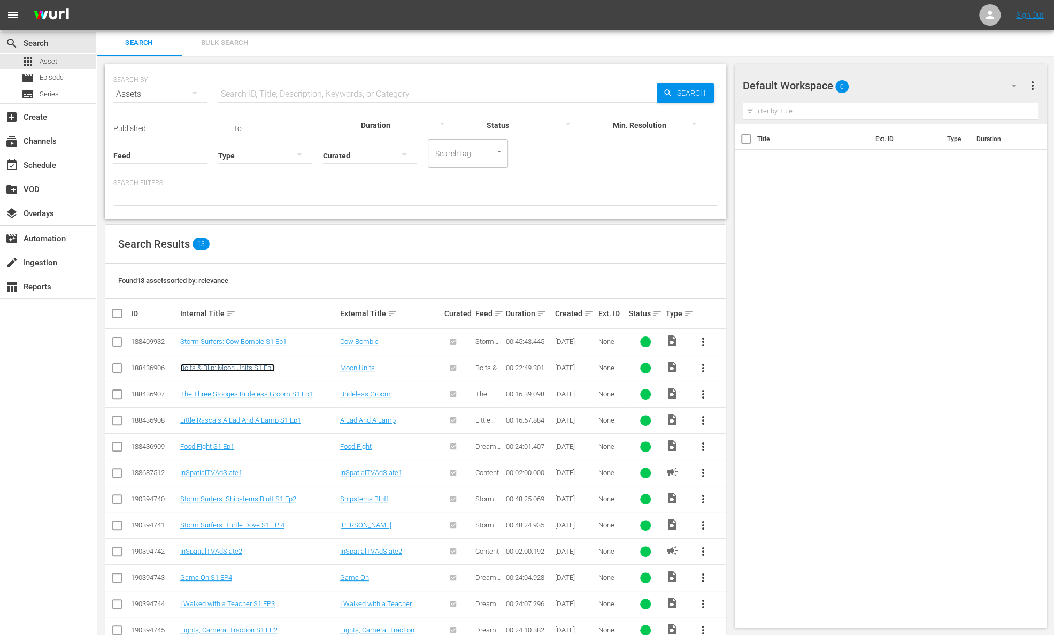
click at [223, 369] on link "Bolts & Blip: Moon Units S1 Ep1" at bounding box center [227, 368] width 95 height 8
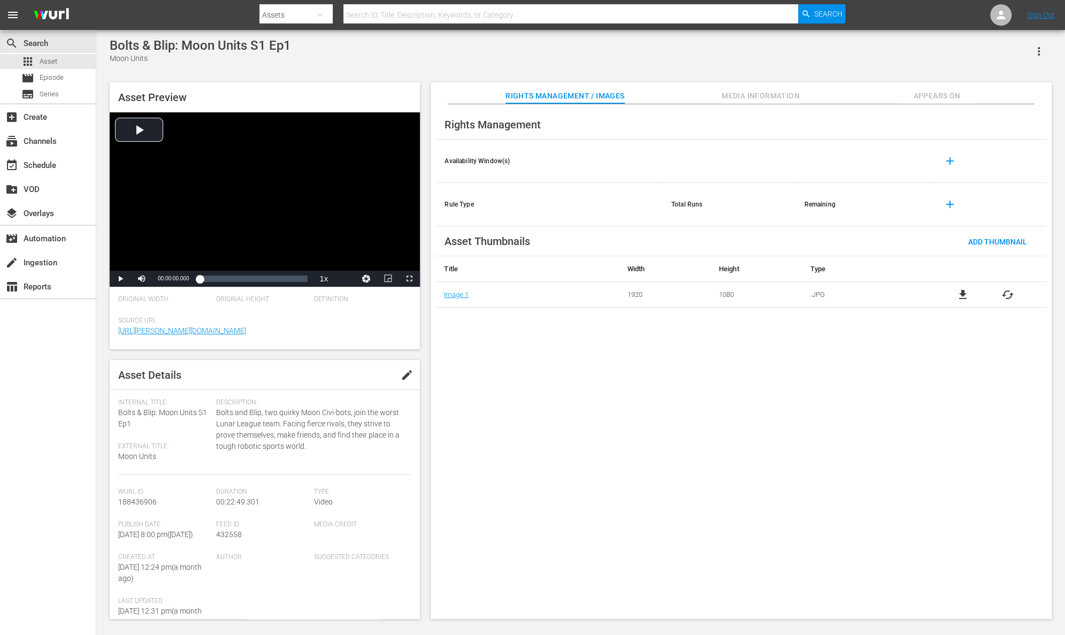
click at [1040, 50] on icon "button" at bounding box center [1038, 51] width 13 height 13
click at [65, 81] on div "movie Episode" at bounding box center [48, 78] width 96 height 15
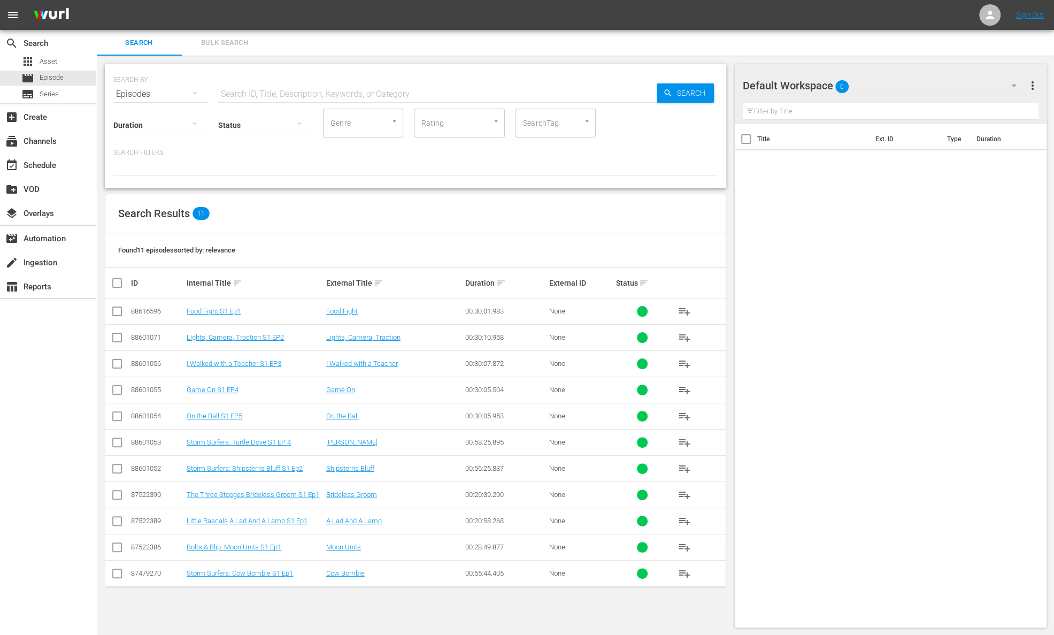
click at [114, 337] on input "checkbox" at bounding box center [117, 339] width 13 height 13
checkbox input "true"
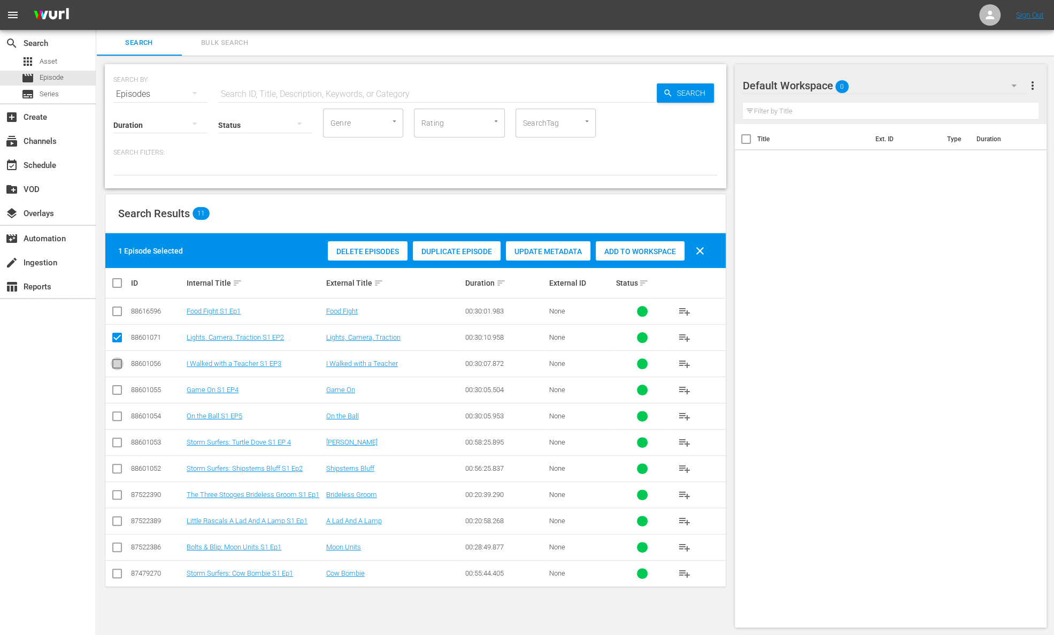
click at [119, 363] on input "checkbox" at bounding box center [117, 365] width 13 height 13
checkbox input "true"
click at [121, 387] on input "checkbox" at bounding box center [117, 392] width 13 height 13
checkbox input "true"
click at [118, 416] on input "checkbox" at bounding box center [117, 418] width 13 height 13
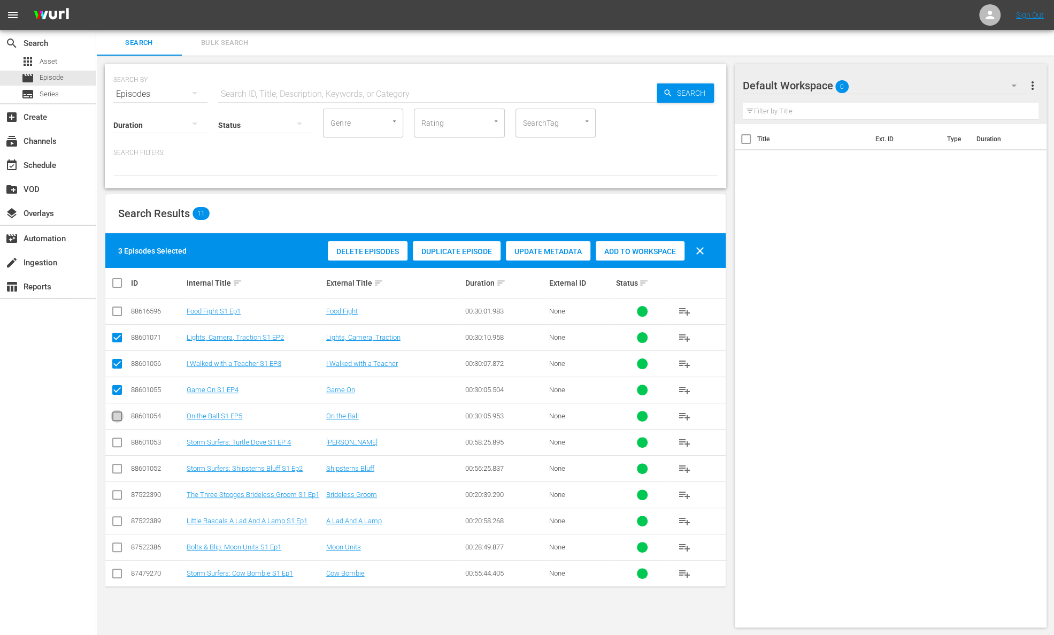
checkbox input "true"
click at [118, 442] on input "checkbox" at bounding box center [117, 444] width 13 height 13
checkbox input "true"
click at [113, 338] on input "checkbox" at bounding box center [117, 339] width 13 height 13
checkbox input "false"
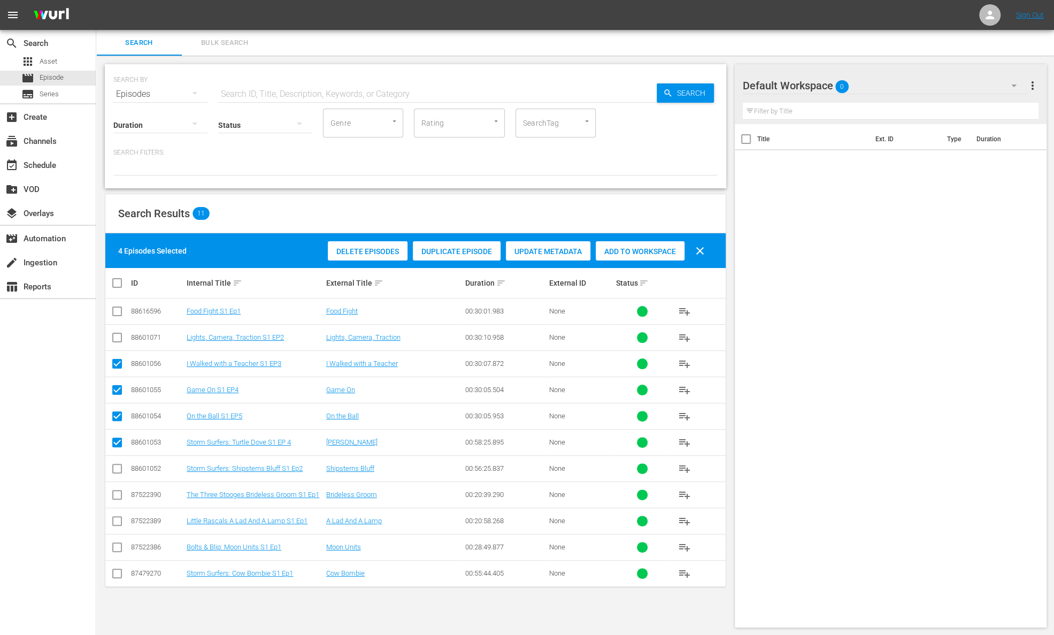
click at [115, 365] on input "checkbox" at bounding box center [117, 365] width 13 height 13
checkbox input "false"
click at [115, 389] on input "checkbox" at bounding box center [117, 392] width 13 height 13
checkbox input "false"
click at [117, 415] on input "checkbox" at bounding box center [117, 418] width 13 height 13
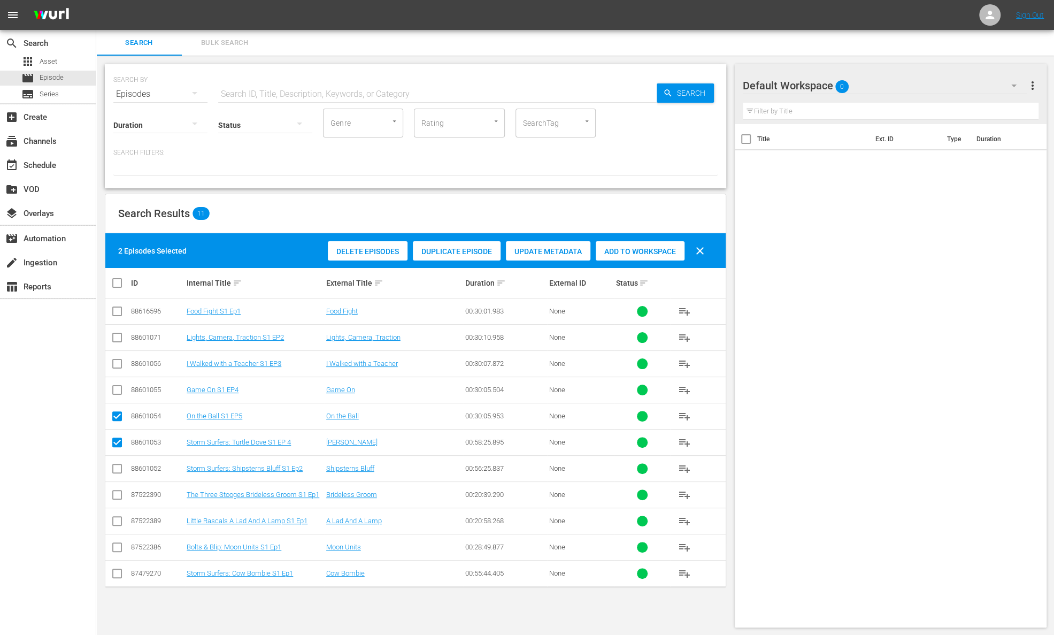
checkbox input "false"
click at [117, 438] on input "checkbox" at bounding box center [117, 444] width 13 height 13
checkbox input "false"
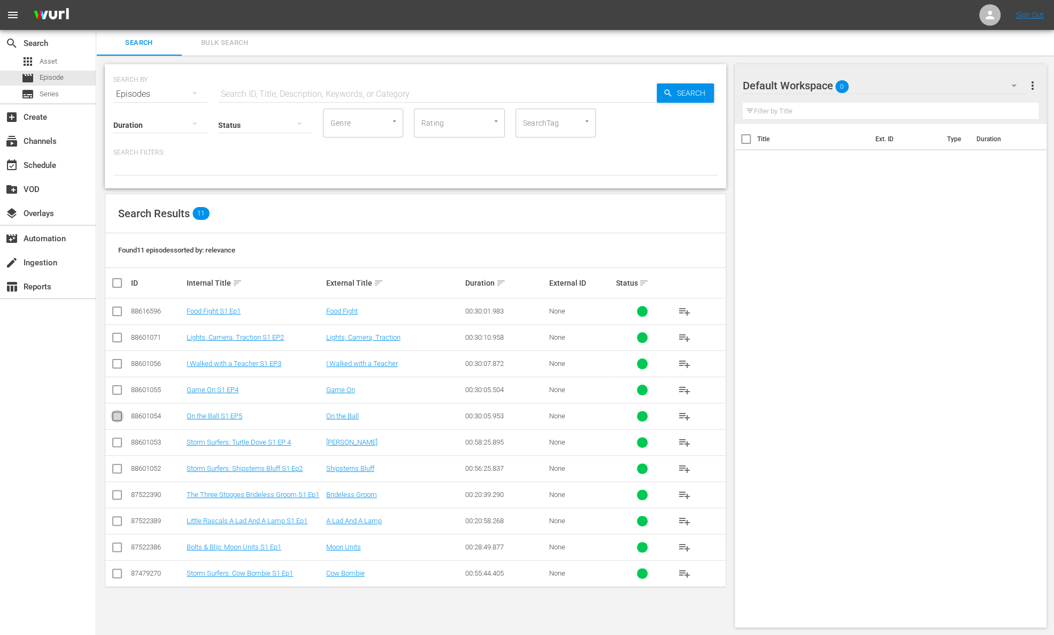
click at [119, 417] on input "checkbox" at bounding box center [117, 418] width 13 height 13
checkbox input "true"
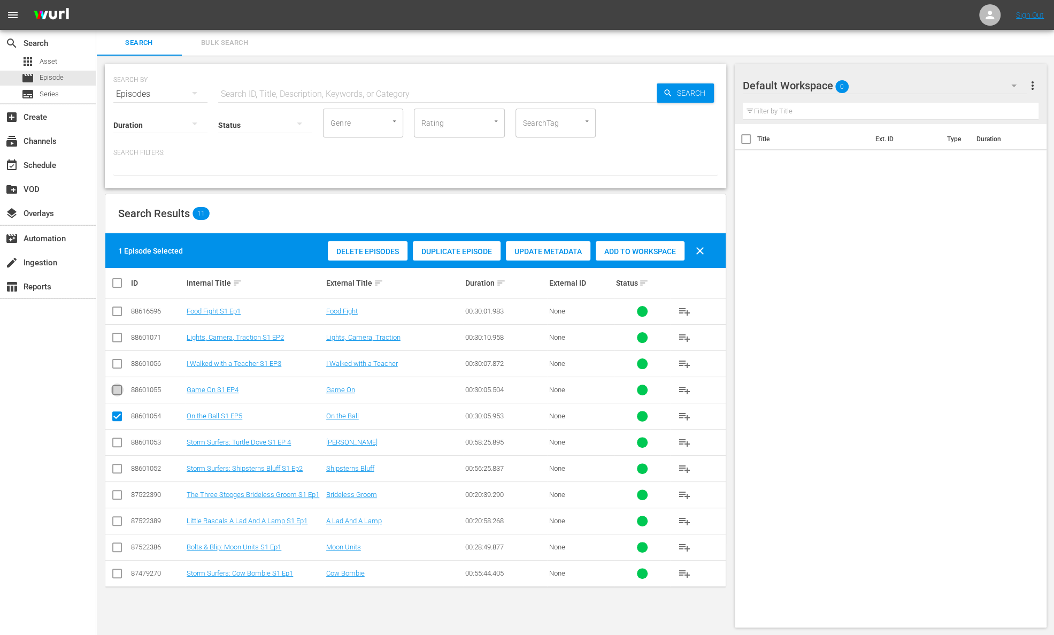
click at [118, 386] on input "checkbox" at bounding box center [117, 392] width 13 height 13
checkbox input "true"
click at [118, 356] on td at bounding box center [117, 363] width 24 height 26
click at [118, 340] on input "checkbox" at bounding box center [117, 339] width 13 height 13
checkbox input "true"
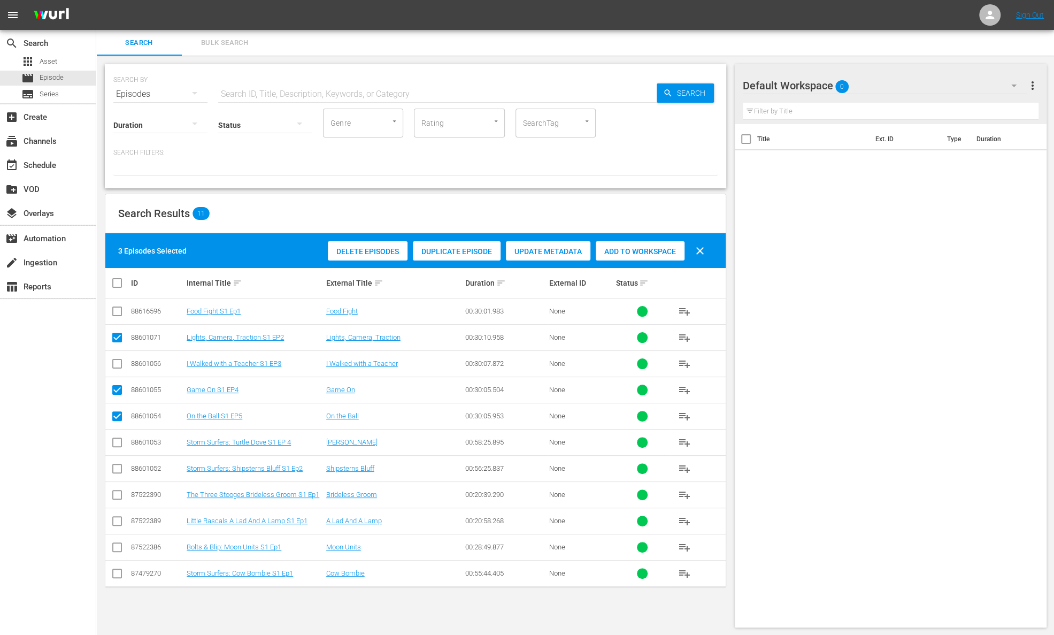
click at [119, 412] on input "checkbox" at bounding box center [117, 418] width 13 height 13
checkbox input "false"
click at [118, 386] on input "checkbox" at bounding box center [117, 392] width 13 height 13
checkbox input "false"
click at [118, 336] on input "checkbox" at bounding box center [117, 339] width 13 height 13
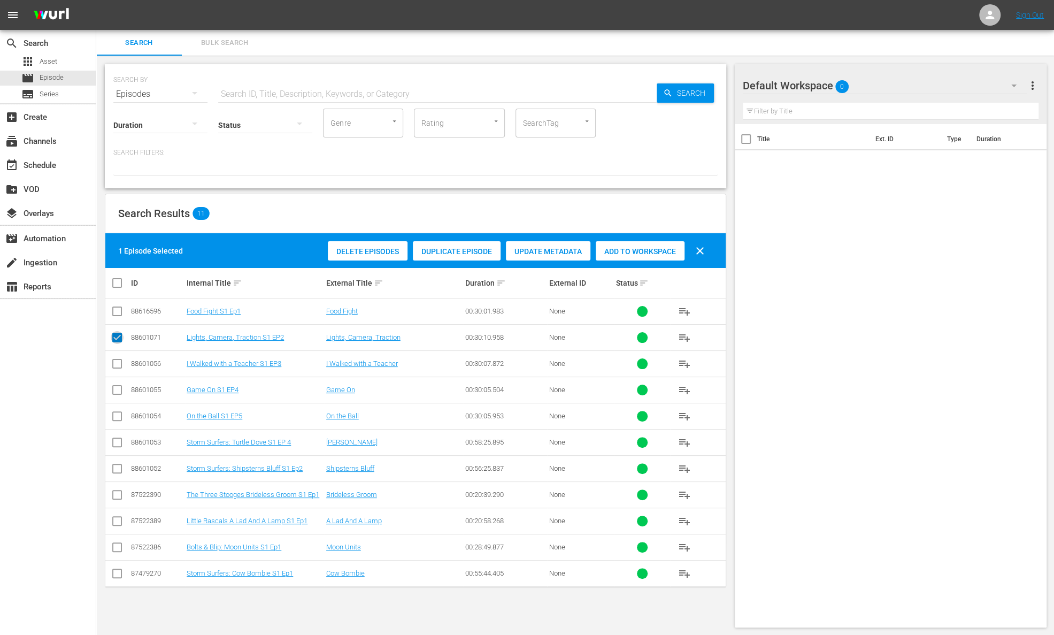
checkbox input "false"
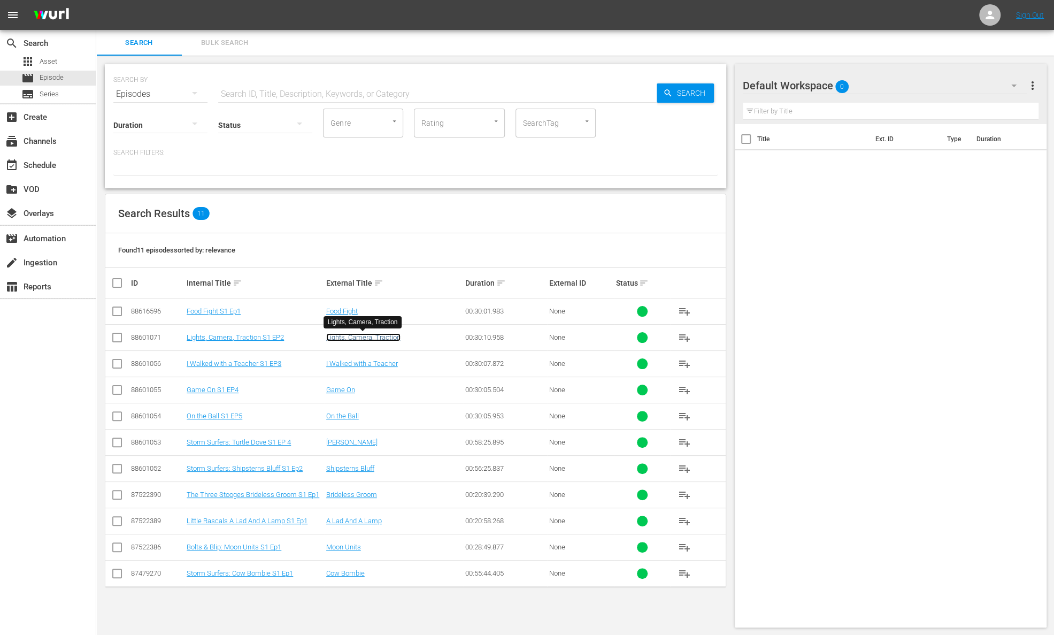
click at [377, 334] on link "Lights, Camera, Traction" at bounding box center [363, 337] width 74 height 8
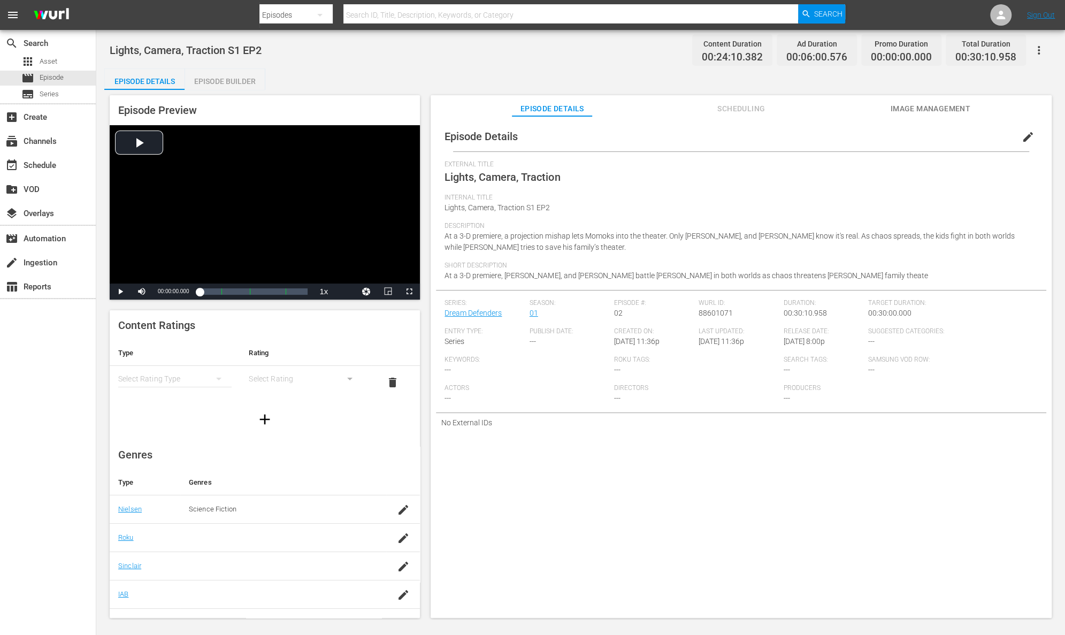
click at [1022, 138] on span "edit" at bounding box center [1027, 136] width 13 height 13
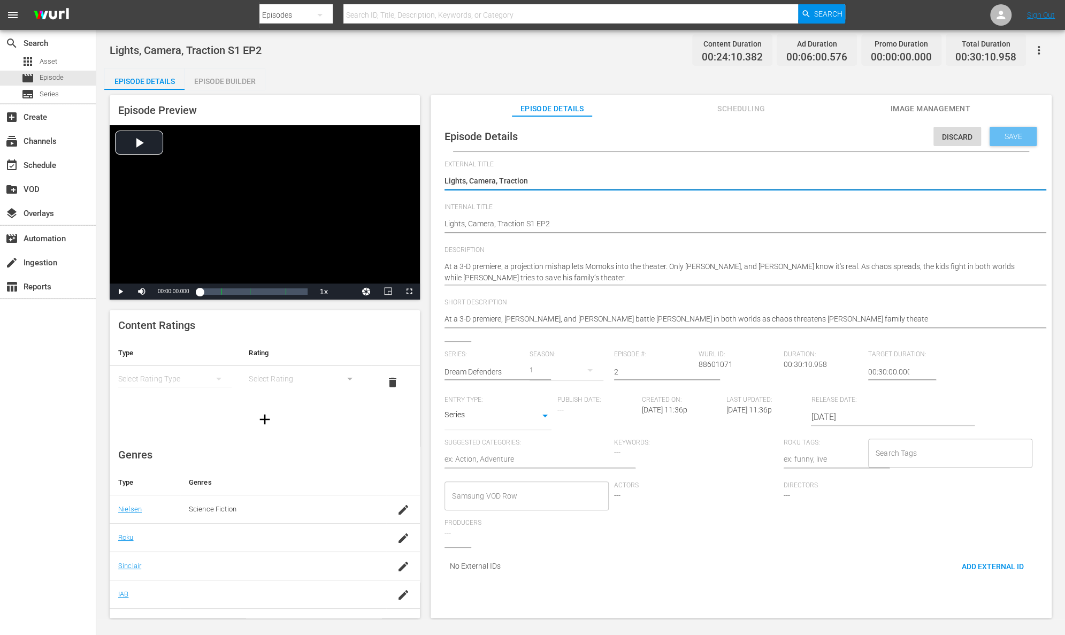
click at [1012, 136] on span "Save" at bounding box center [1013, 136] width 35 height 9
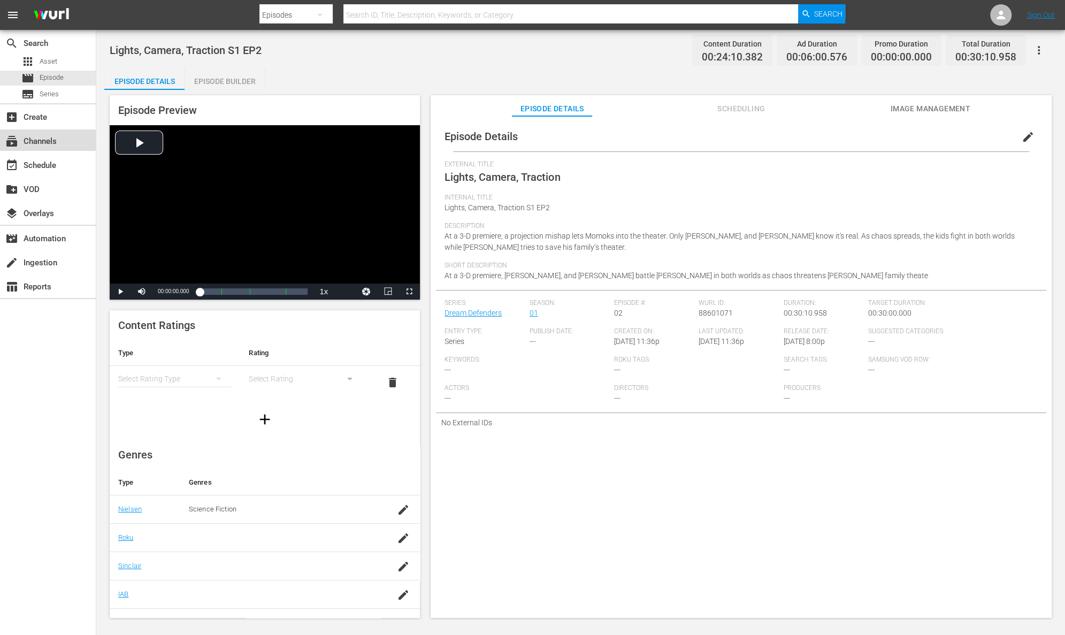
click at [56, 139] on div "subscriptions Channels" at bounding box center [30, 140] width 60 height 10
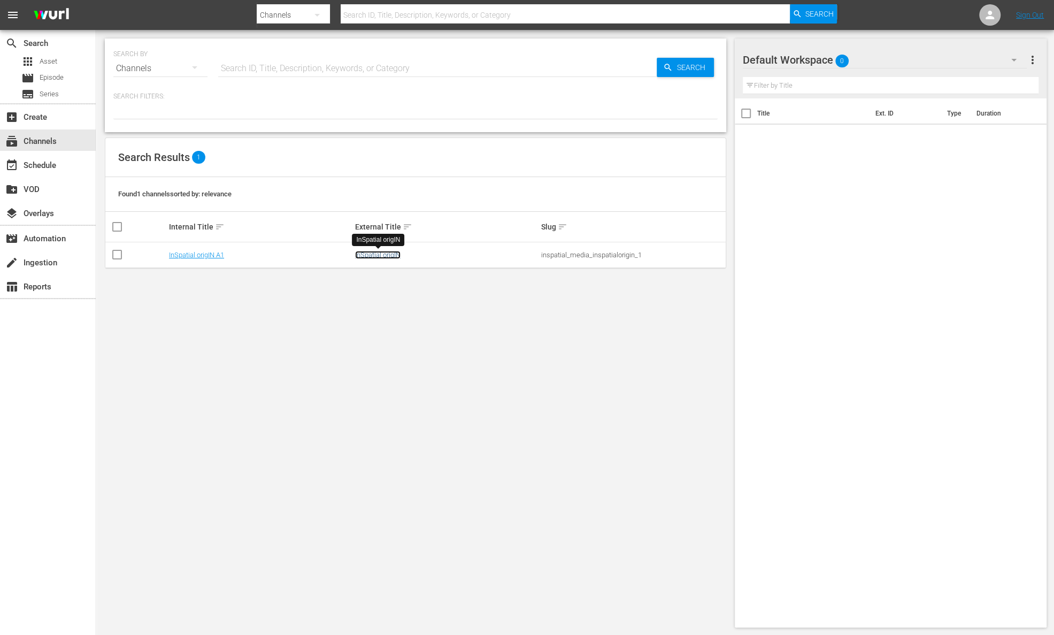
click at [386, 251] on link "InSpatial origIN" at bounding box center [377, 255] width 45 height 8
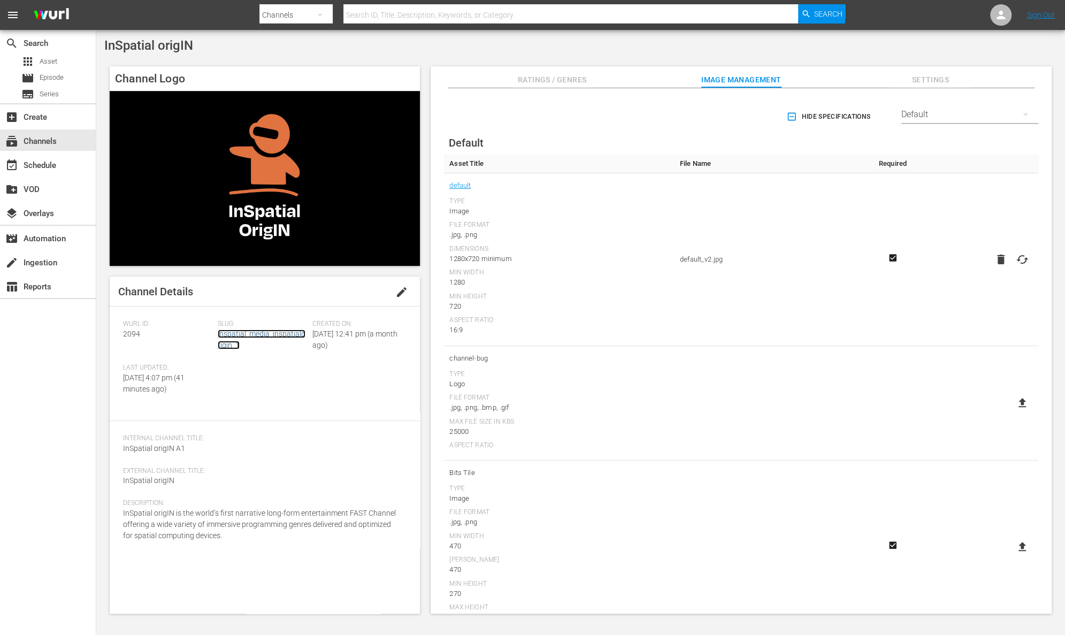
click at [253, 335] on link "inspatial_media_inspatialorigin_1" at bounding box center [262, 339] width 88 height 20
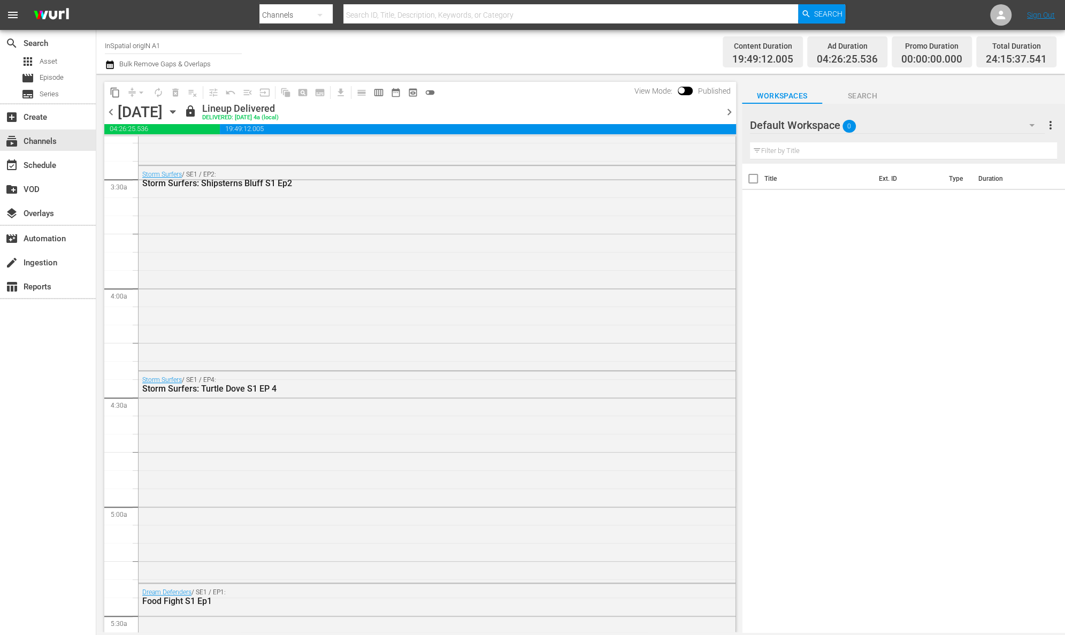
scroll to position [768, 0]
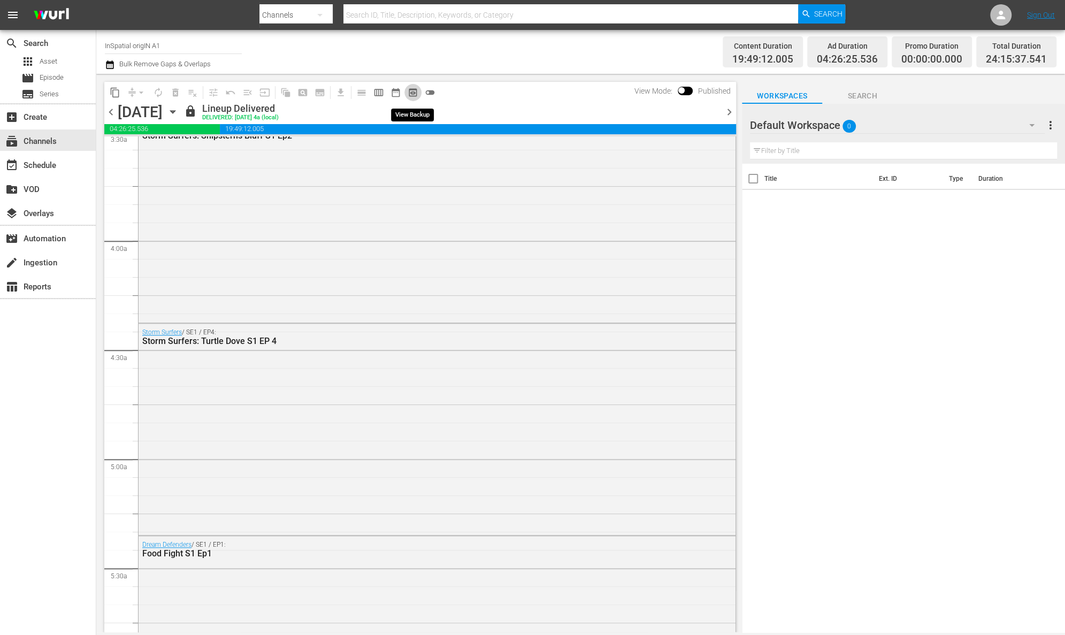
click at [414, 90] on span "preview_outlined" at bounding box center [412, 92] width 11 height 11
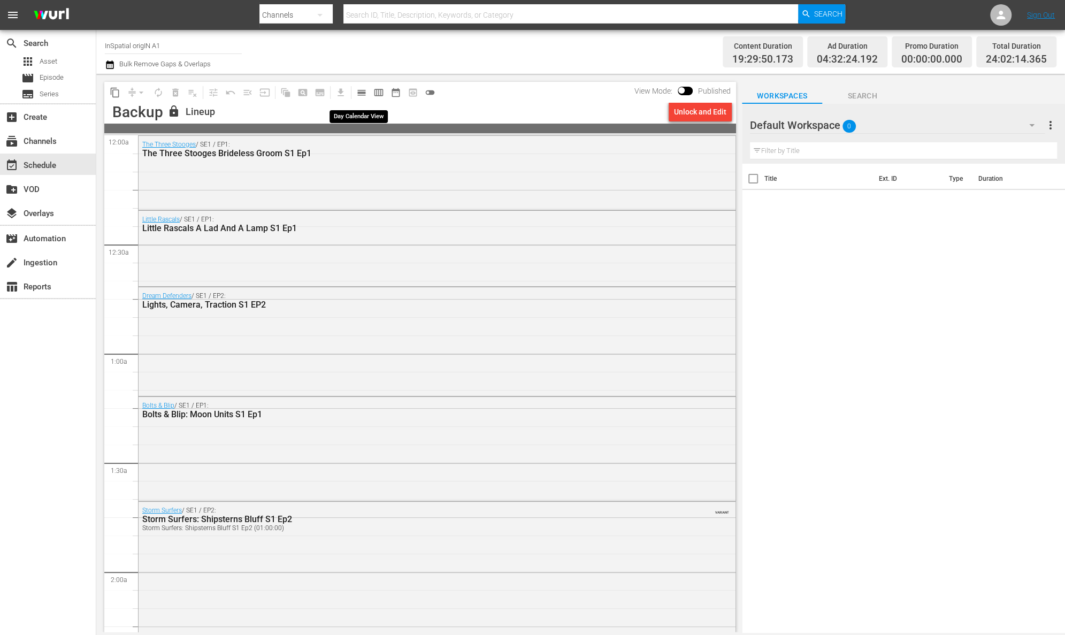
click at [359, 91] on span "calendar_view_day_outlined" at bounding box center [361, 92] width 11 height 11
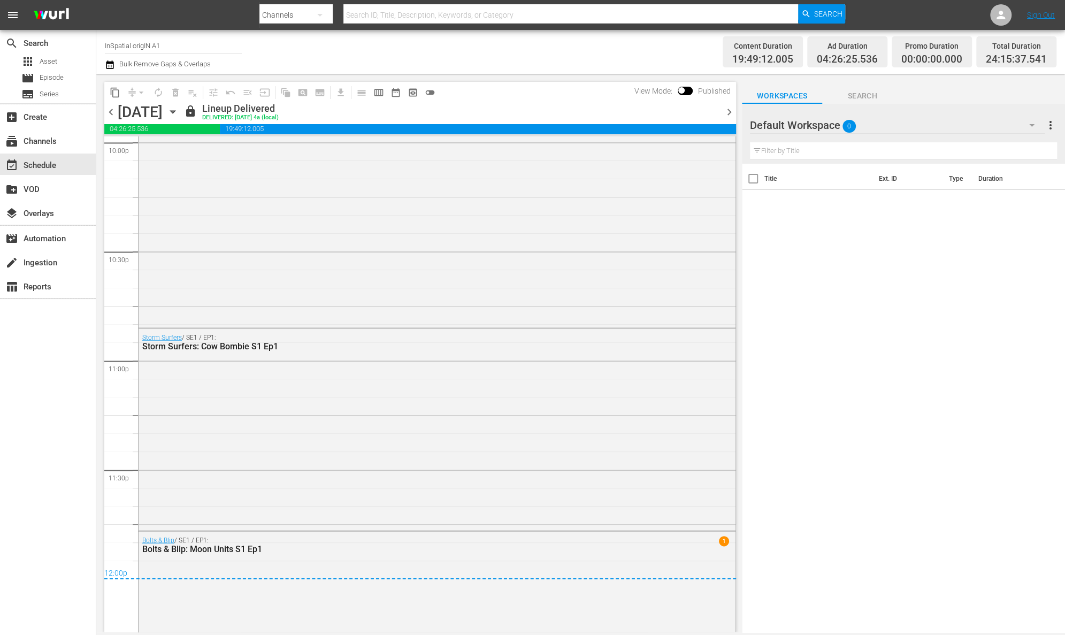
scroll to position [4797, 0]
click at [51, 115] on div "add_box Create" at bounding box center [30, 116] width 60 height 10
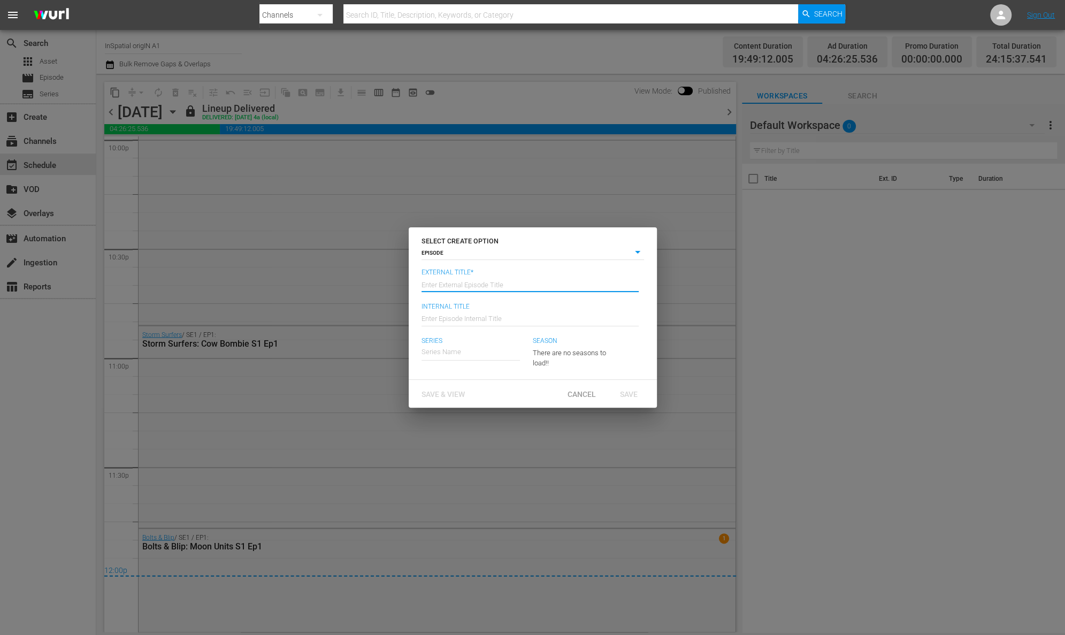
drag, startPoint x: 425, startPoint y: 279, endPoint x: 440, endPoint y: 276, distance: 15.1
click at [425, 279] on input "text" at bounding box center [529, 284] width 217 height 26
type input "S"
click at [457, 323] on input "text" at bounding box center [529, 318] width 217 height 26
type input "Shorts for midnight"
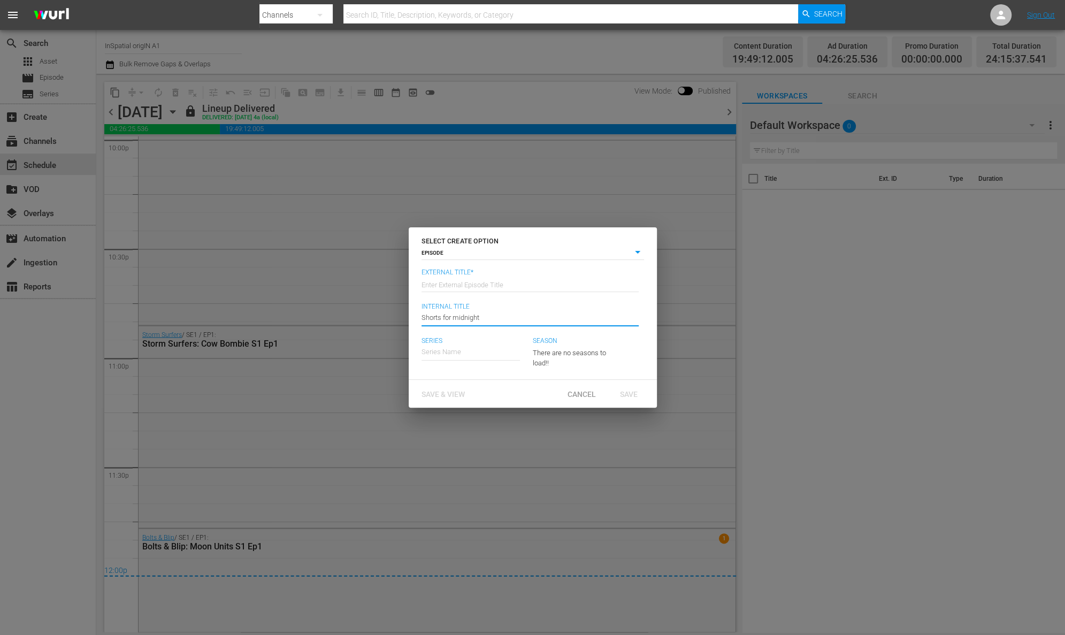
click at [488, 286] on input "text" at bounding box center [529, 284] width 217 height 26
type input "Shorts for midnight"
click at [440, 396] on span "Save & View" at bounding box center [443, 394] width 60 height 9
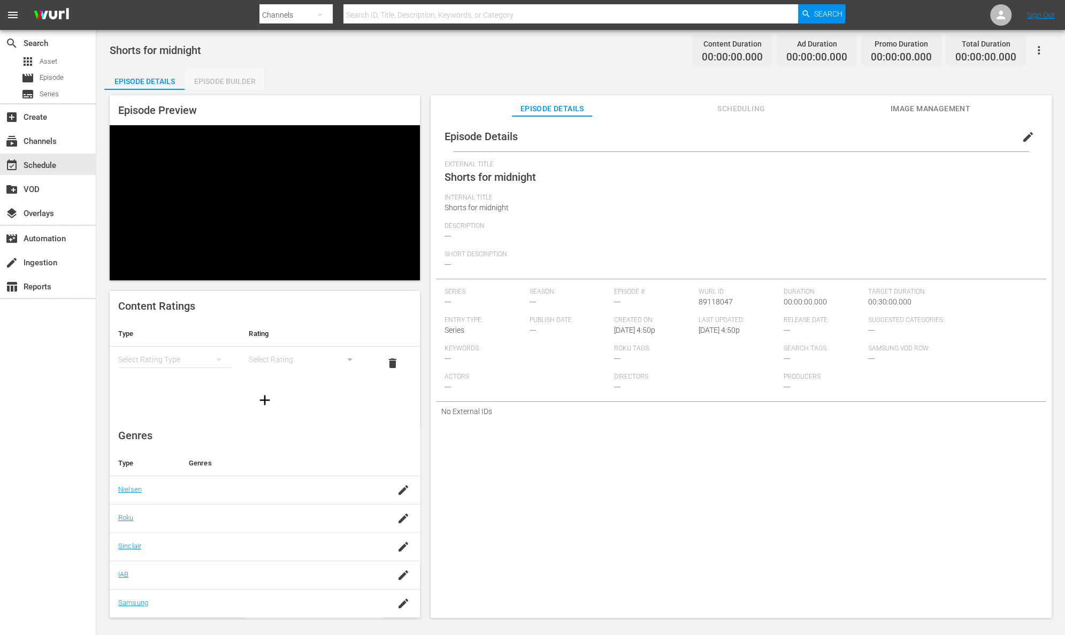
click at [221, 83] on div "Episode Builder" at bounding box center [224, 81] width 80 height 26
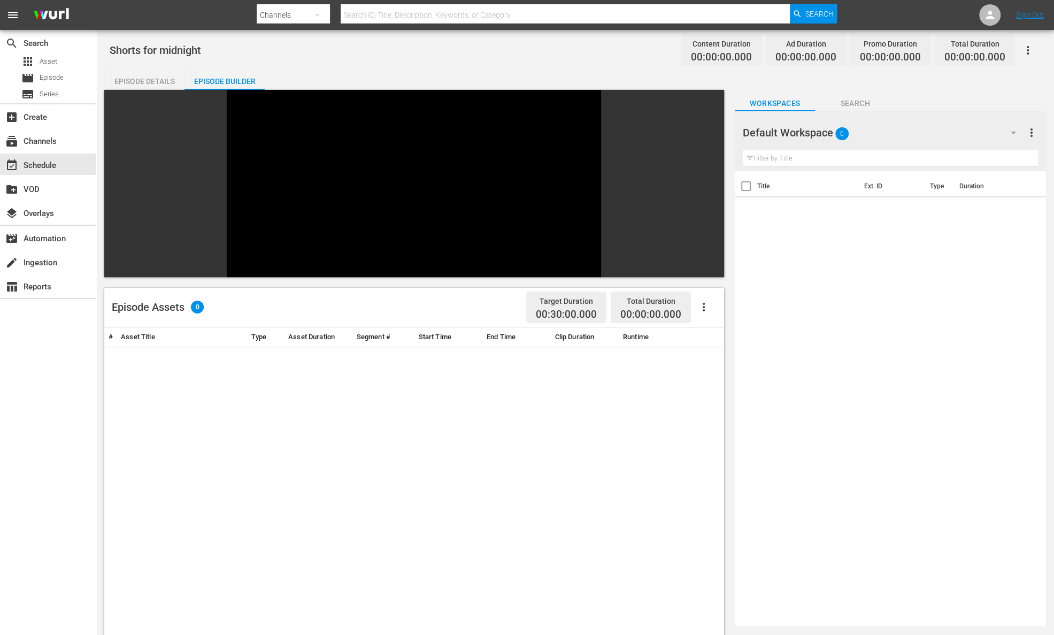
click at [148, 80] on div "Episode Details" at bounding box center [144, 81] width 80 height 26
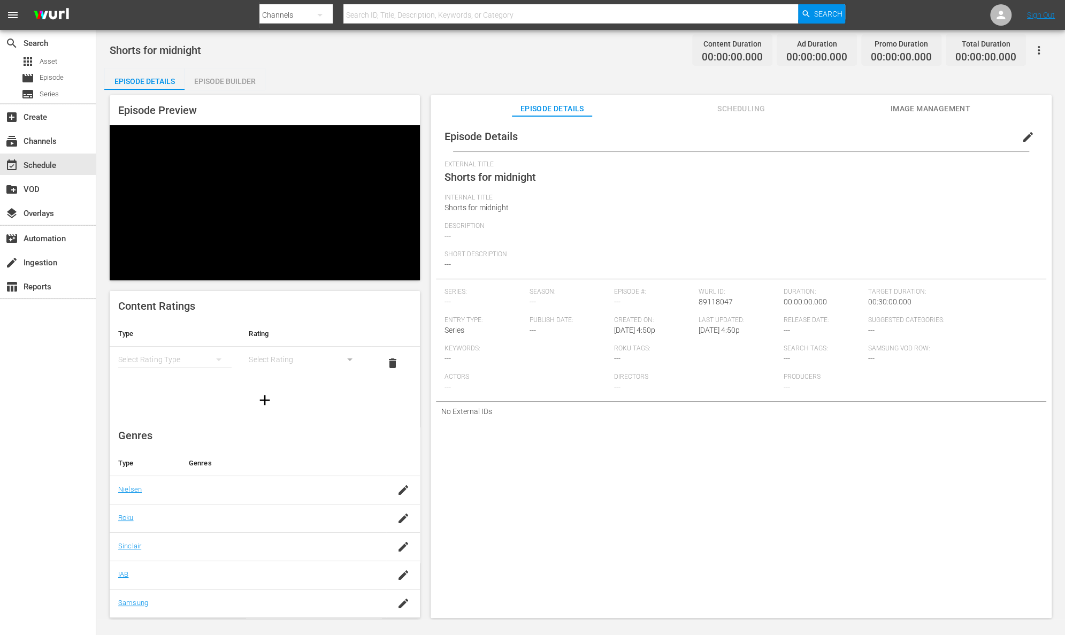
click at [468, 234] on div "Description ---" at bounding box center [740, 236] width 593 height 28
click at [1040, 49] on icon "button" at bounding box center [1038, 50] width 13 height 13
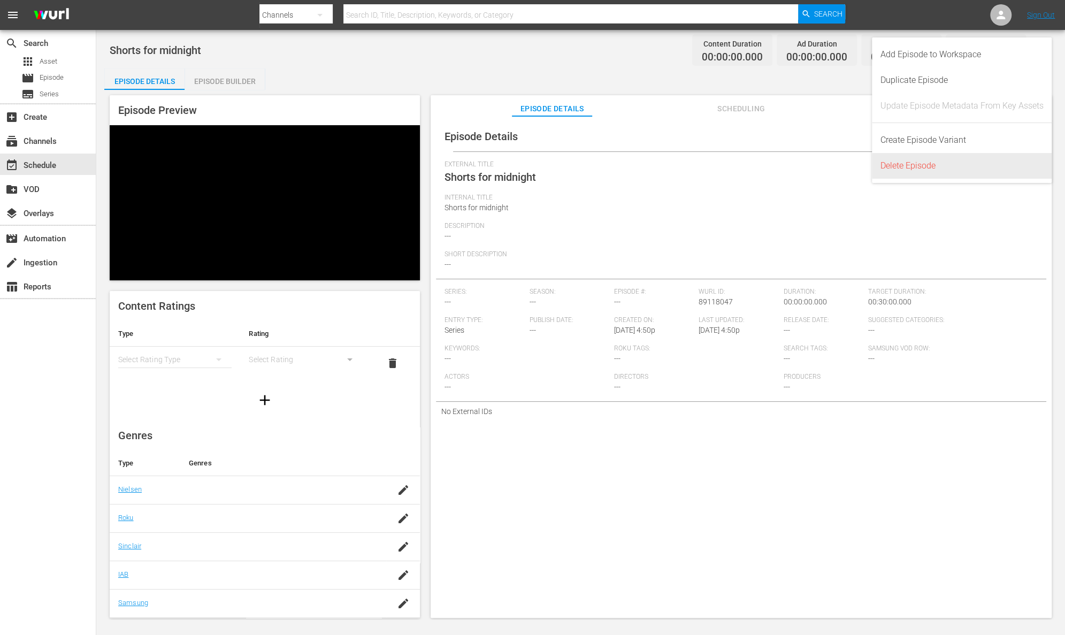
click at [938, 164] on div "Delete Episode" at bounding box center [961, 166] width 163 height 26
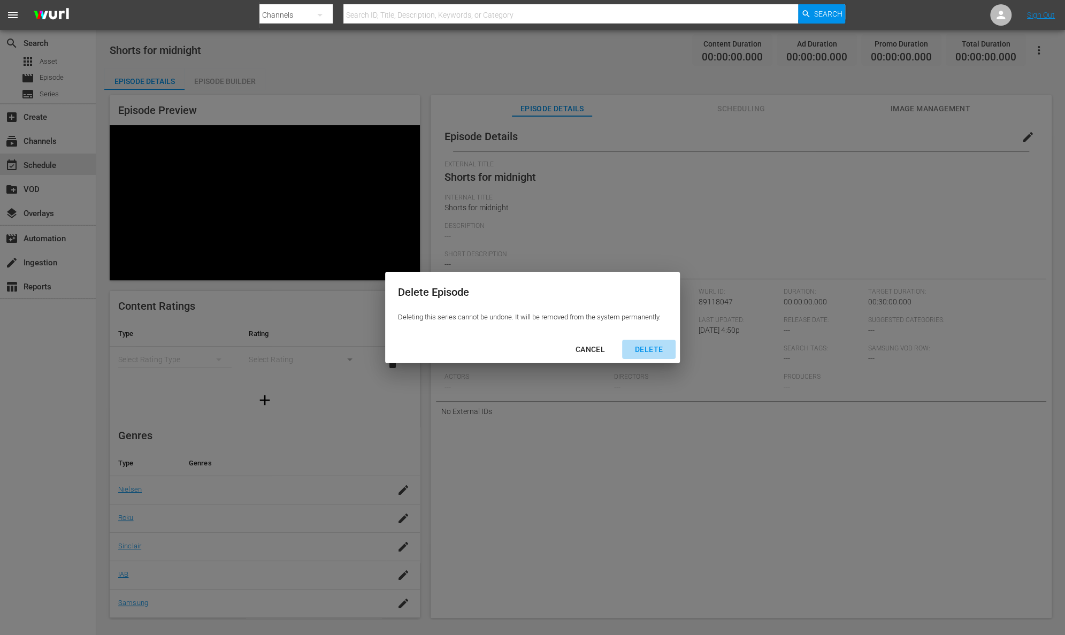
click at [649, 353] on div "DELETE" at bounding box center [648, 349] width 45 height 13
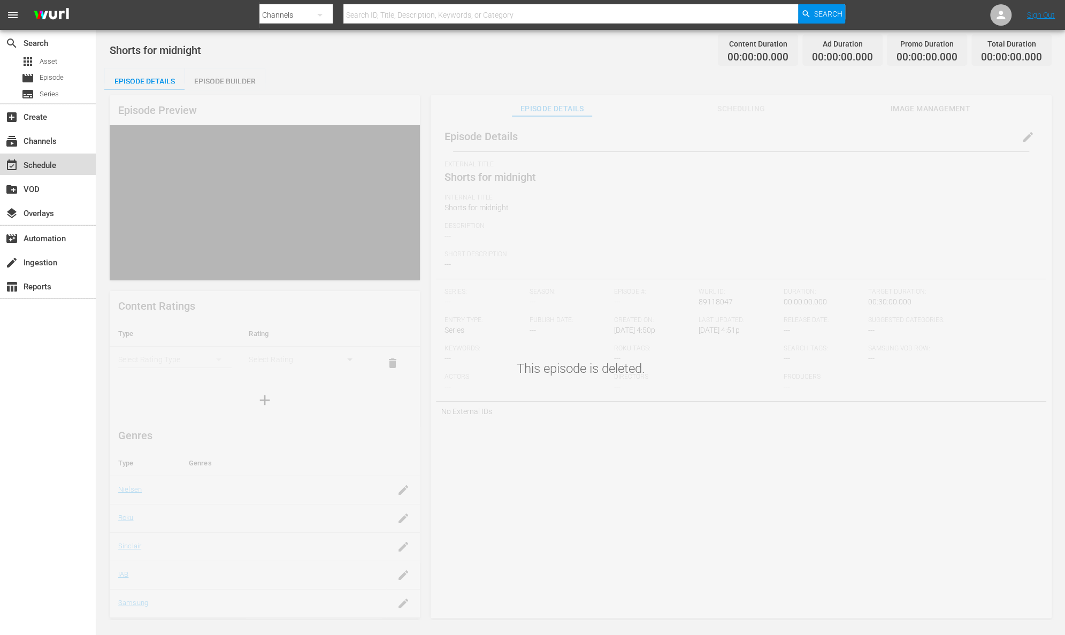
click at [59, 161] on div "event_available Schedule" at bounding box center [30, 164] width 60 height 10
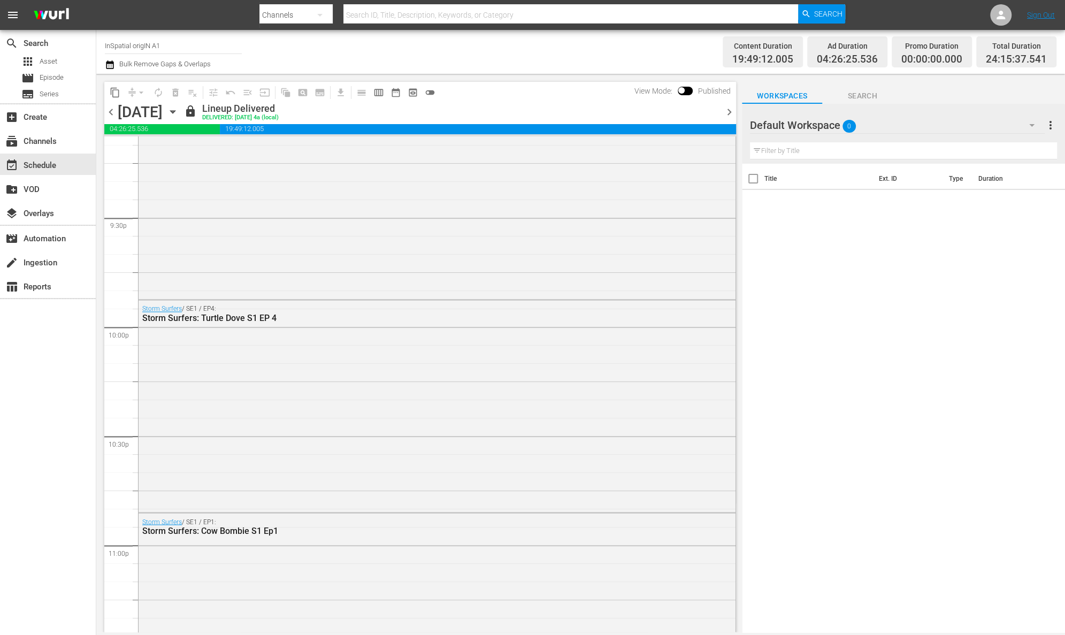
scroll to position [4797, 0]
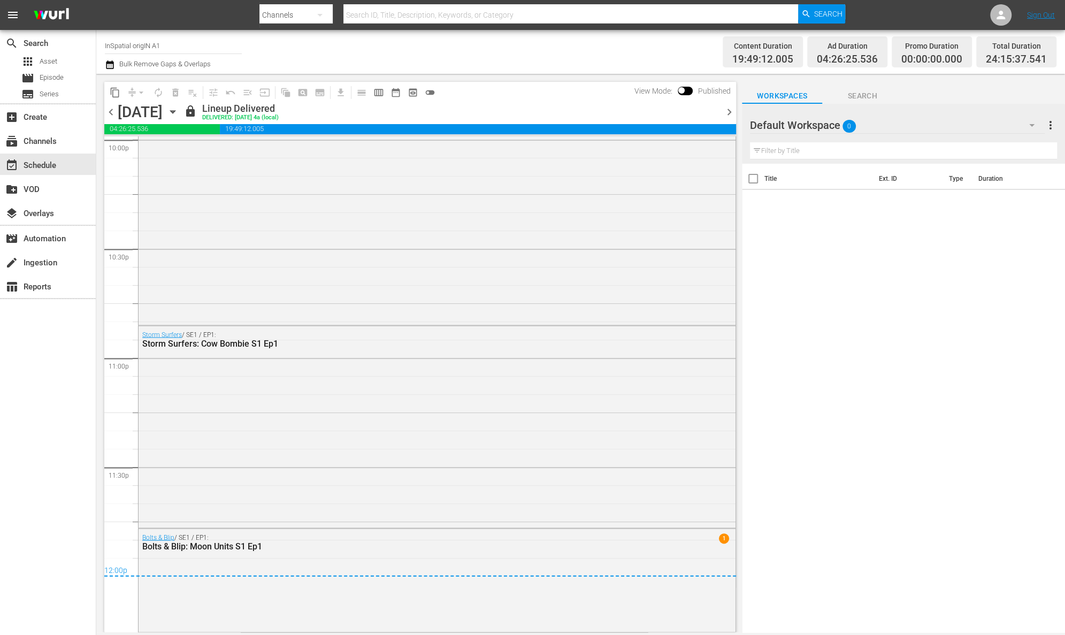
click at [175, 111] on icon "button" at bounding box center [172, 112] width 5 height 3
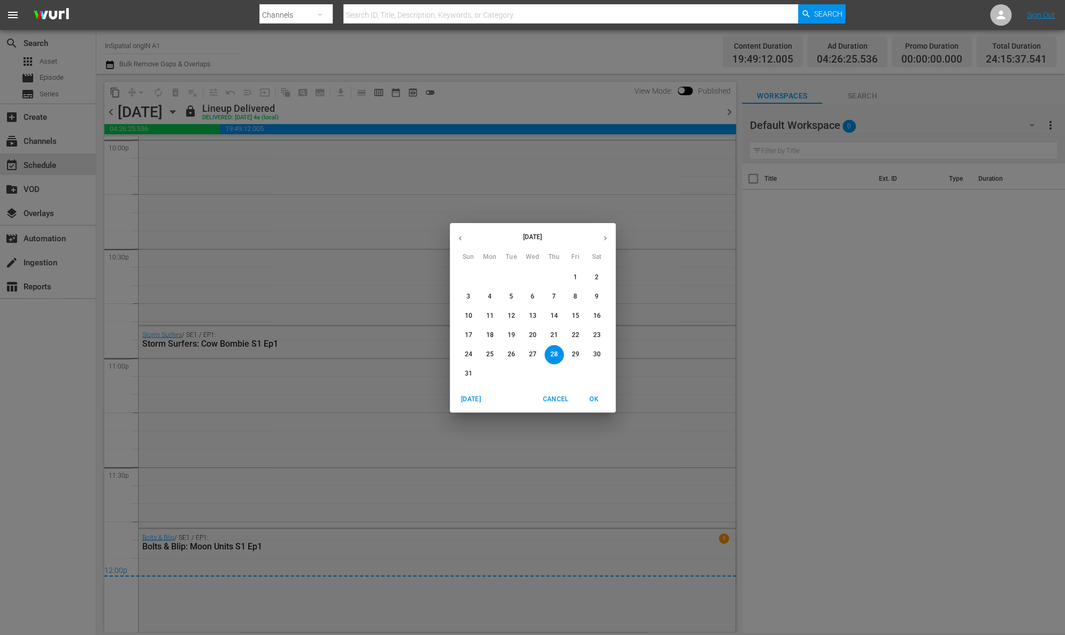
click at [581, 352] on span "29" at bounding box center [575, 354] width 19 height 9
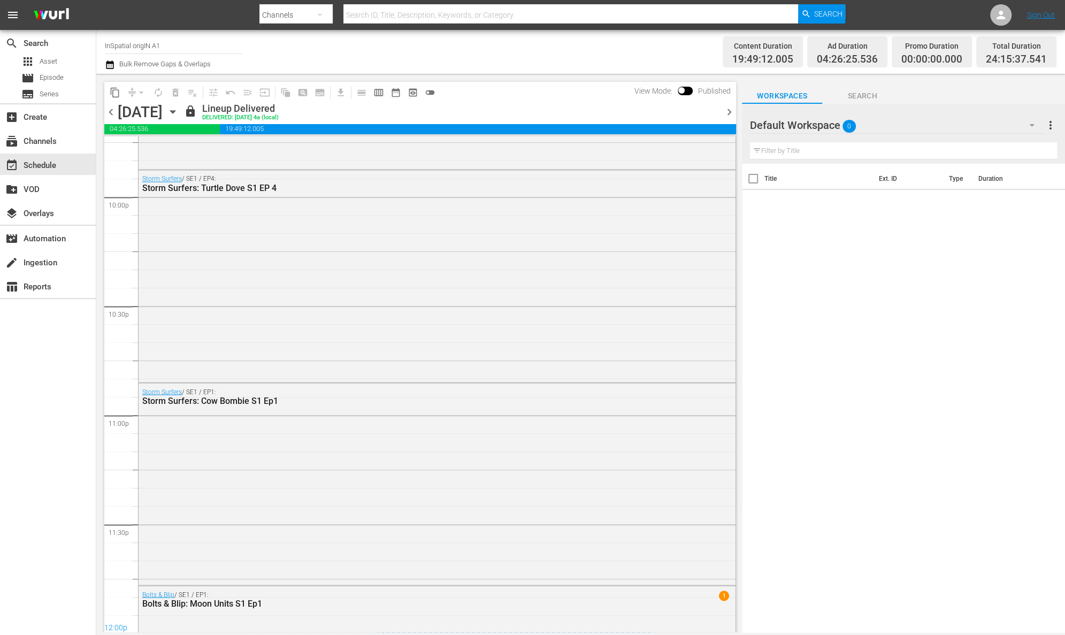
scroll to position [4797, 0]
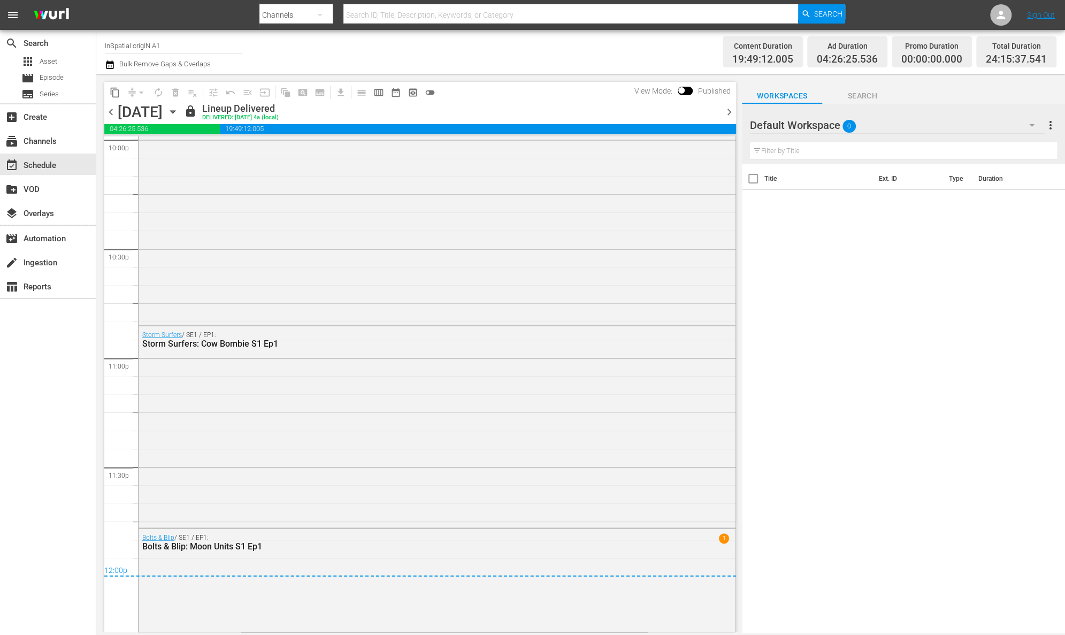
click at [175, 112] on icon "button" at bounding box center [172, 112] width 5 height 3
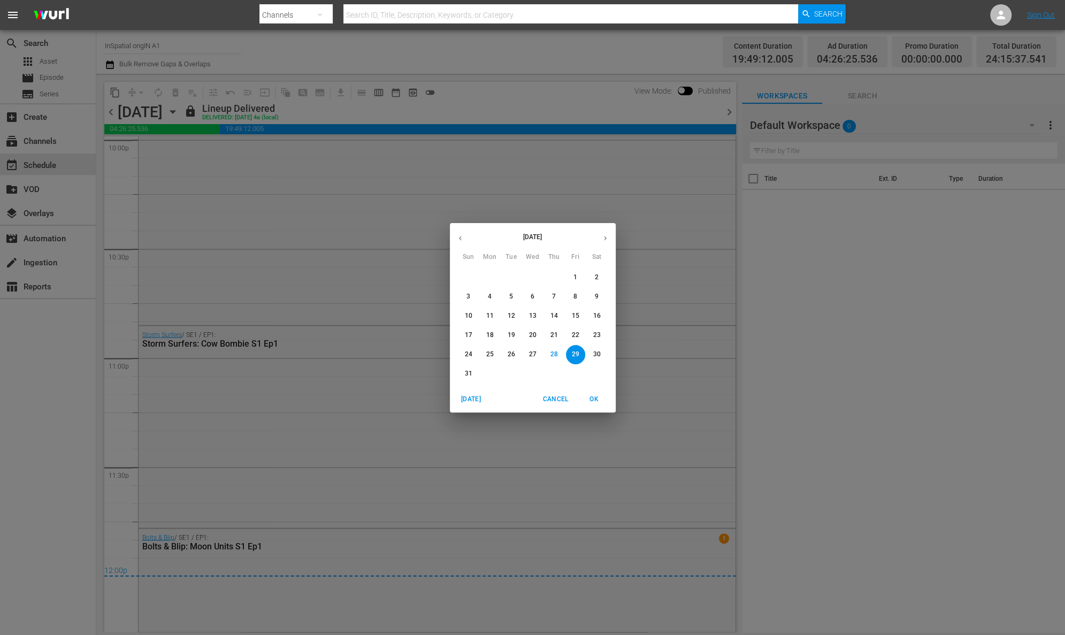
click at [605, 237] on icon "button" at bounding box center [605, 238] width 3 height 4
click at [531, 314] on p "17" at bounding box center [531, 315] width 7 height 9
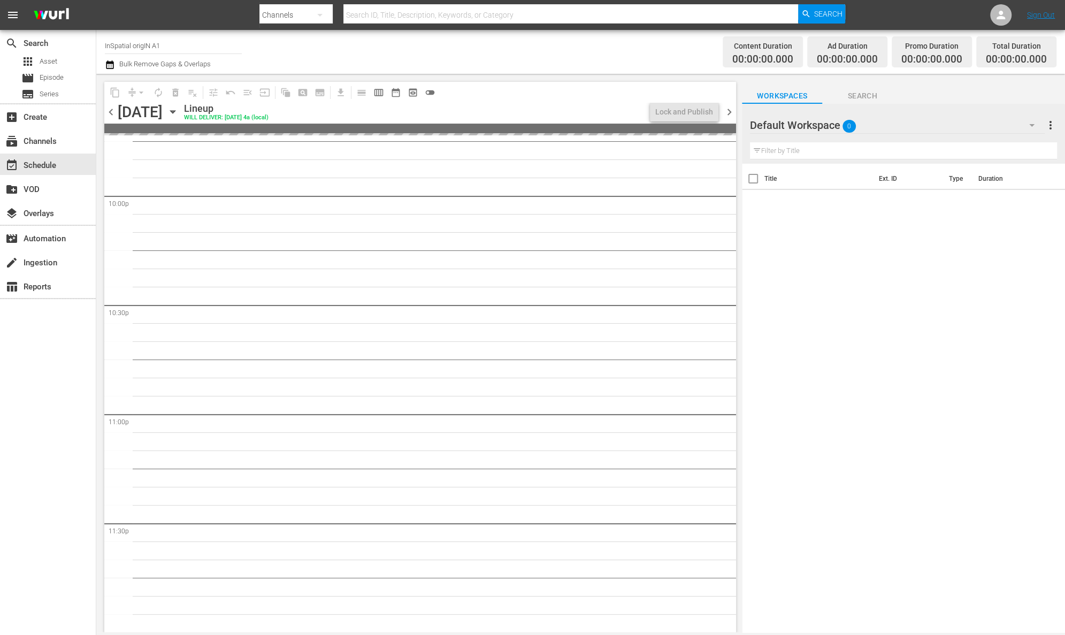
scroll to position [4740, 0]
click at [181, 109] on div "[DATE] [DATE]" at bounding box center [150, 112] width 64 height 18
click at [179, 108] on icon "button" at bounding box center [173, 112] width 12 height 12
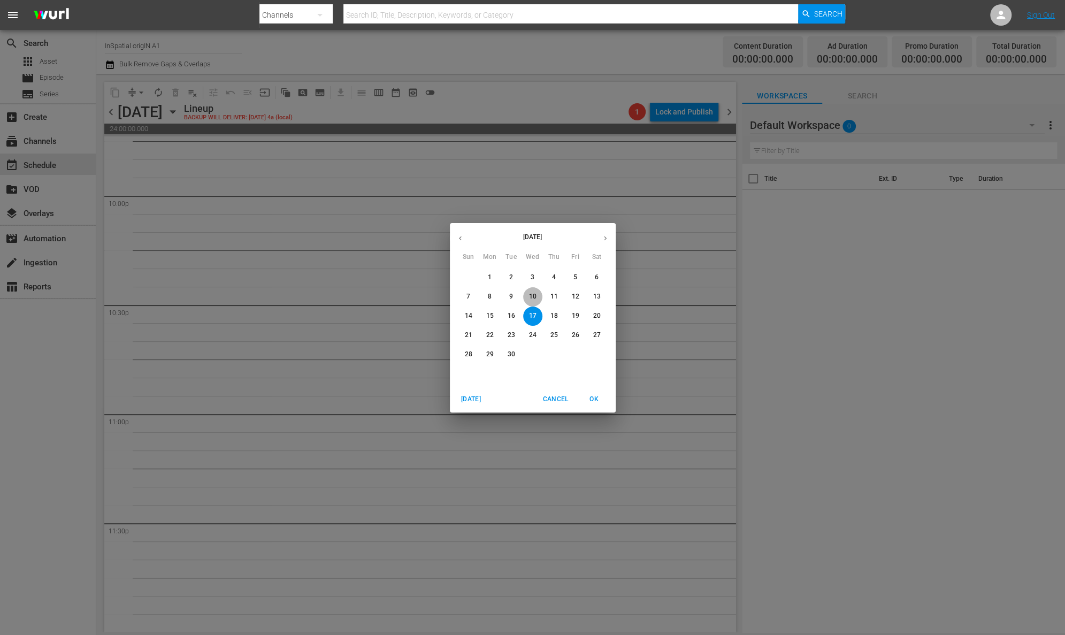
click at [525, 293] on span "10" at bounding box center [532, 296] width 19 height 9
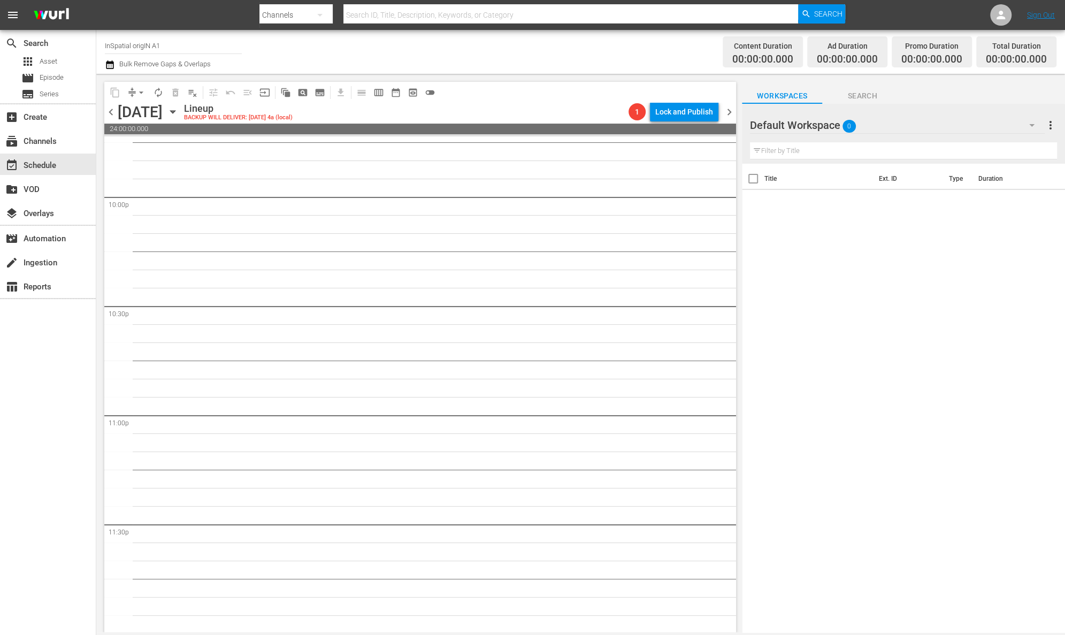
scroll to position [4740, 0]
click at [175, 112] on icon "button" at bounding box center [172, 112] width 5 height 3
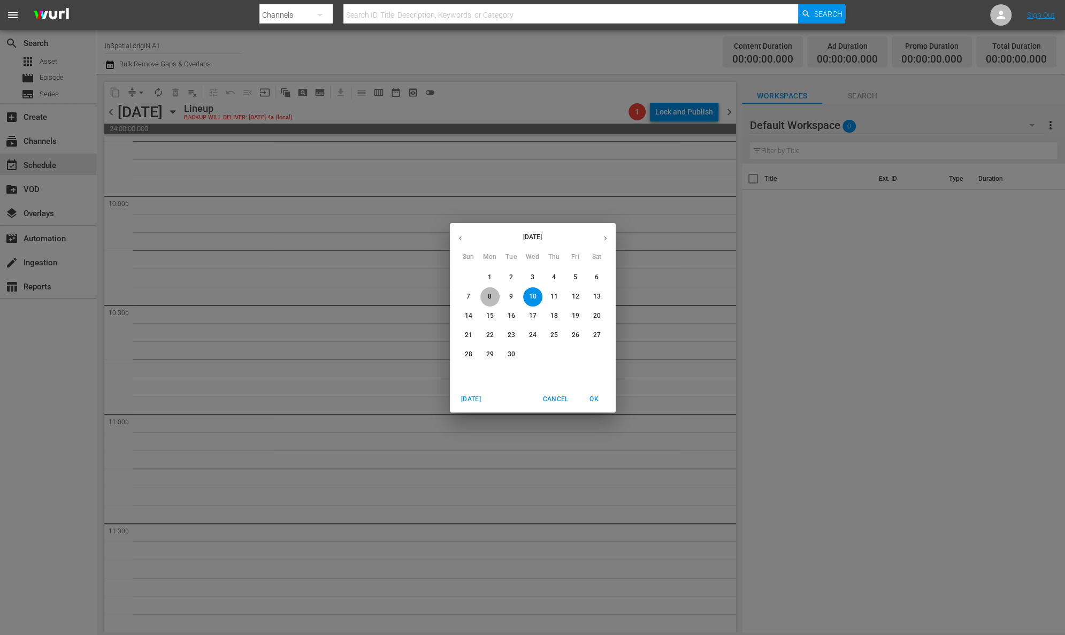
click at [488, 297] on p "8" at bounding box center [490, 296] width 4 height 9
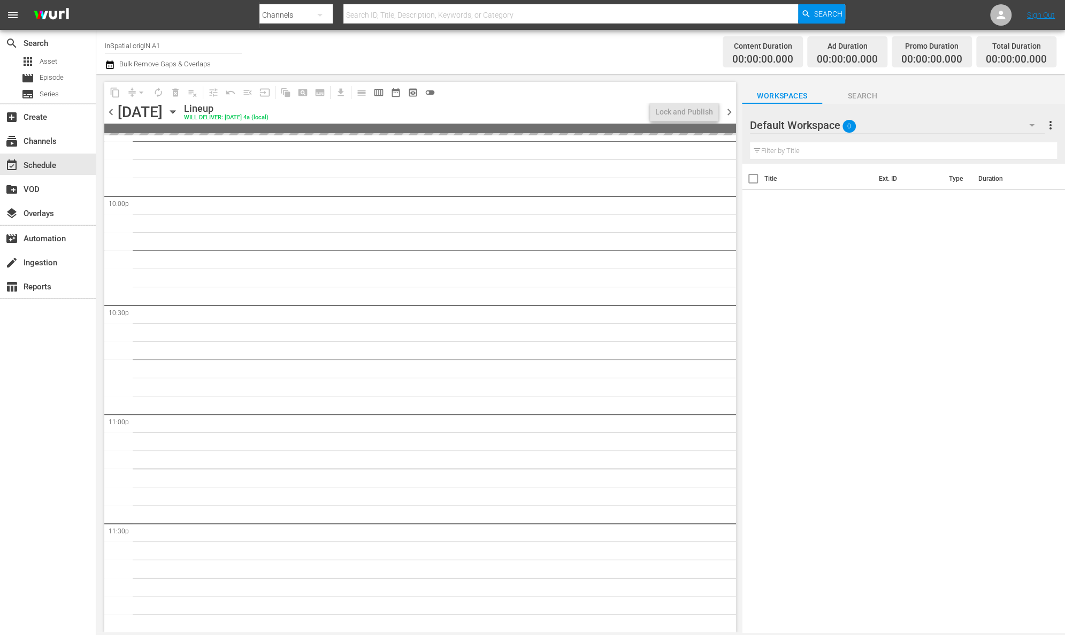
scroll to position [4740, 0]
click at [179, 108] on icon "button" at bounding box center [173, 112] width 12 height 12
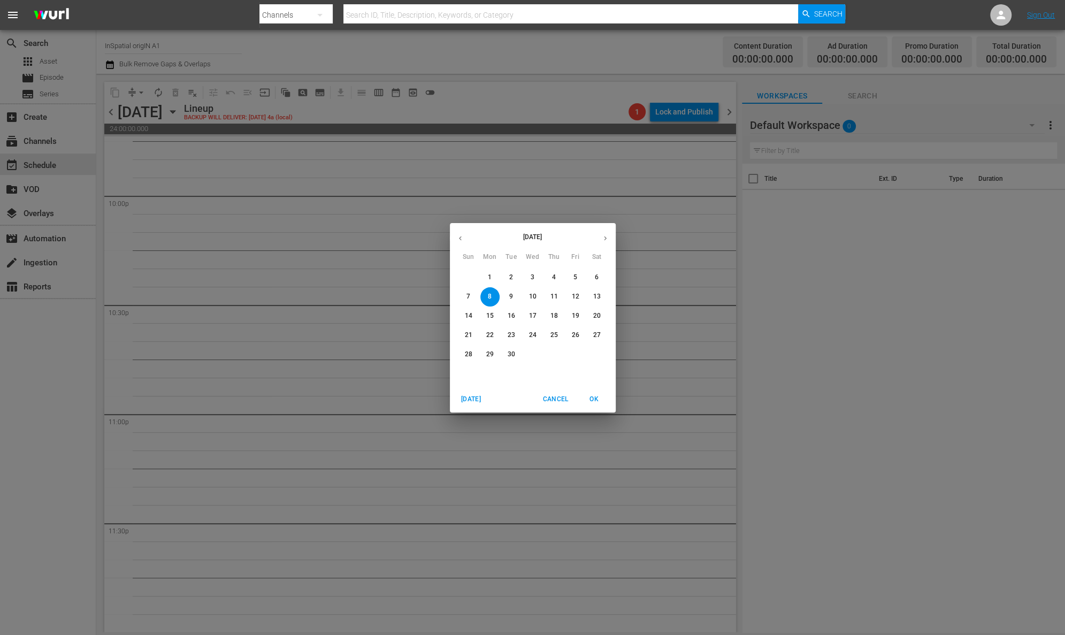
click at [575, 280] on p "5" at bounding box center [575, 277] width 4 height 9
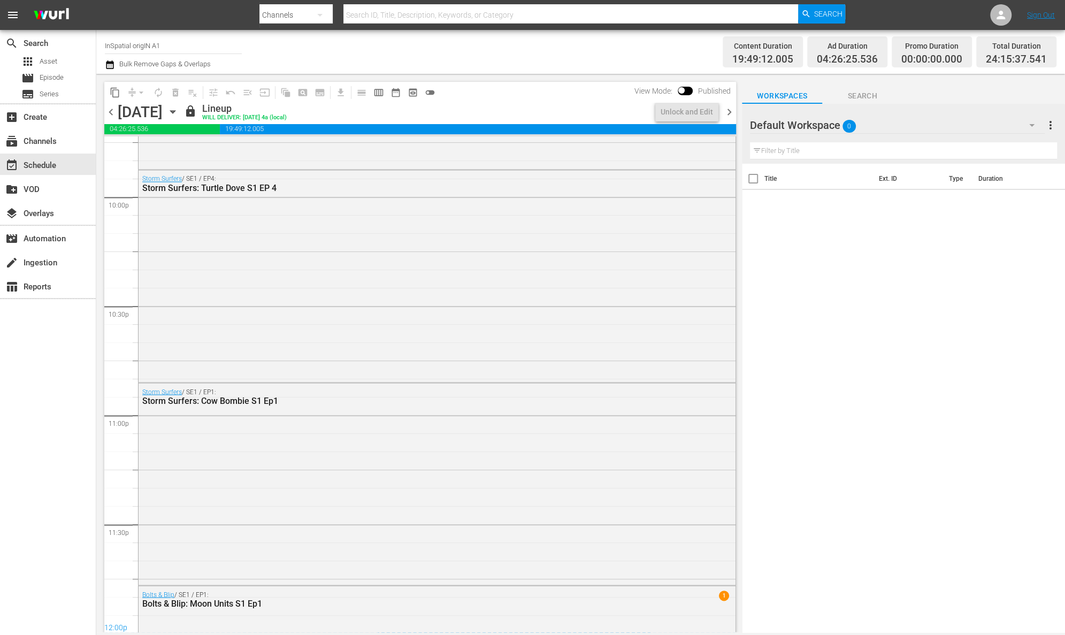
scroll to position [4797, 0]
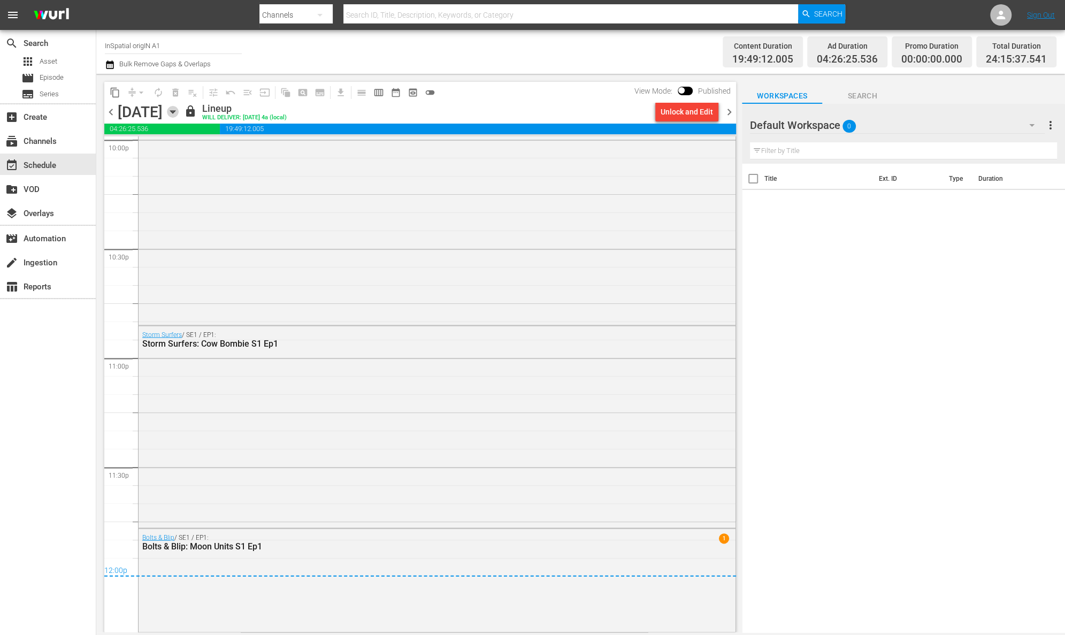
click at [179, 110] on icon "button" at bounding box center [173, 112] width 12 height 12
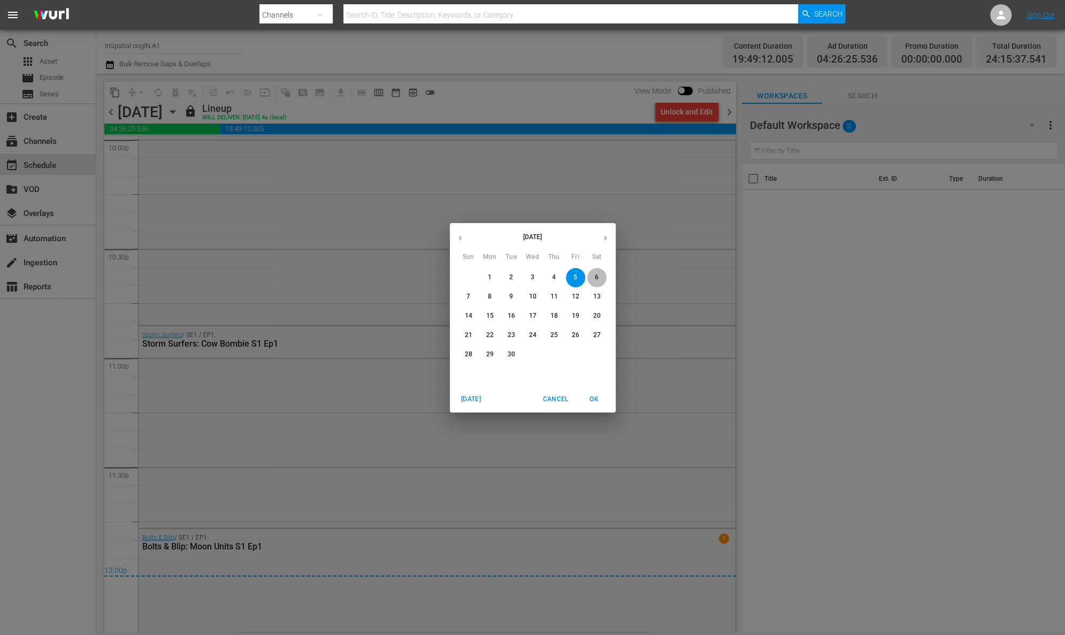
click at [598, 278] on span "6" at bounding box center [596, 277] width 19 height 9
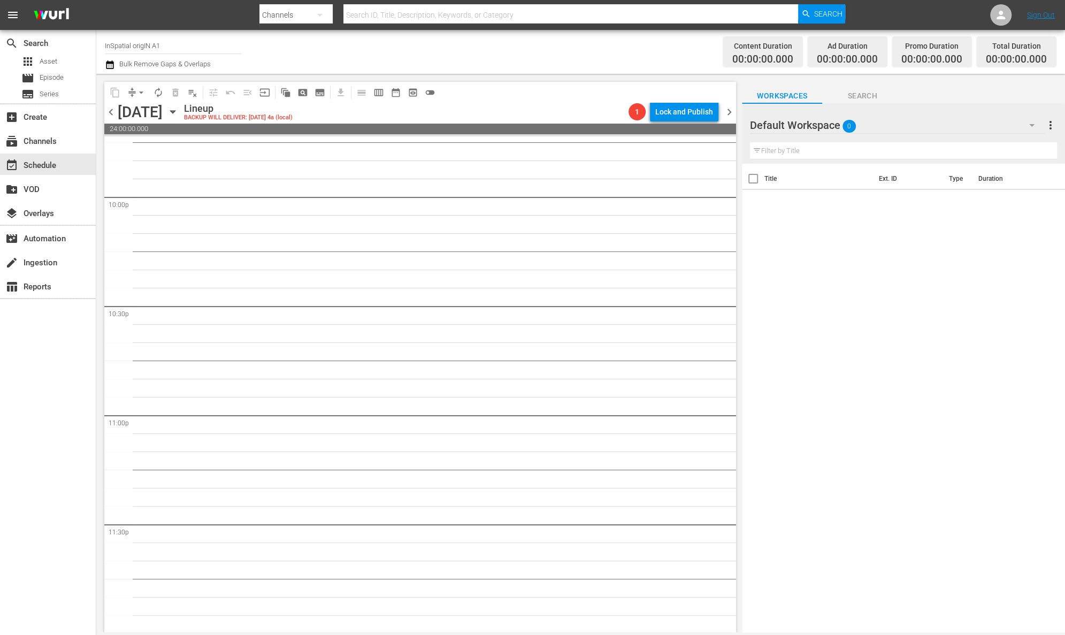
scroll to position [4740, 0]
click at [175, 111] on icon "button" at bounding box center [172, 112] width 5 height 3
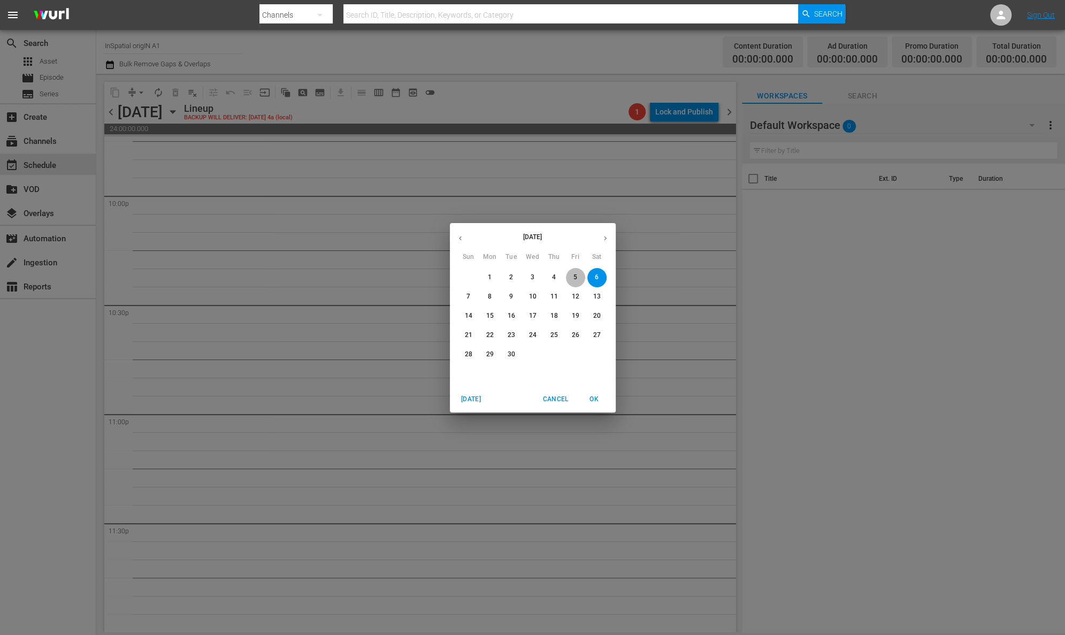
click at [578, 273] on span "5" at bounding box center [575, 277] width 19 height 9
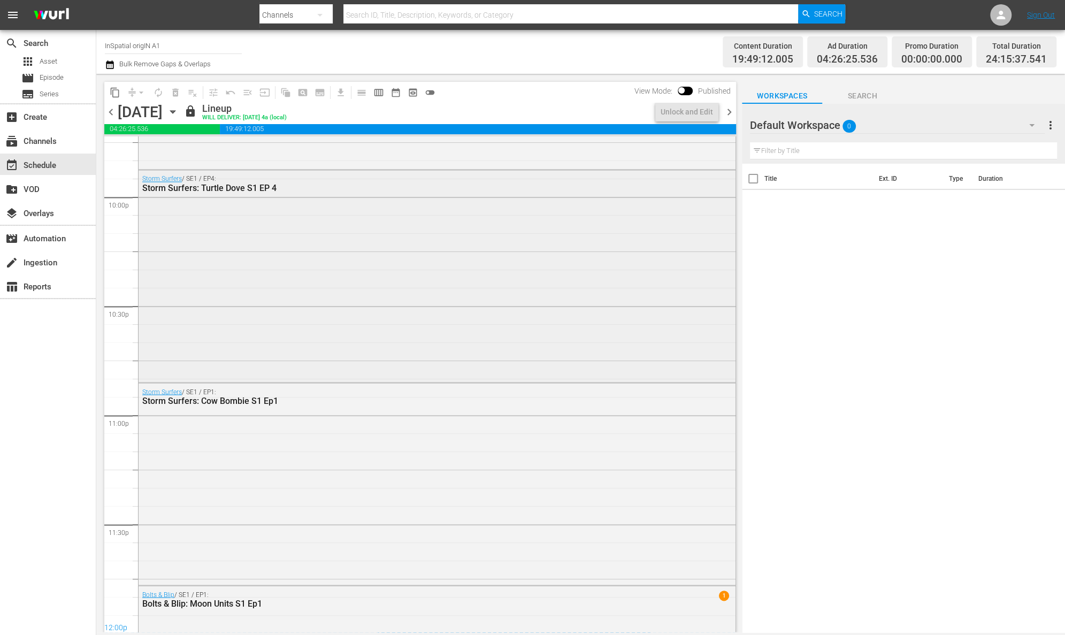
scroll to position [4797, 0]
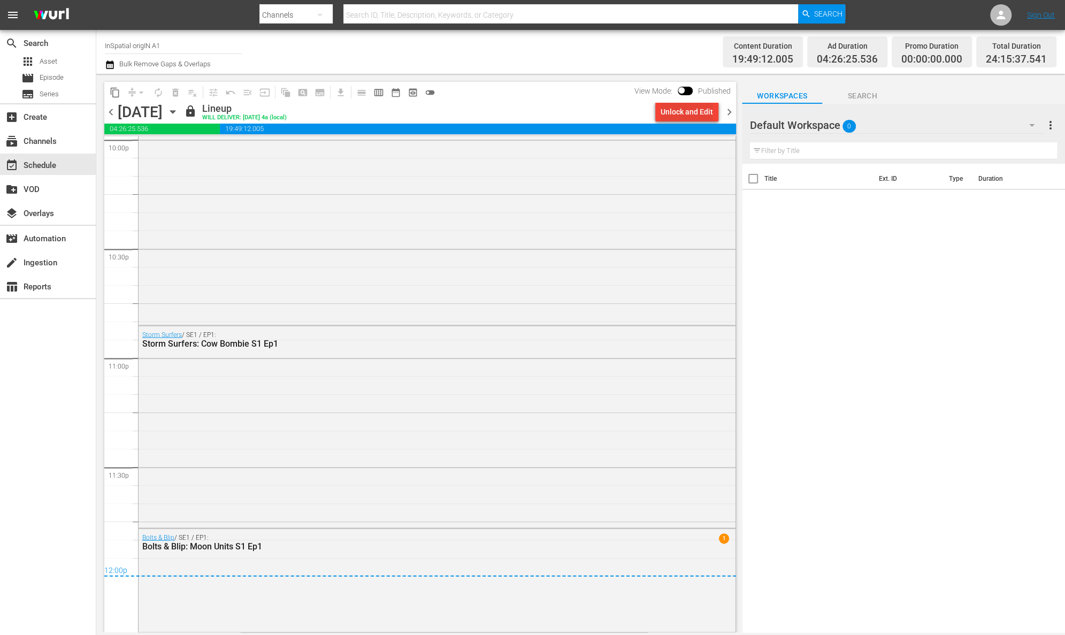
click at [690, 115] on div "Unlock and Edit" at bounding box center [686, 111] width 52 height 19
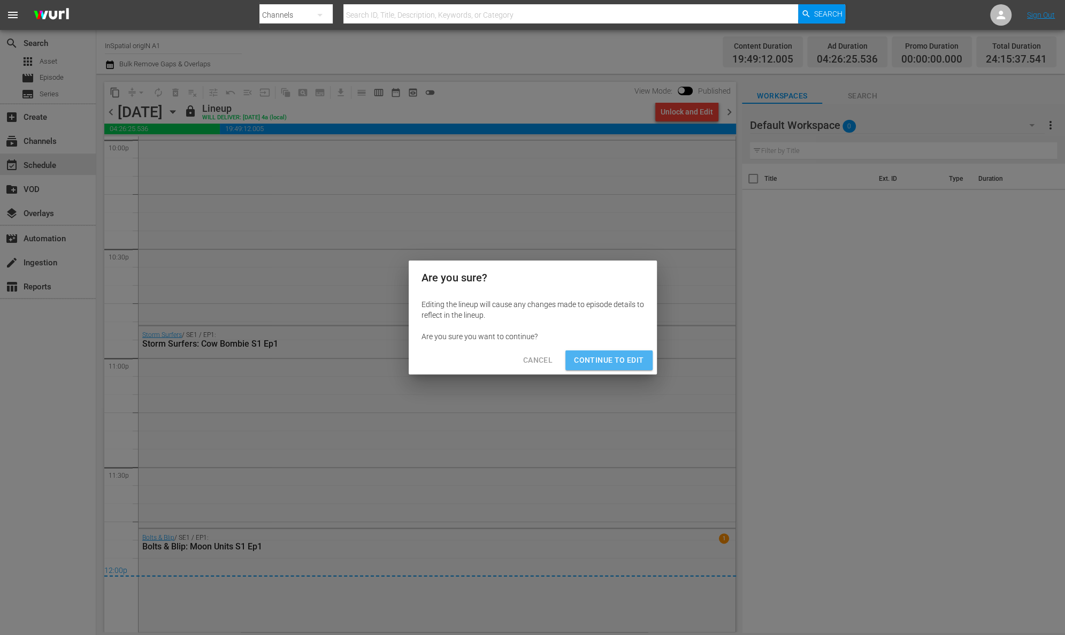
click at [610, 358] on span "Continue to Edit" at bounding box center [609, 359] width 70 height 13
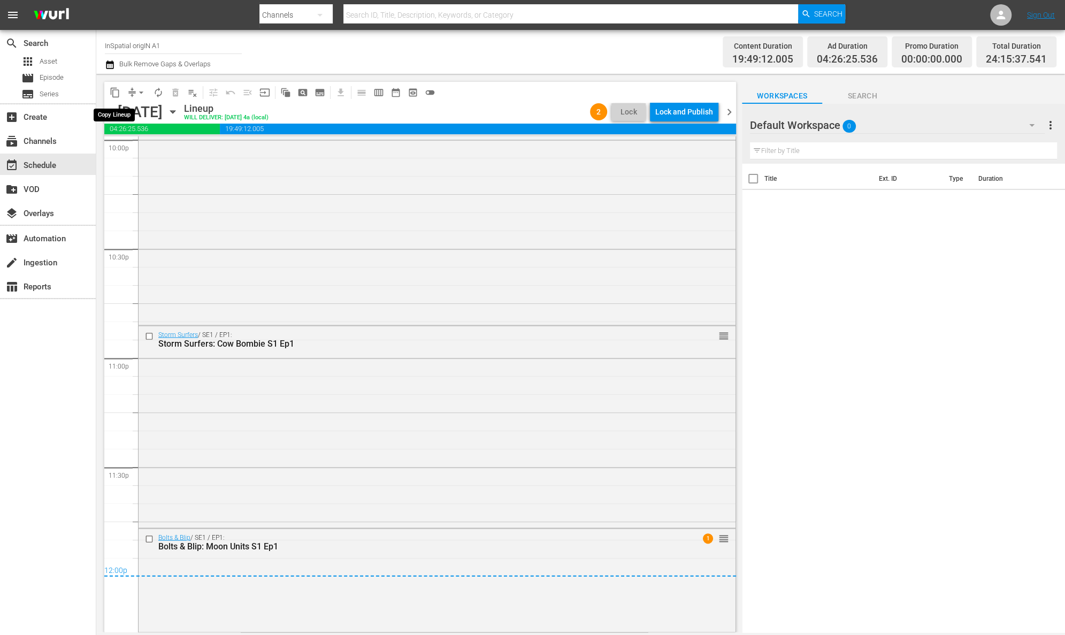
click at [114, 93] on span "content_copy" at bounding box center [115, 92] width 11 height 11
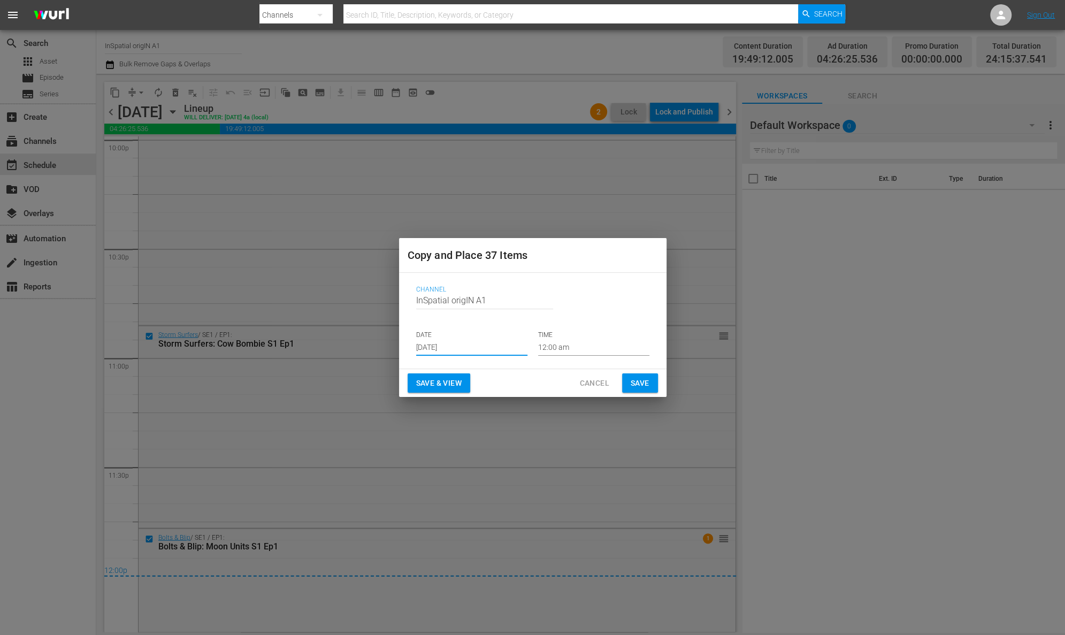
click at [491, 344] on input "[DATE]" at bounding box center [471, 348] width 111 height 16
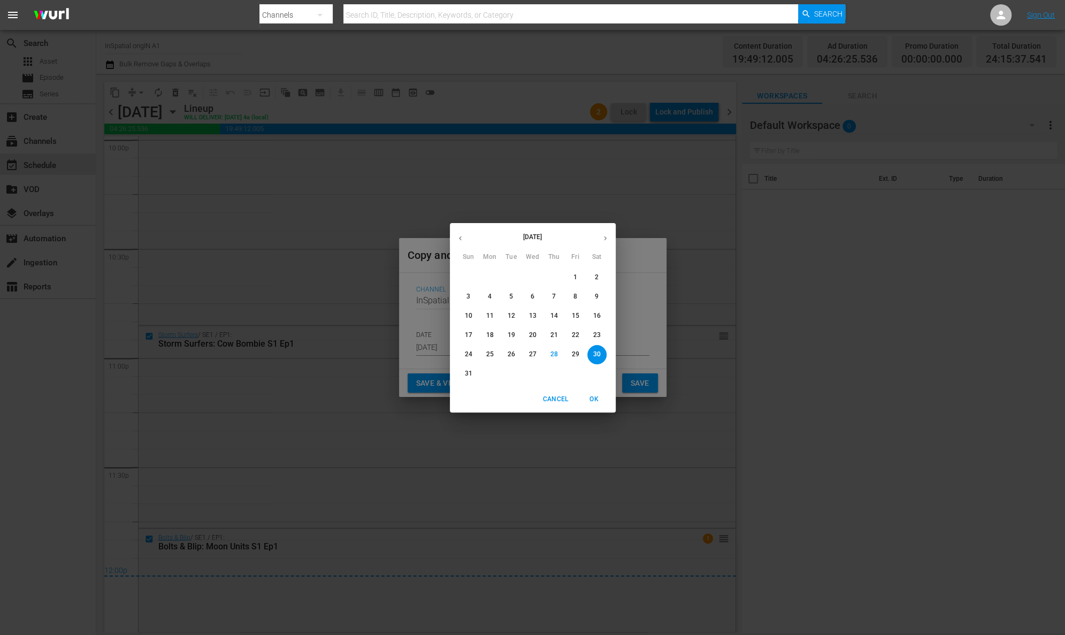
click at [605, 236] on icon "button" at bounding box center [605, 238] width 8 height 8
click at [598, 277] on span "6" at bounding box center [596, 277] width 19 height 9
type input "[DATE]"
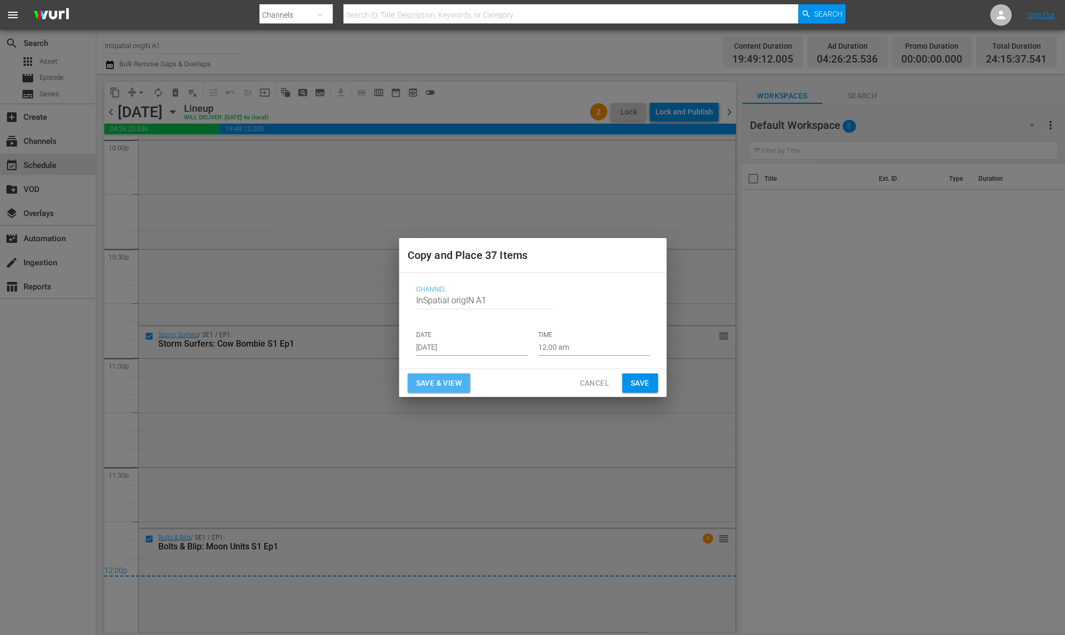
click at [450, 378] on span "Save & View" at bounding box center [438, 382] width 45 height 13
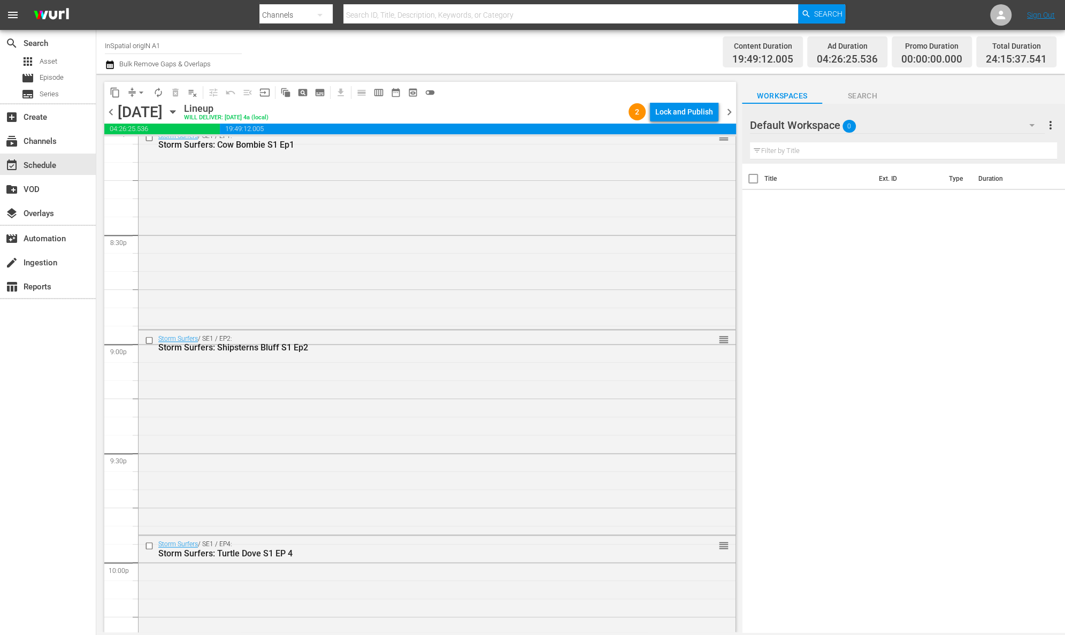
scroll to position [4797, 0]
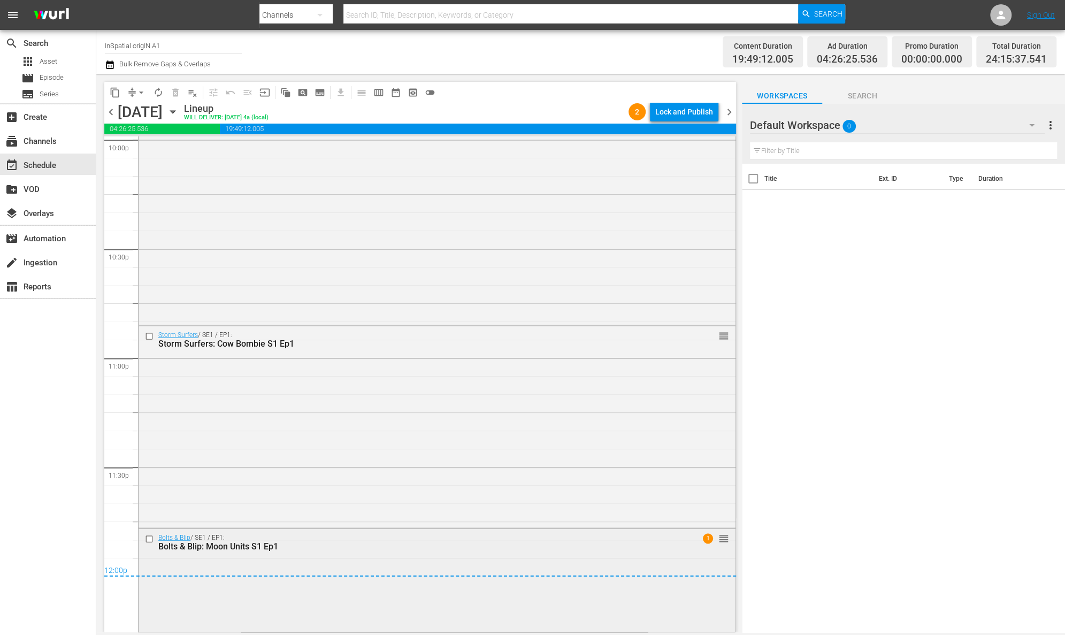
click at [240, 545] on div "Bolts & Blip: Moon Units S1 Ep1" at bounding box center [417, 546] width 518 height 10
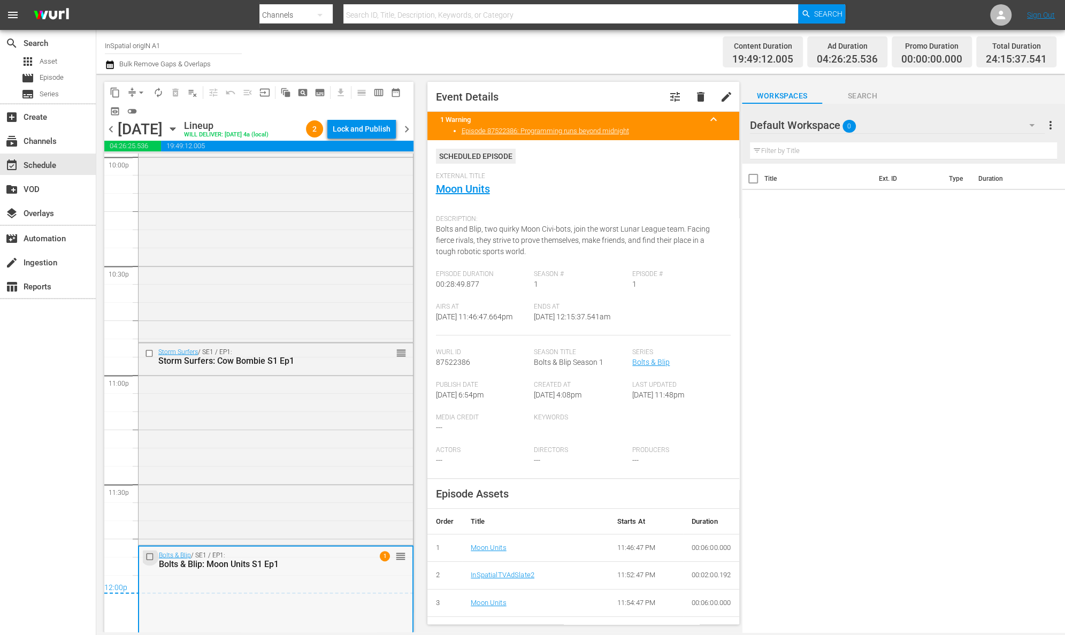
click at [151, 560] on input "checkbox" at bounding box center [150, 555] width 11 height 9
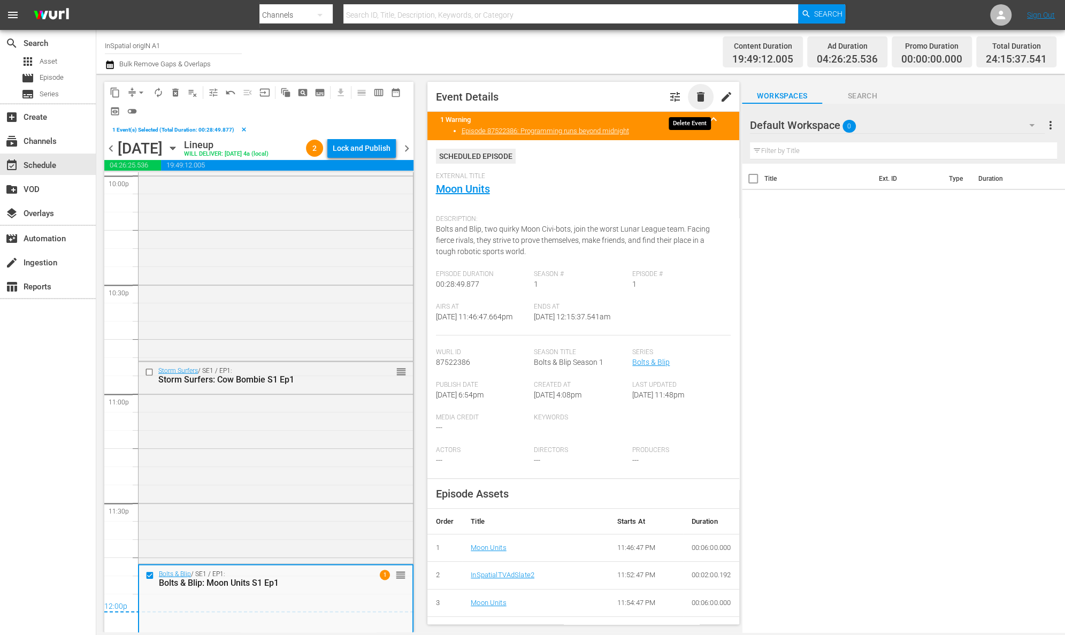
click at [694, 96] on span "delete" at bounding box center [700, 96] width 13 height 13
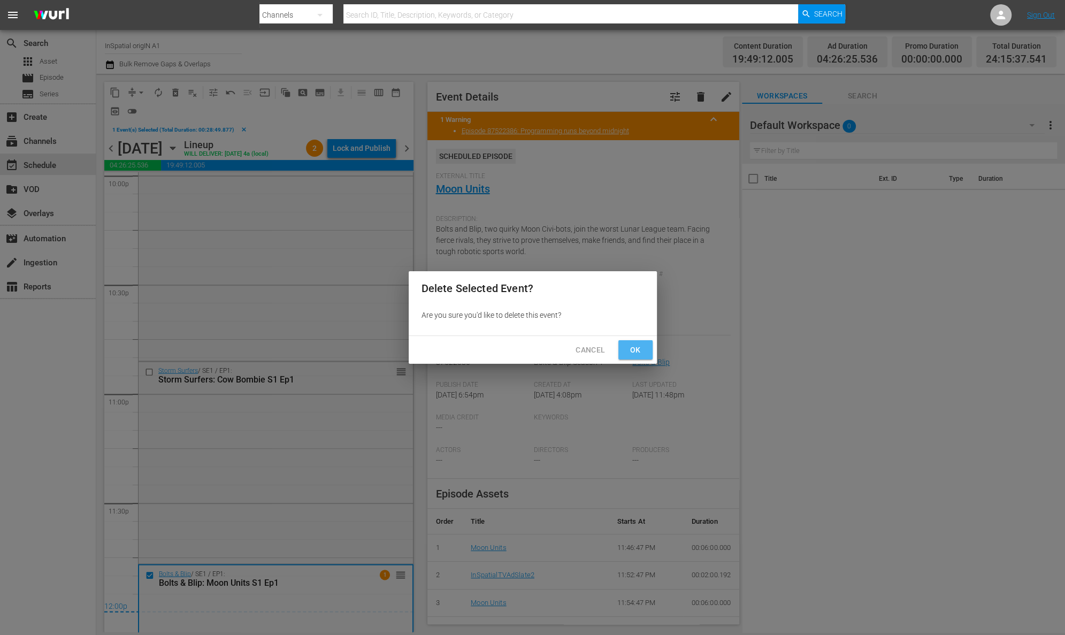
click at [634, 345] on span "Ok" at bounding box center [635, 349] width 17 height 13
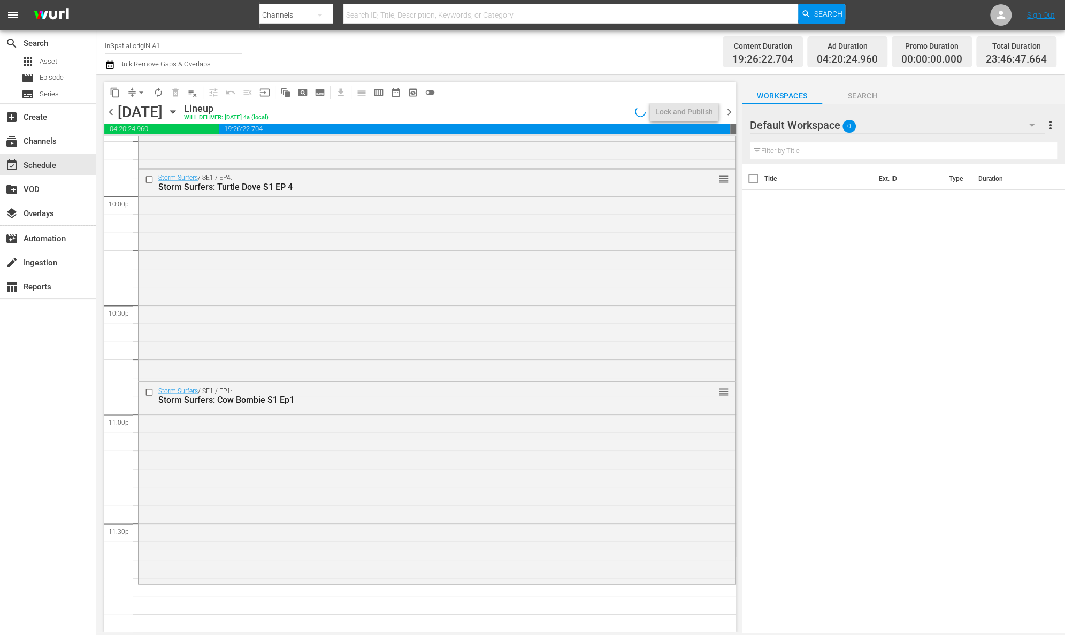
scroll to position [4740, 0]
click at [274, 562] on div "Storm Surfers / SE1 / EP1: Storm Surfers: Cow Bombie S1 Ep1 reorder" at bounding box center [436, 481] width 597 height 199
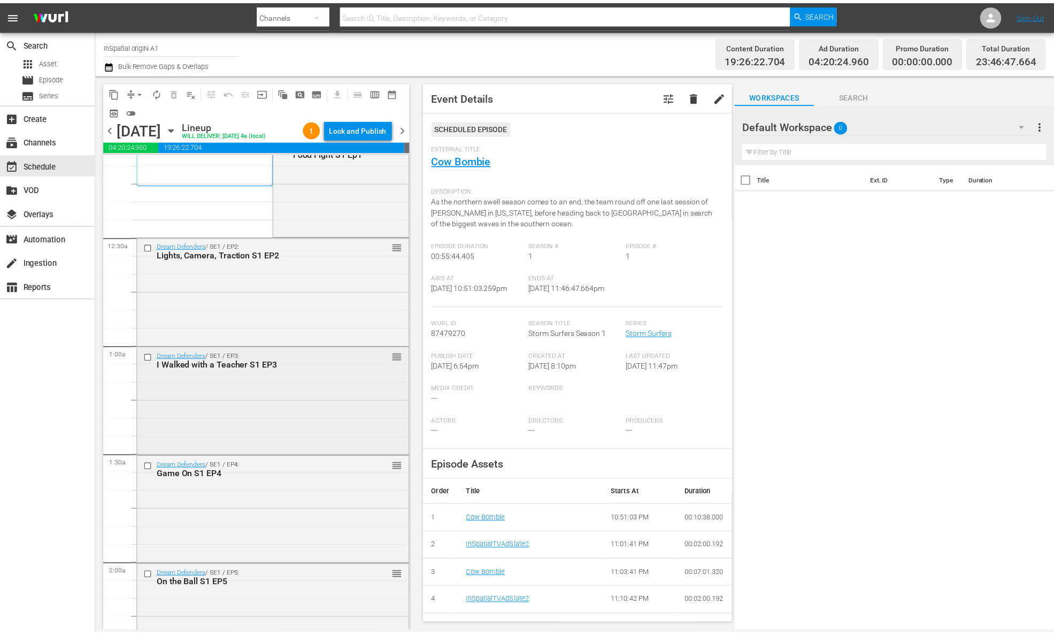
scroll to position [0, 0]
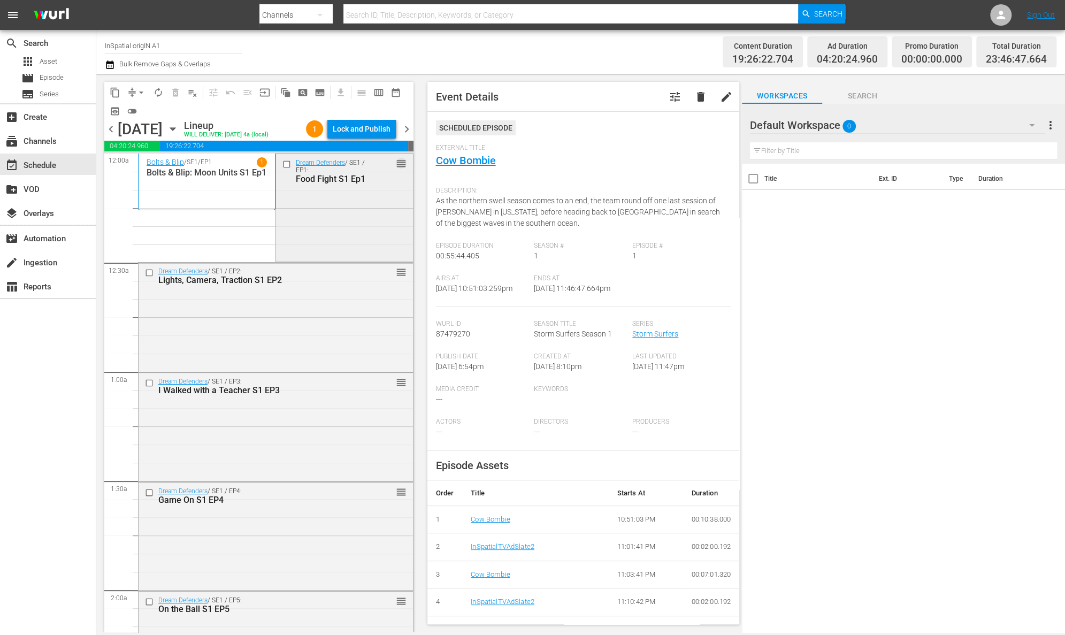
click at [396, 170] on span "reorder" at bounding box center [401, 164] width 11 height 12
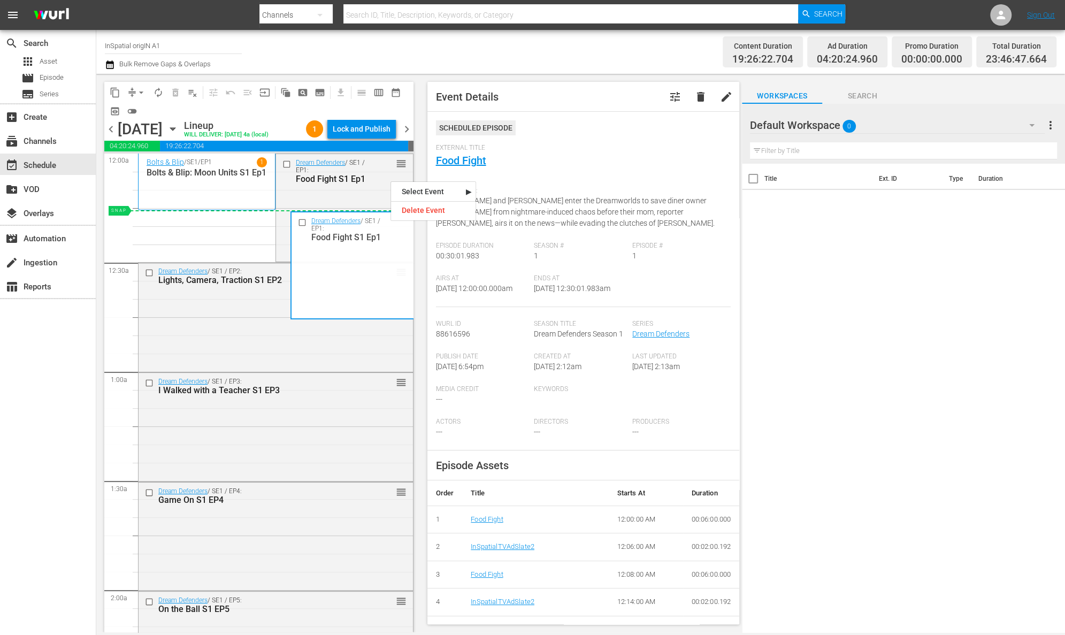
drag, startPoint x: 390, startPoint y: 180, endPoint x: 381, endPoint y: 228, distance: 48.6
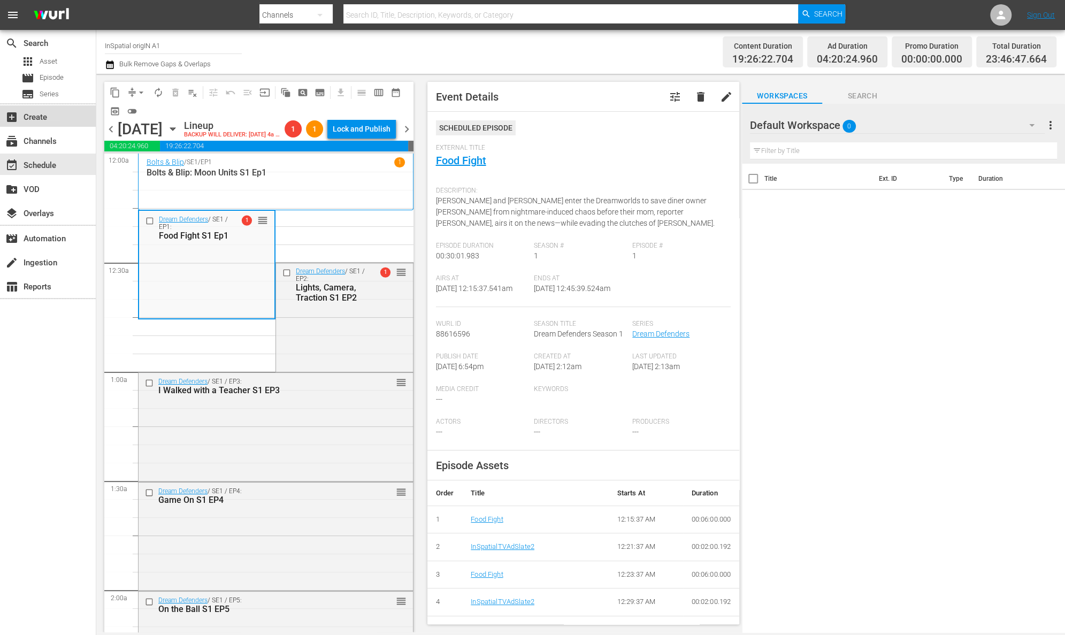
click at [39, 117] on div "add_box Create" at bounding box center [30, 116] width 60 height 10
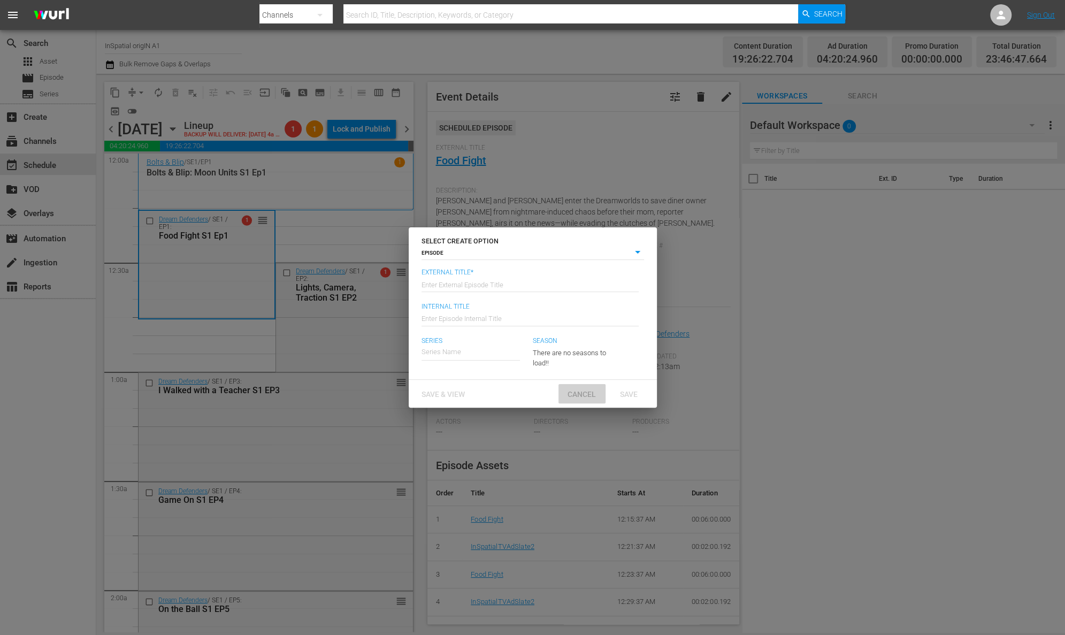
click at [590, 394] on span "Cancel" at bounding box center [581, 394] width 45 height 9
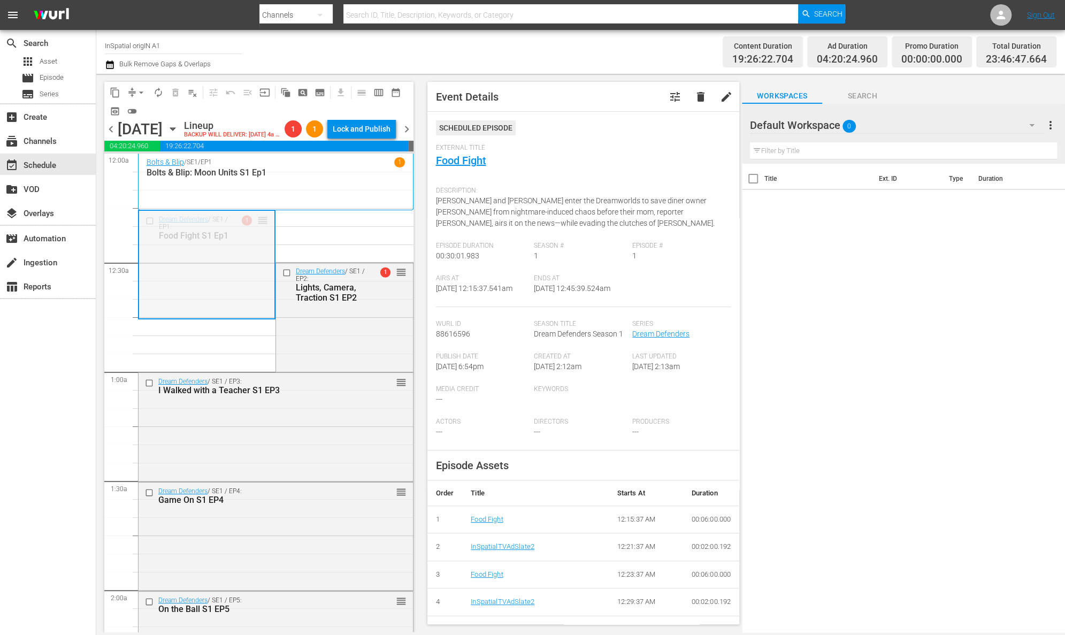
drag, startPoint x: 262, startPoint y: 238, endPoint x: 320, endPoint y: 187, distance: 77.6
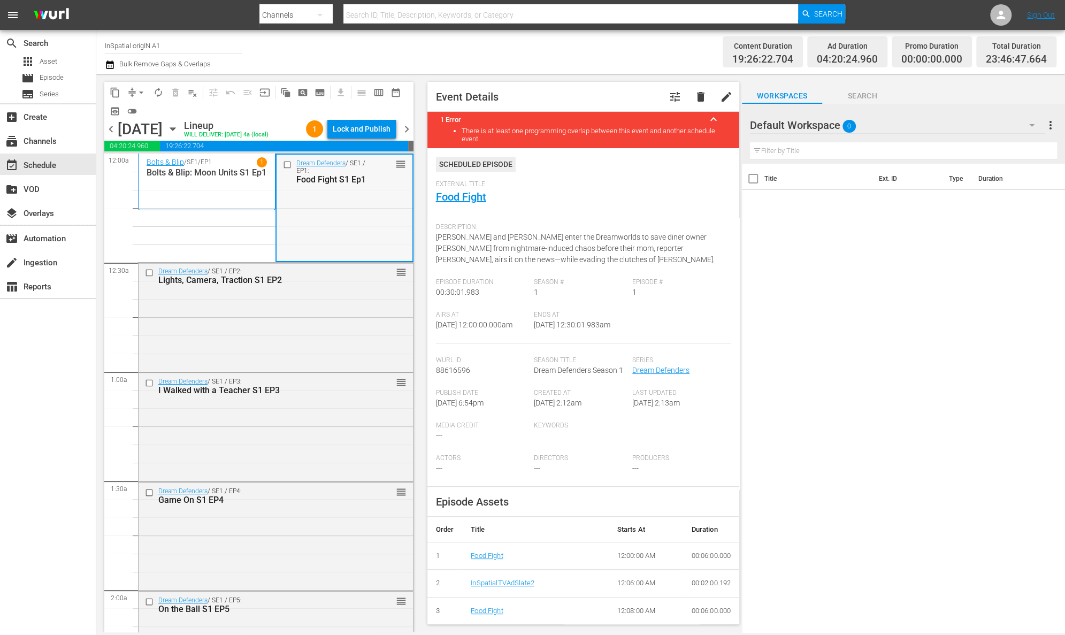
click at [366, 188] on div "Dream Defenders / SE1 / EP1: Food Fight S1 Ep1 reorder" at bounding box center [343, 172] width 135 height 34
click at [361, 128] on div "Lock and Publish" at bounding box center [362, 128] width 58 height 19
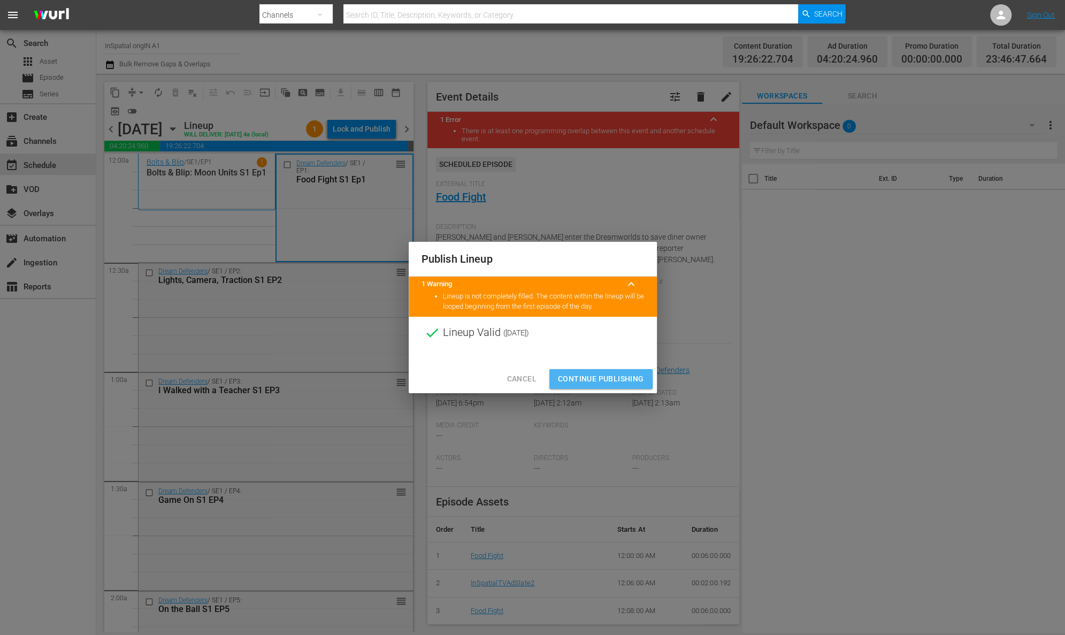
click at [604, 377] on span "Continue Publishing" at bounding box center [601, 378] width 86 height 13
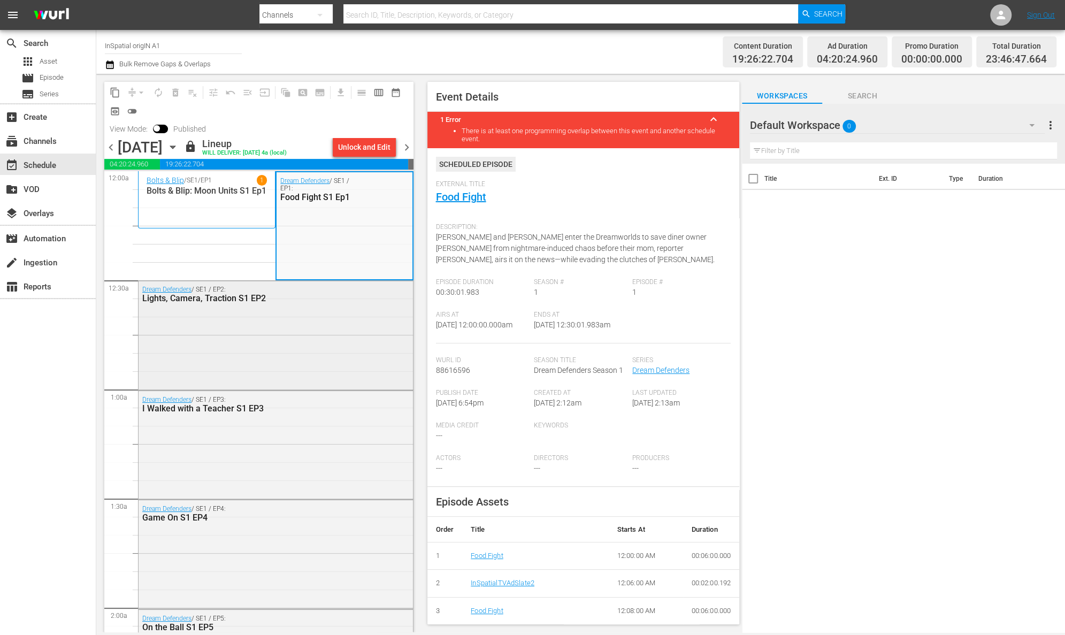
click at [308, 345] on div "Dream Defenders / SE1 / EP2: Lights, Camera, Traction S1 EP2" at bounding box center [275, 334] width 274 height 106
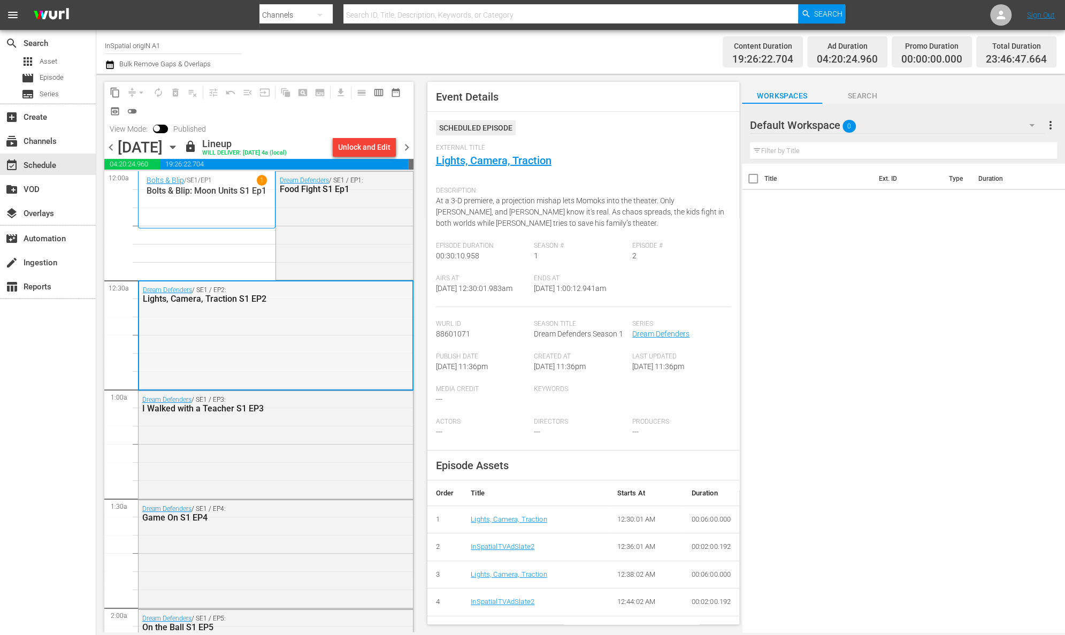
click at [234, 350] on div "Dream Defenders / SE1 / EP2: Lights, Camera, Traction S1 EP2" at bounding box center [275, 334] width 273 height 106
click at [263, 418] on div "Dream Defenders / SE1 / EP3: I Walked with a Teacher S1 EP3" at bounding box center [275, 444] width 274 height 106
click at [198, 437] on div "Dream Defenders / SE1 / EP3: I Walked with a Teacher S1 EP3" at bounding box center [275, 444] width 273 height 106
click at [1046, 123] on span "more_vert" at bounding box center [1050, 125] width 13 height 13
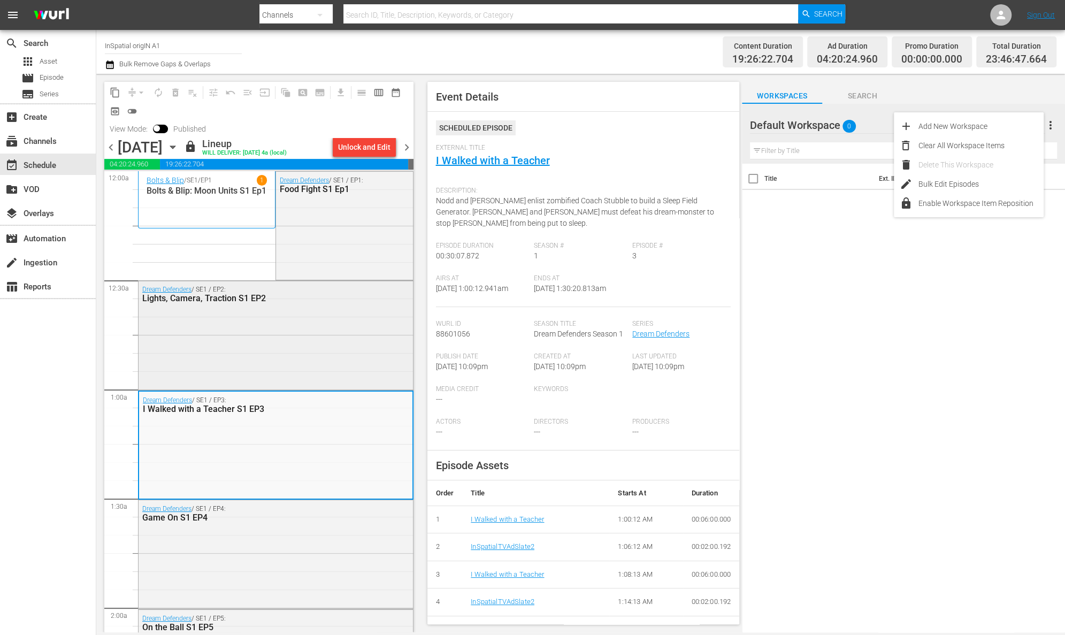
click at [281, 321] on div "Dream Defenders / SE1 / EP2: Lights, Camera, Traction S1 EP2" at bounding box center [275, 334] width 274 height 106
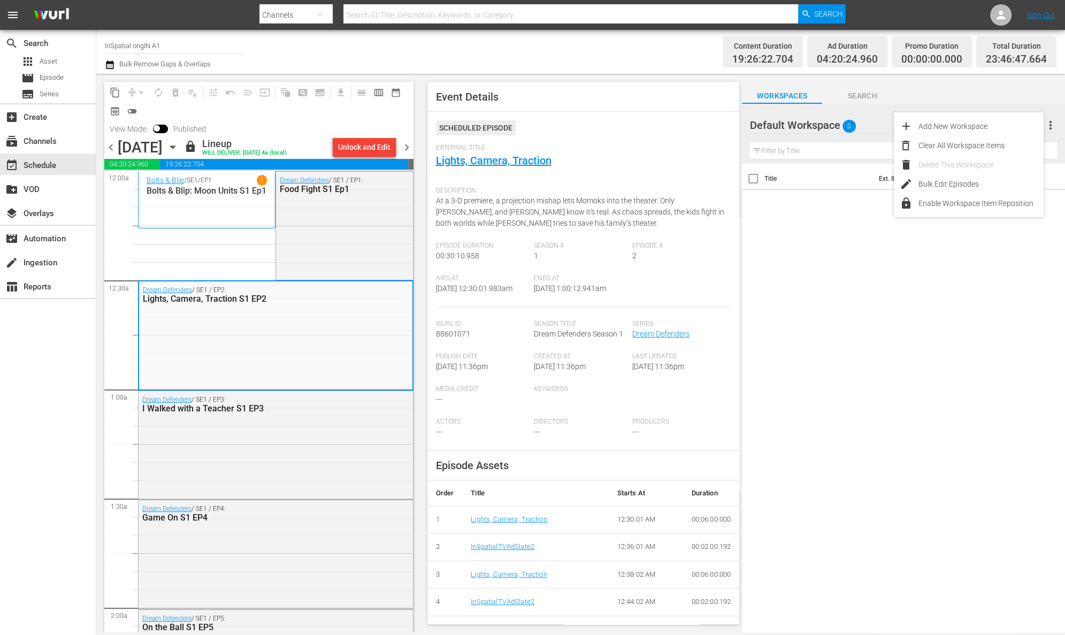
click at [280, 324] on div "Dream Defenders / SE1 / EP2: Lights, Camera, Traction S1 EP2" at bounding box center [275, 334] width 273 height 106
click at [521, 161] on link "Lights, Camera, Traction" at bounding box center [494, 160] width 116 height 13
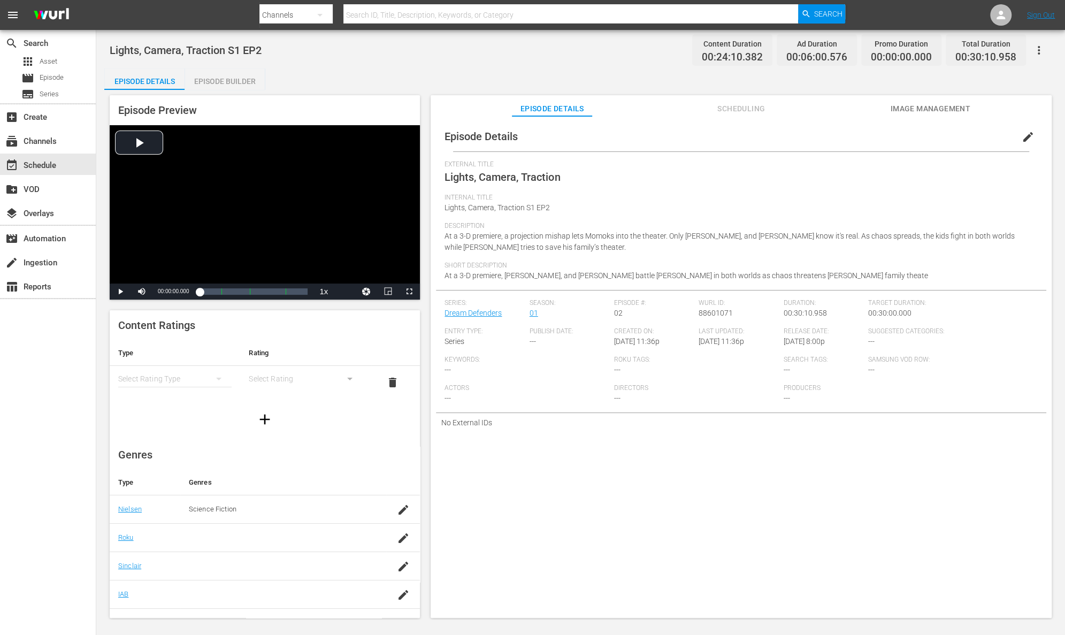
click at [1034, 47] on icon "button" at bounding box center [1038, 50] width 13 height 13
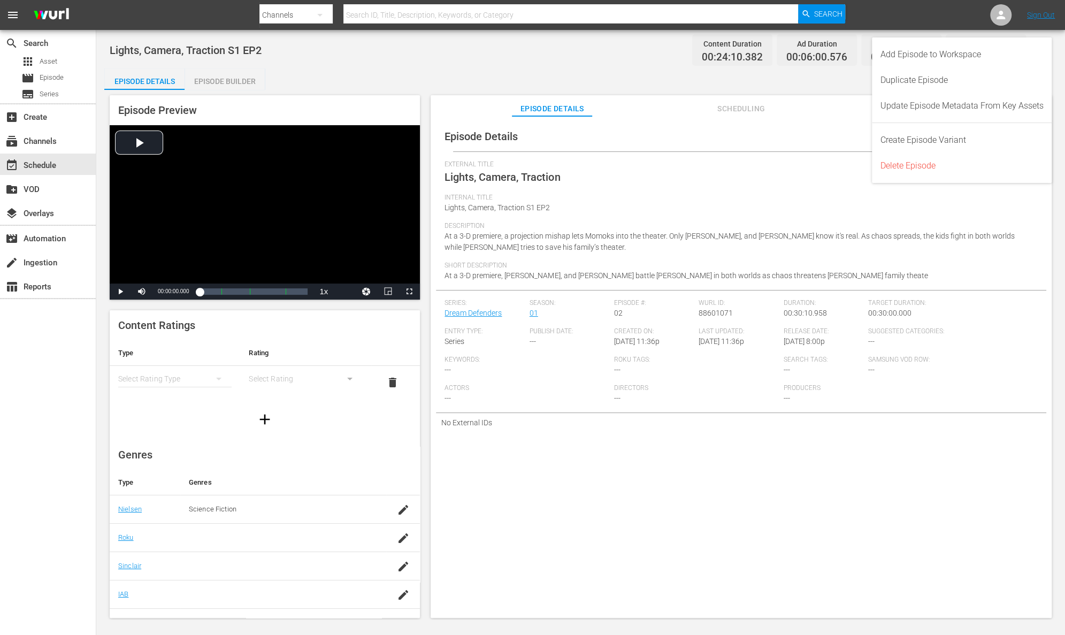
click at [254, 80] on div "Episode Builder" at bounding box center [224, 81] width 80 height 26
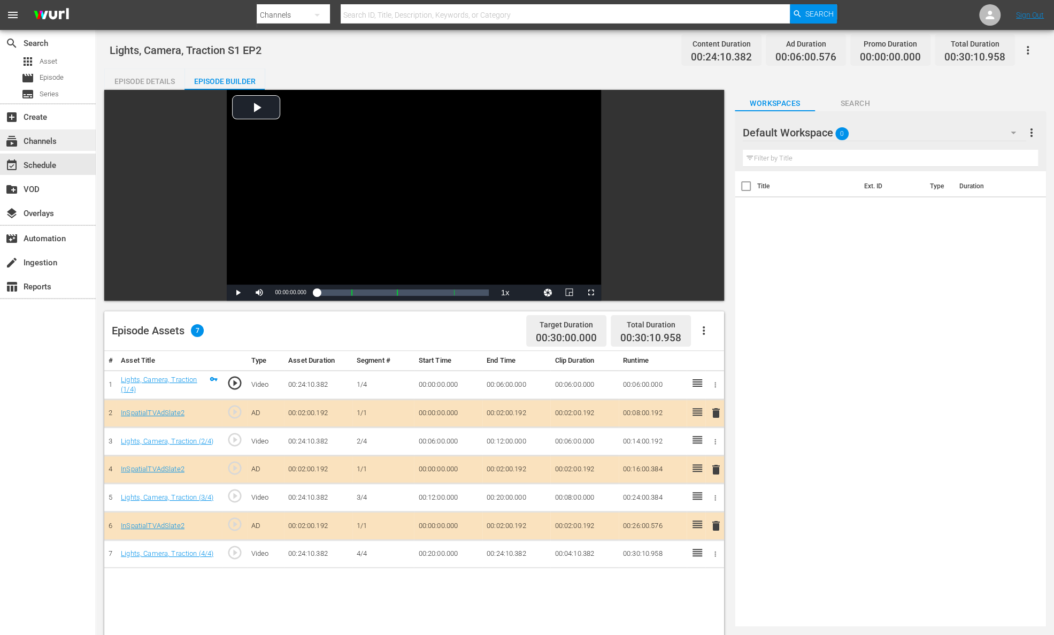
click at [51, 141] on div "subscriptions Channels" at bounding box center [30, 140] width 60 height 10
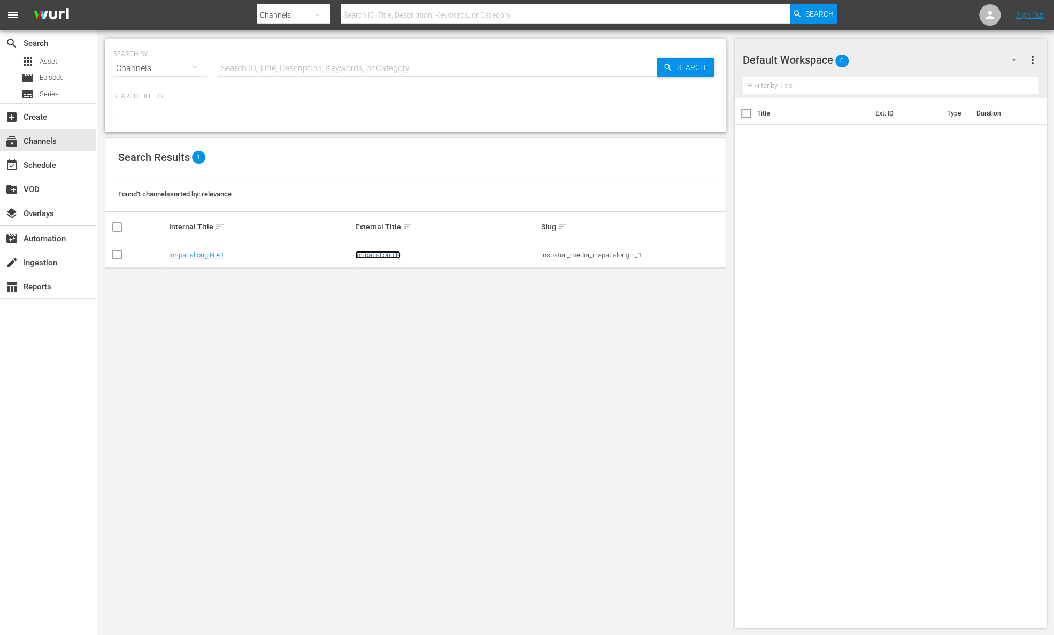
click at [376, 256] on link "InSpatial origIN" at bounding box center [377, 255] width 45 height 8
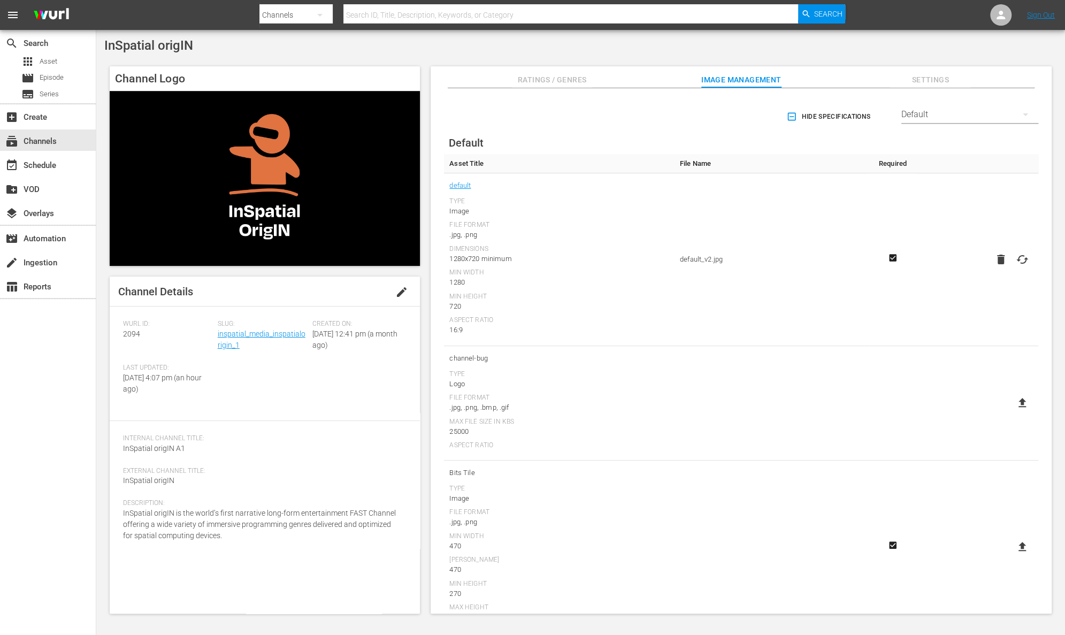
click at [282, 327] on span "Slug:" at bounding box center [262, 324] width 89 height 9
click at [282, 334] on link "inspatial_media_inspatialorigin_1" at bounding box center [262, 339] width 88 height 20
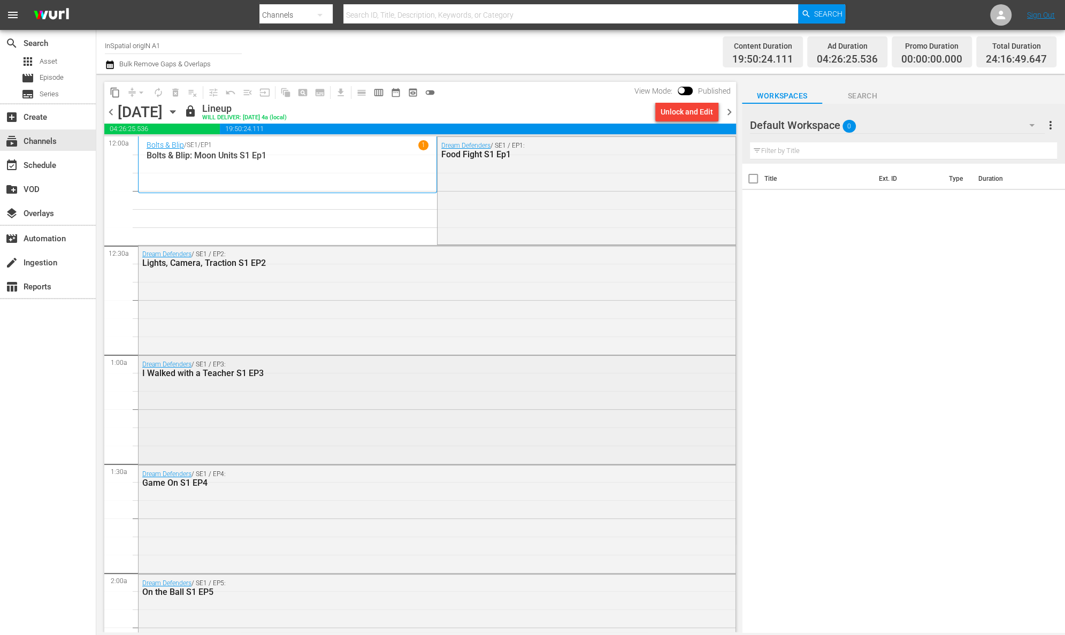
click at [269, 408] on div "Dream Defenders / SE1 / EP3: I Walked with a Teacher S1 EP3" at bounding box center [436, 409] width 597 height 106
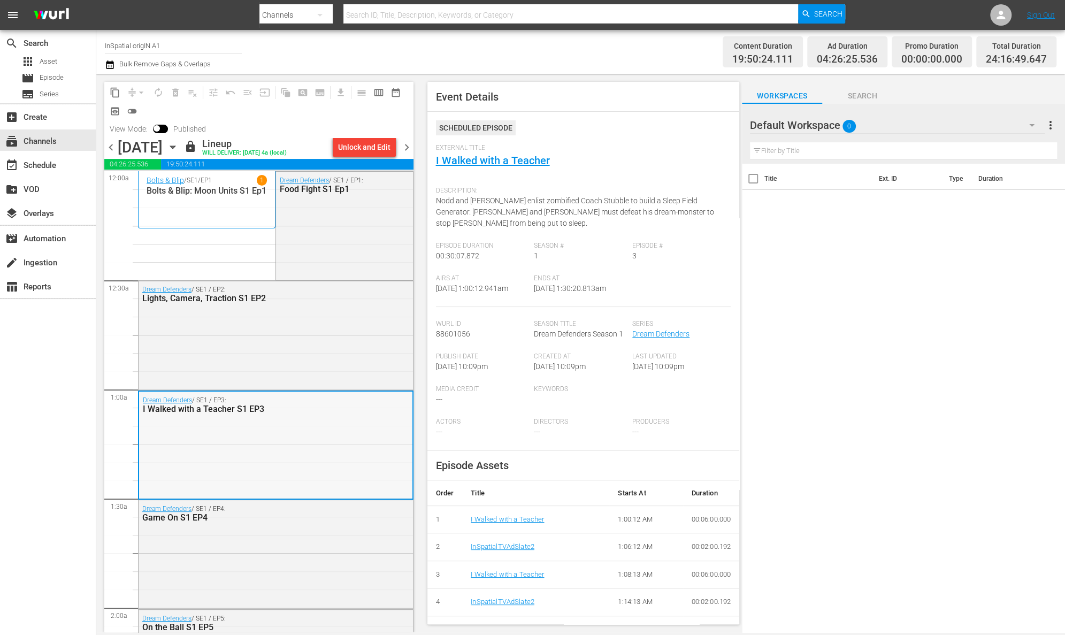
click at [251, 444] on div "Dream Defenders / SE1 / EP3: I Walked with a Teacher S1 EP3" at bounding box center [275, 444] width 273 height 106
click at [279, 315] on div "Dream Defenders / SE1 / EP2: Lights, Camera, Traction S1 EP2" at bounding box center [275, 334] width 274 height 106
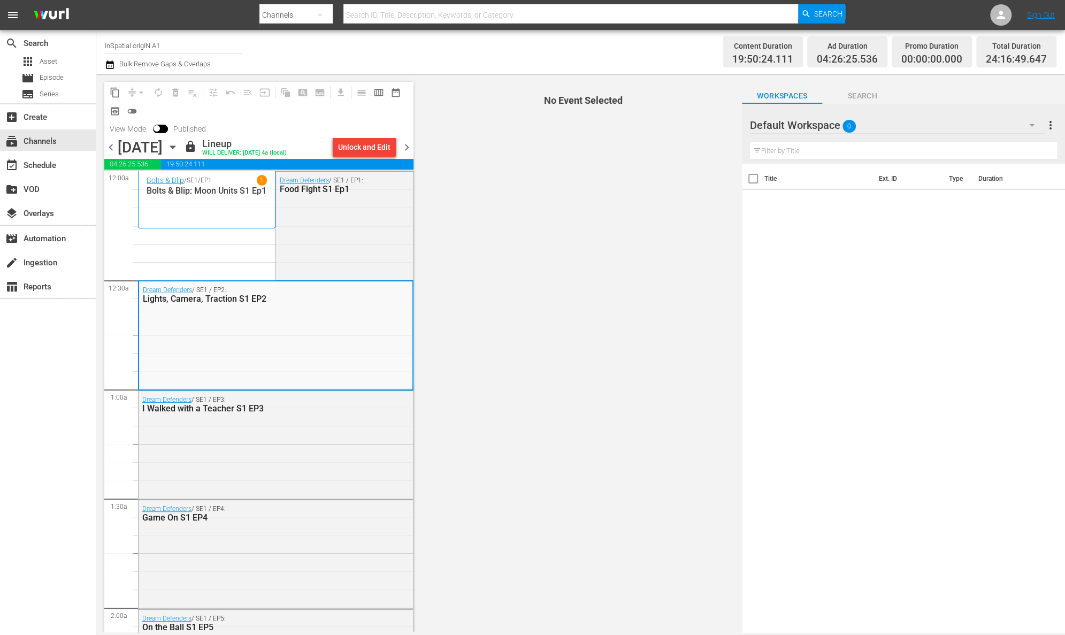
click at [279, 315] on div "Dream Defenders / SE1 / EP2: Lights, Camera, Traction S1 EP2" at bounding box center [275, 334] width 273 height 106
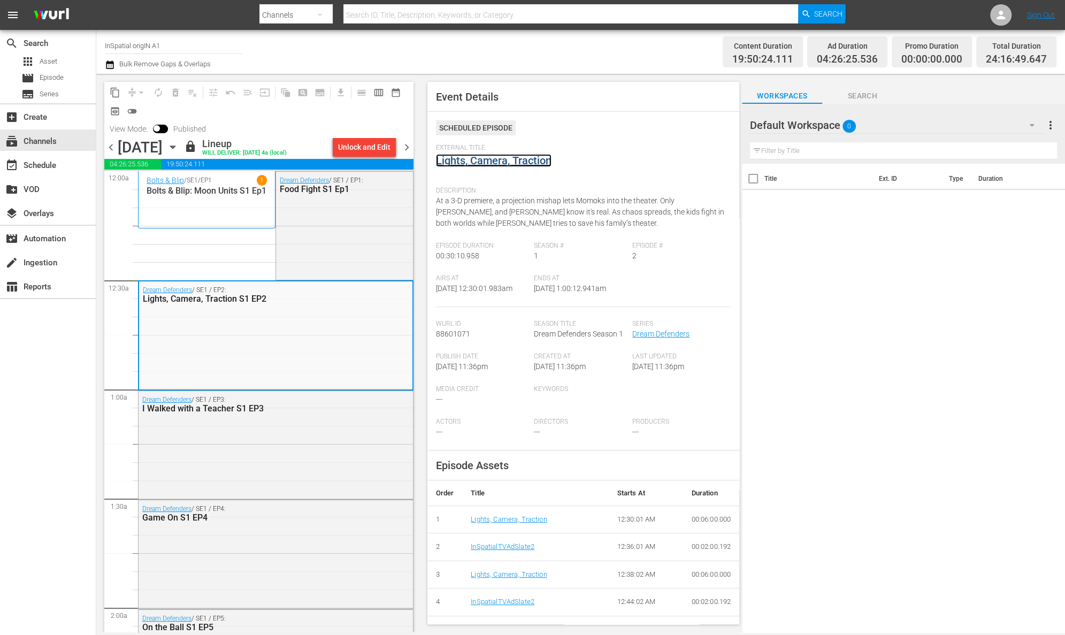
click at [502, 163] on link "Lights, Camera, Traction" at bounding box center [494, 160] width 116 height 13
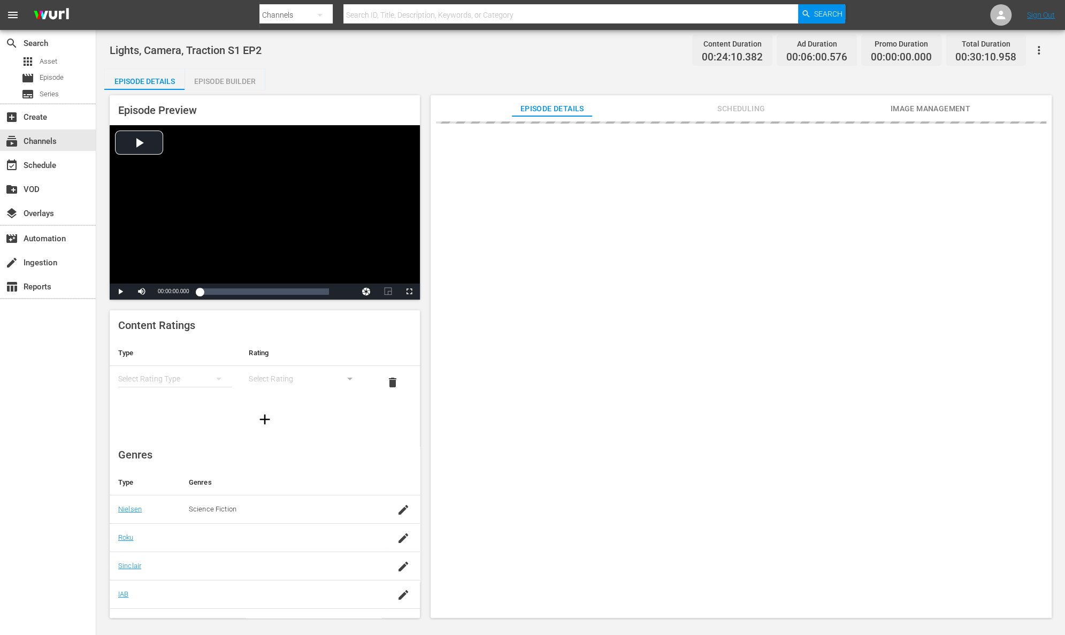
click at [502, 163] on div at bounding box center [740, 372] width 621 height 512
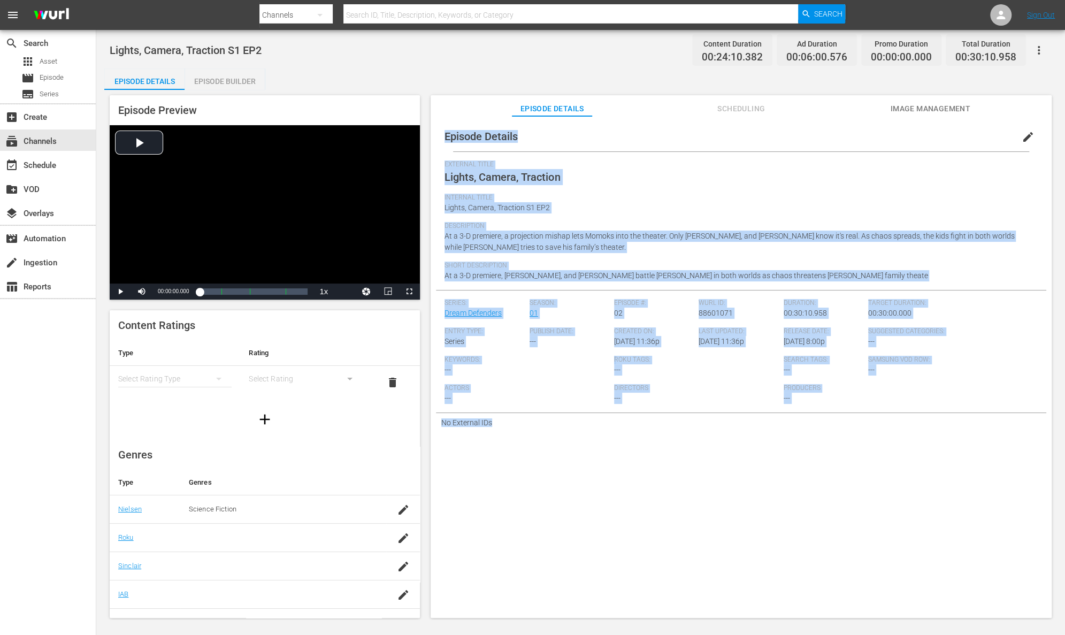
click at [1040, 49] on icon "button" at bounding box center [1038, 50] width 13 height 13
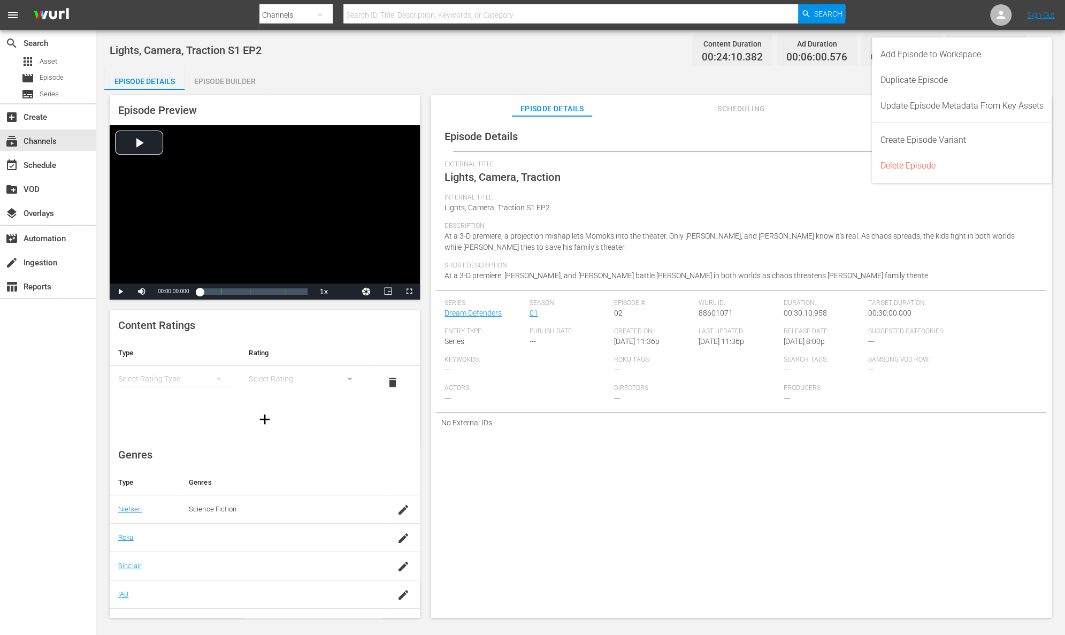
click at [453, 54] on div "Lights, Camera, Traction S1 EP2 Content Duration 00:24:10.382 Ad Duration 00:06…" at bounding box center [581, 50] width 942 height 24
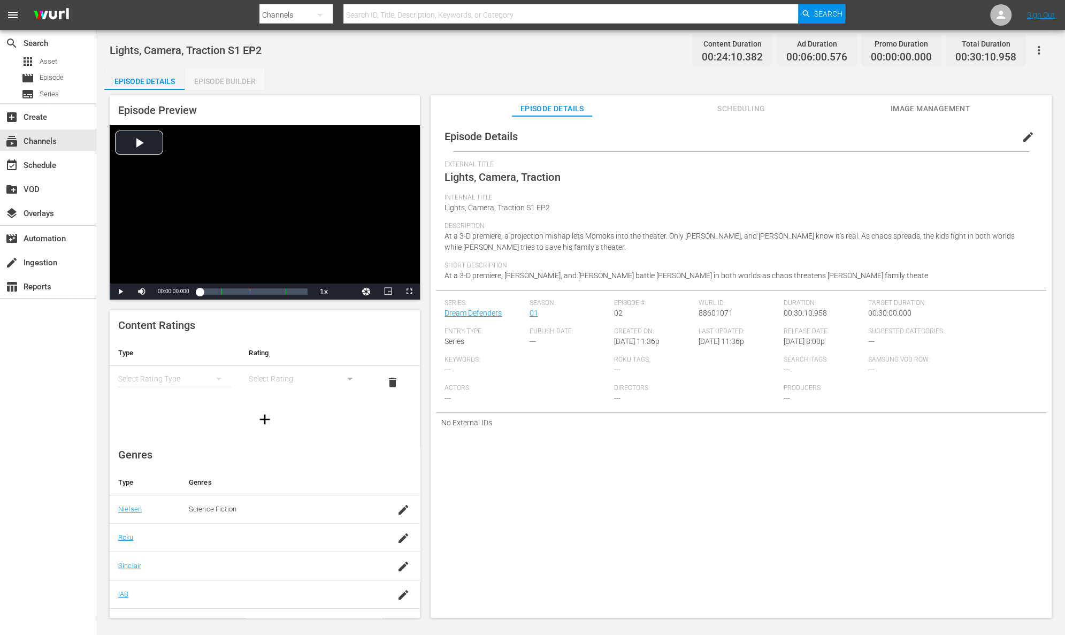
click at [228, 84] on div "Episode Builder" at bounding box center [224, 81] width 80 height 26
